Goal: Task Accomplishment & Management: Manage account settings

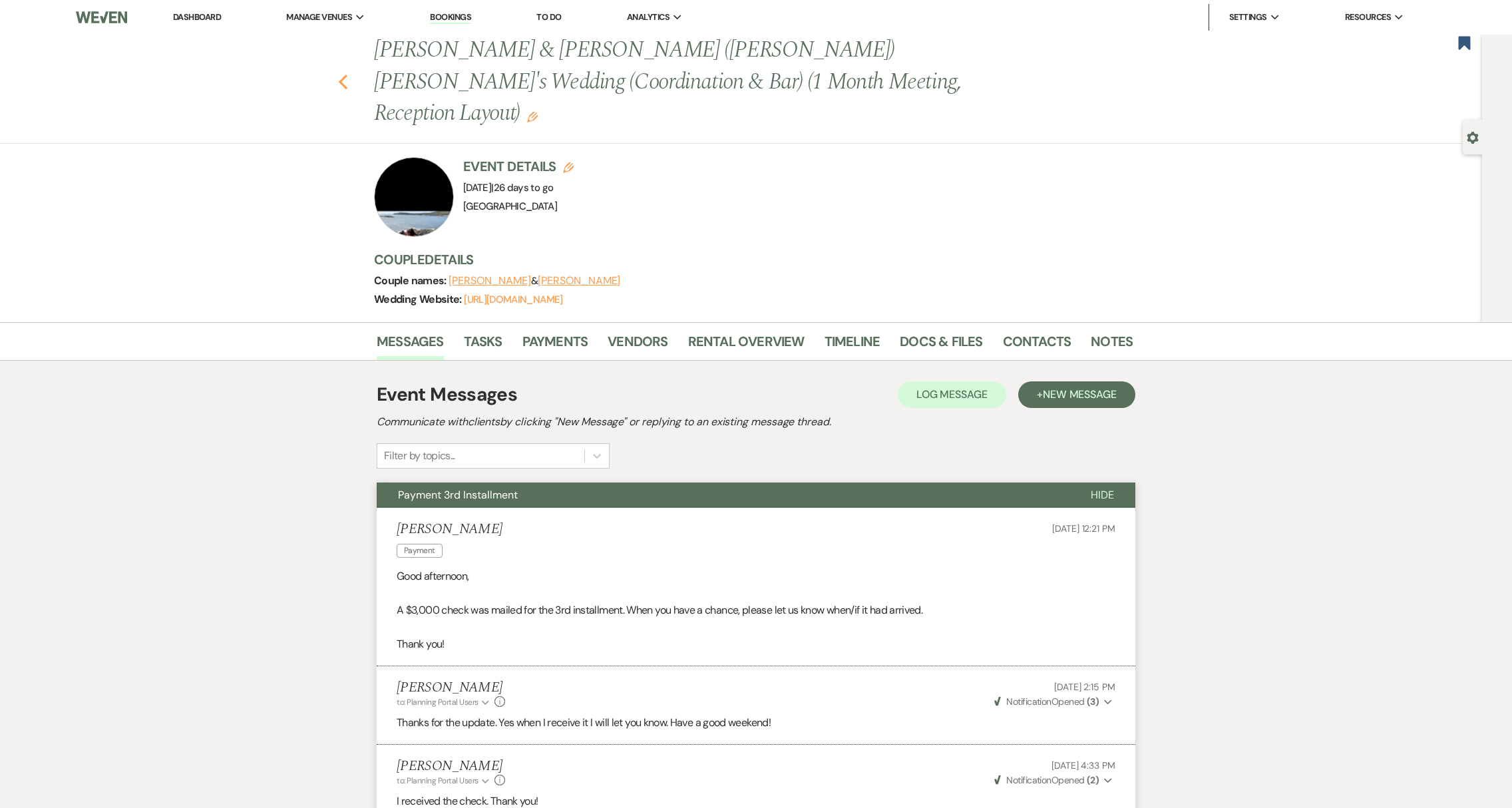
click at [346, 74] on use "button" at bounding box center [342, 81] width 9 height 14
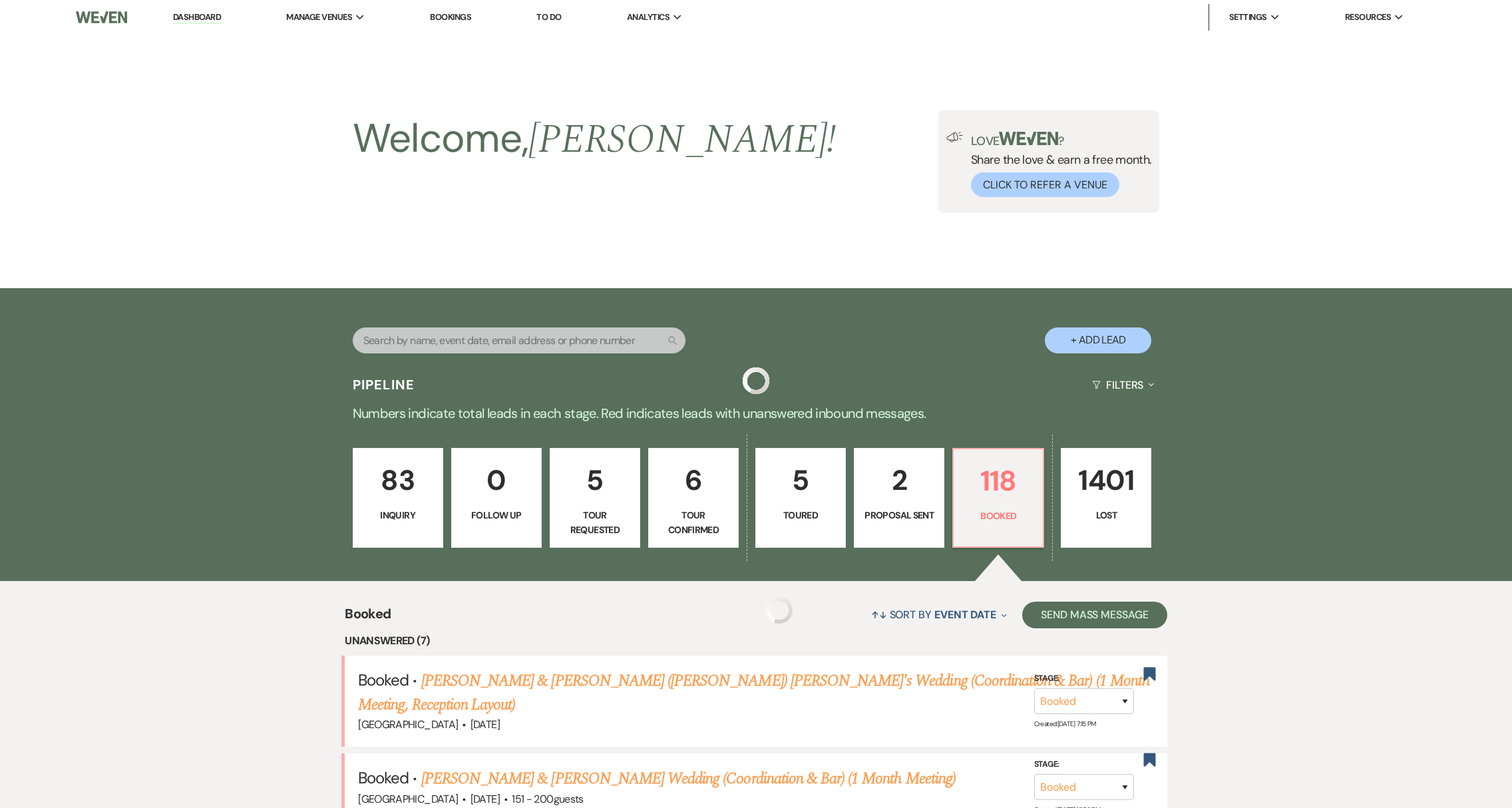
scroll to position [268, 0]
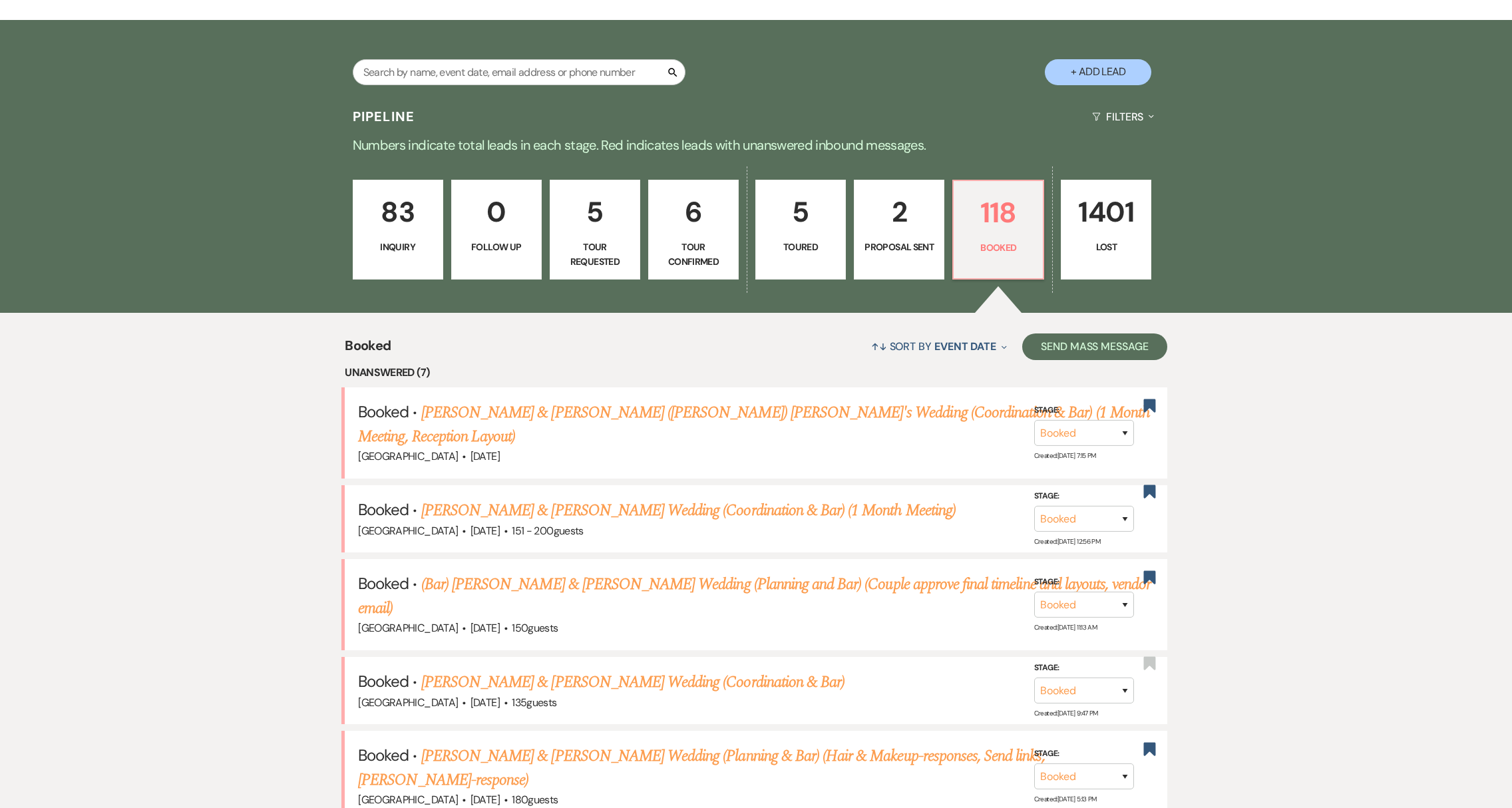
click at [403, 251] on p "Inquiry" at bounding box center [398, 246] width 73 height 14
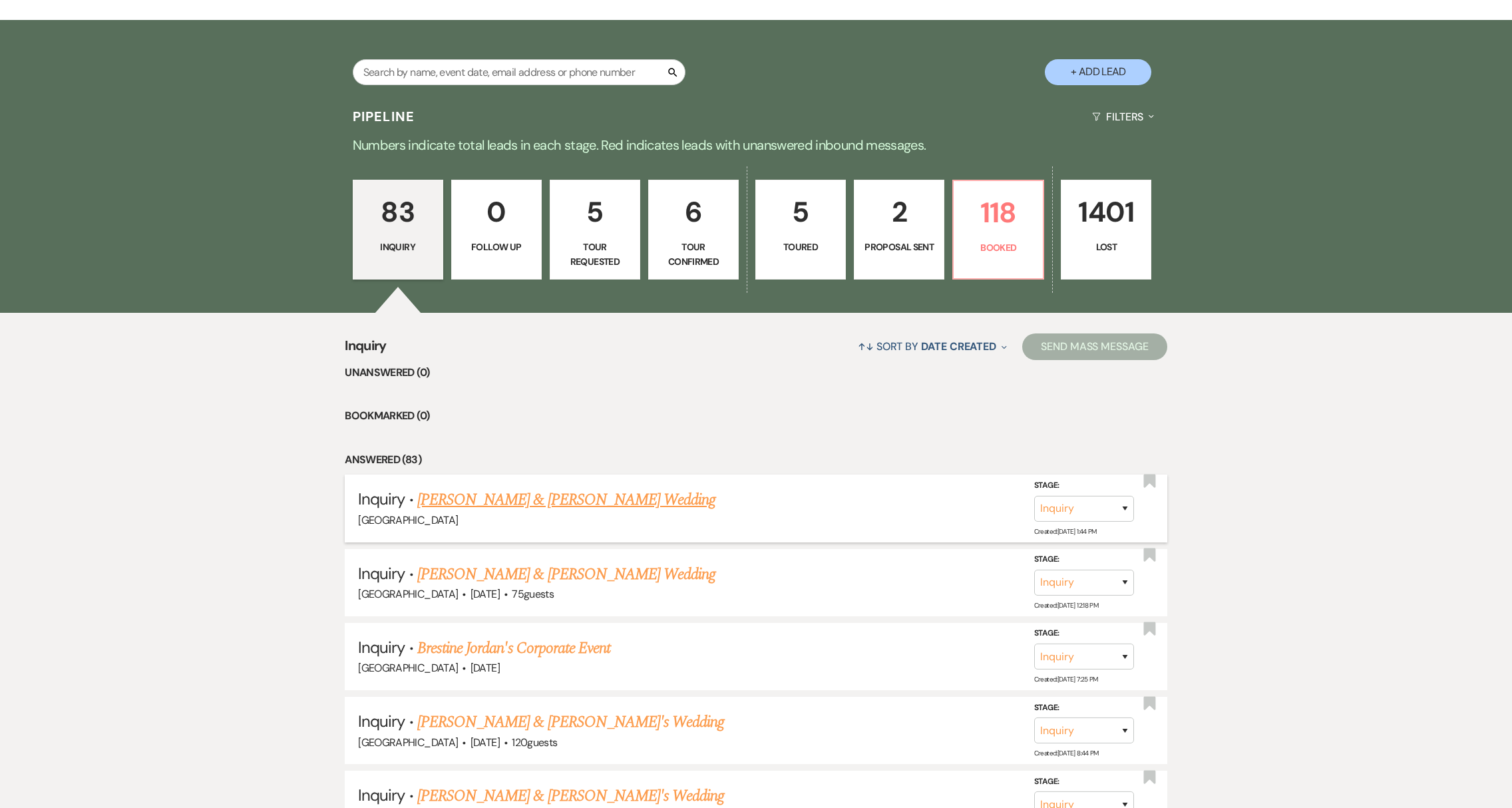
click at [547, 498] on link "[PERSON_NAME] & [PERSON_NAME] Wedding" at bounding box center [566, 499] width 298 height 24
select select "5"
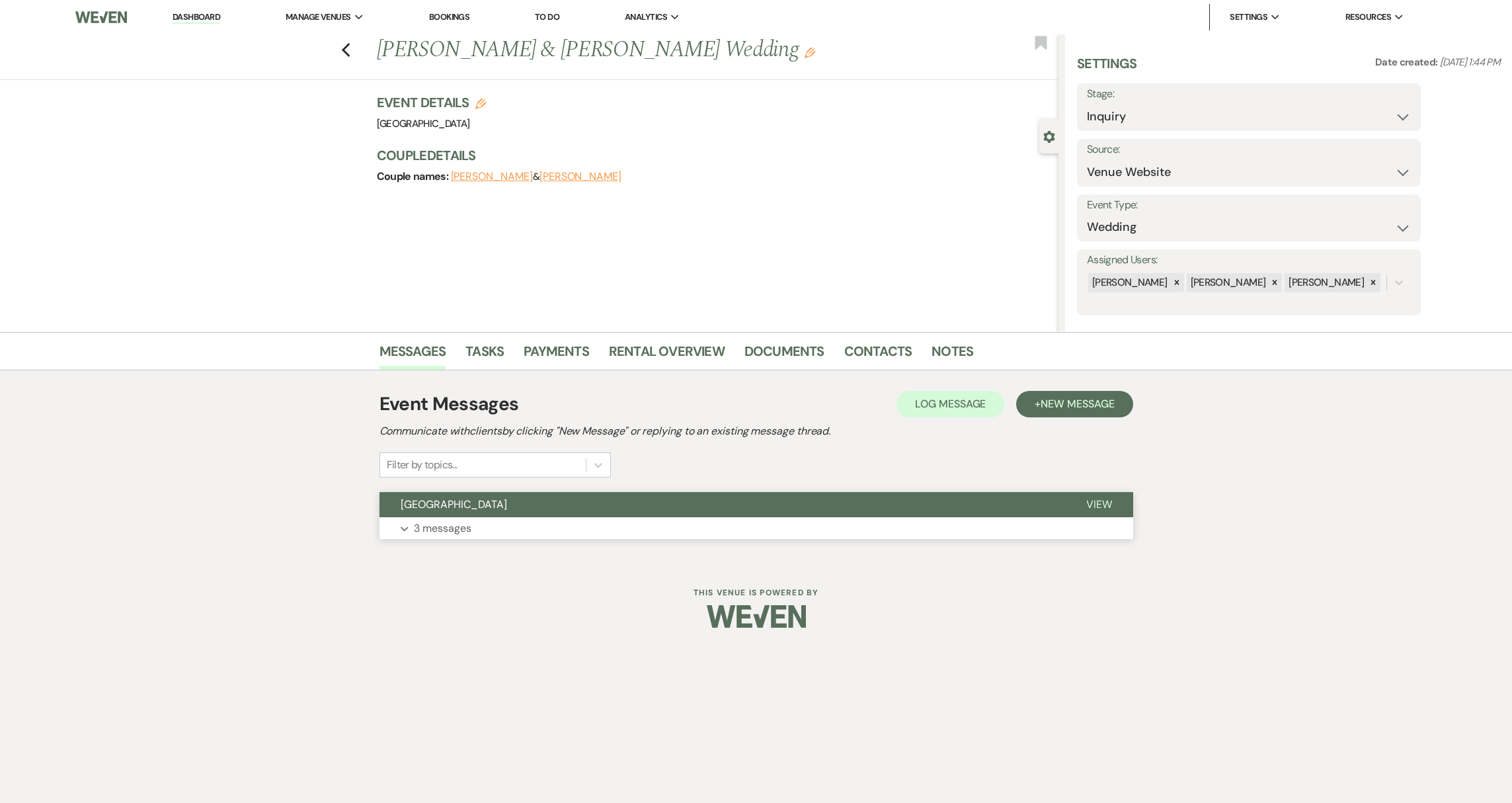
click at [503, 534] on button "Expand 3 messages" at bounding box center [756, 528] width 754 height 23
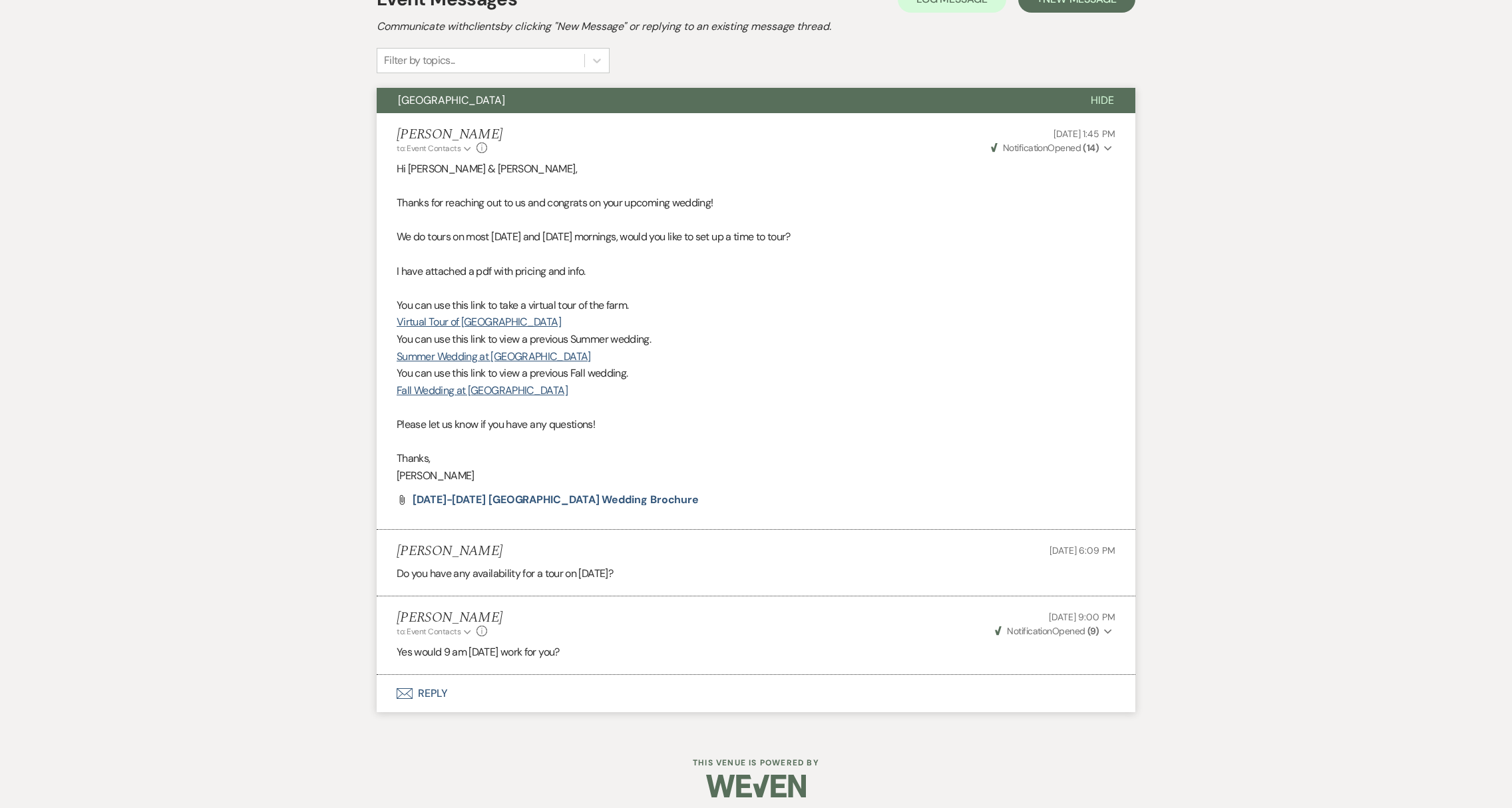
scroll to position [416, 0]
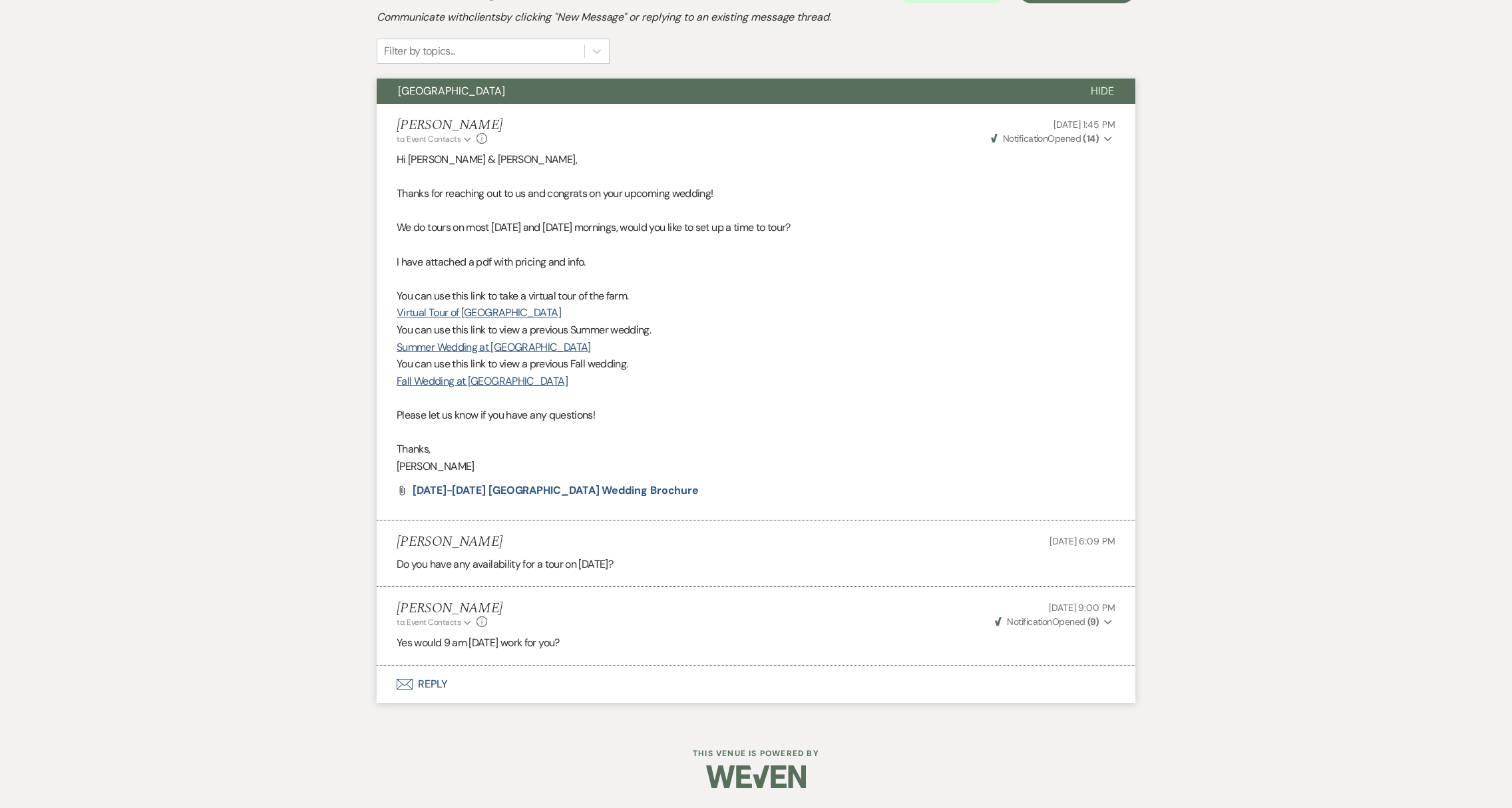
click at [431, 689] on button "Envelope Reply" at bounding box center [756, 683] width 759 height 37
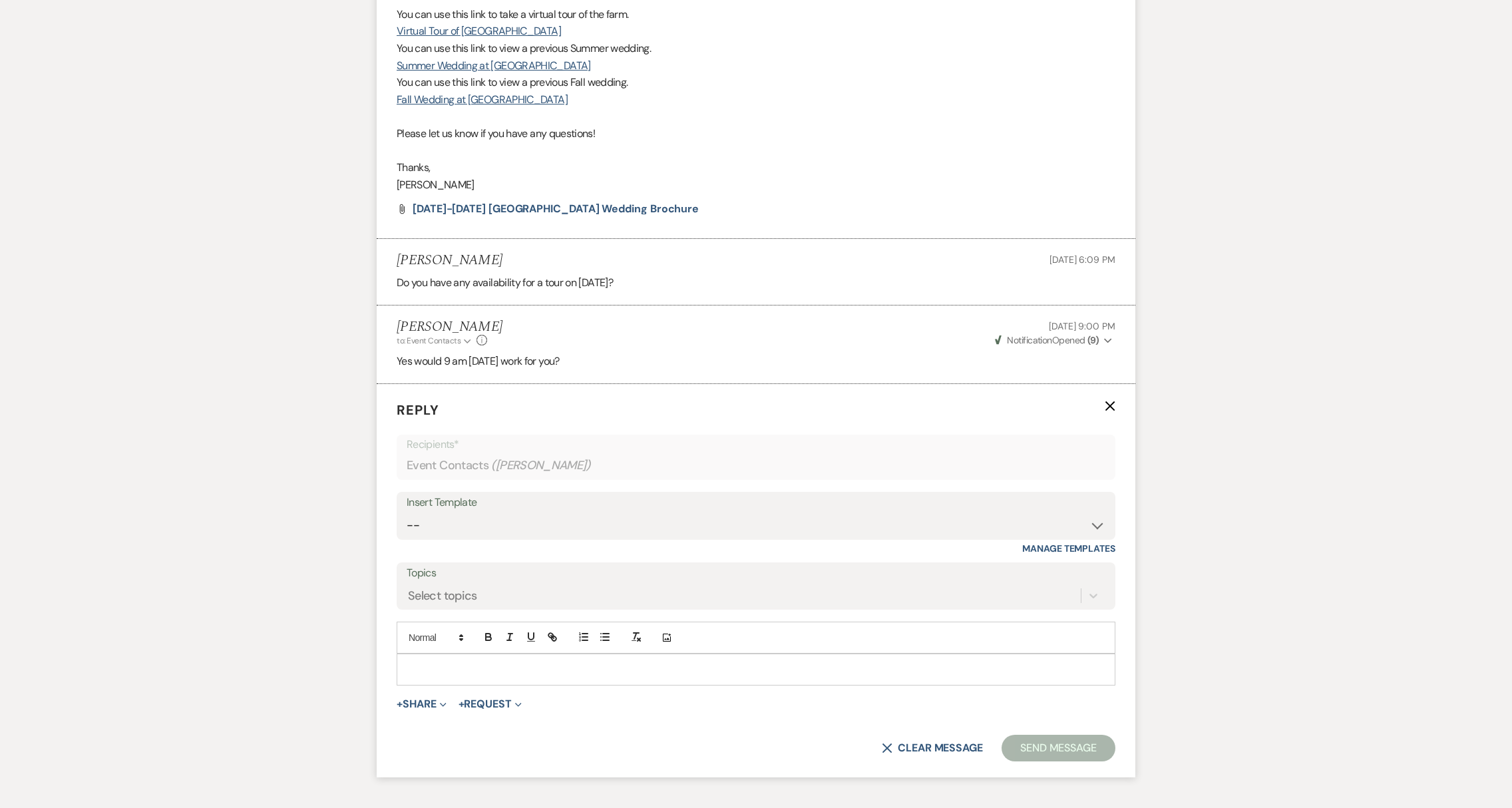
scroll to position [789, 0]
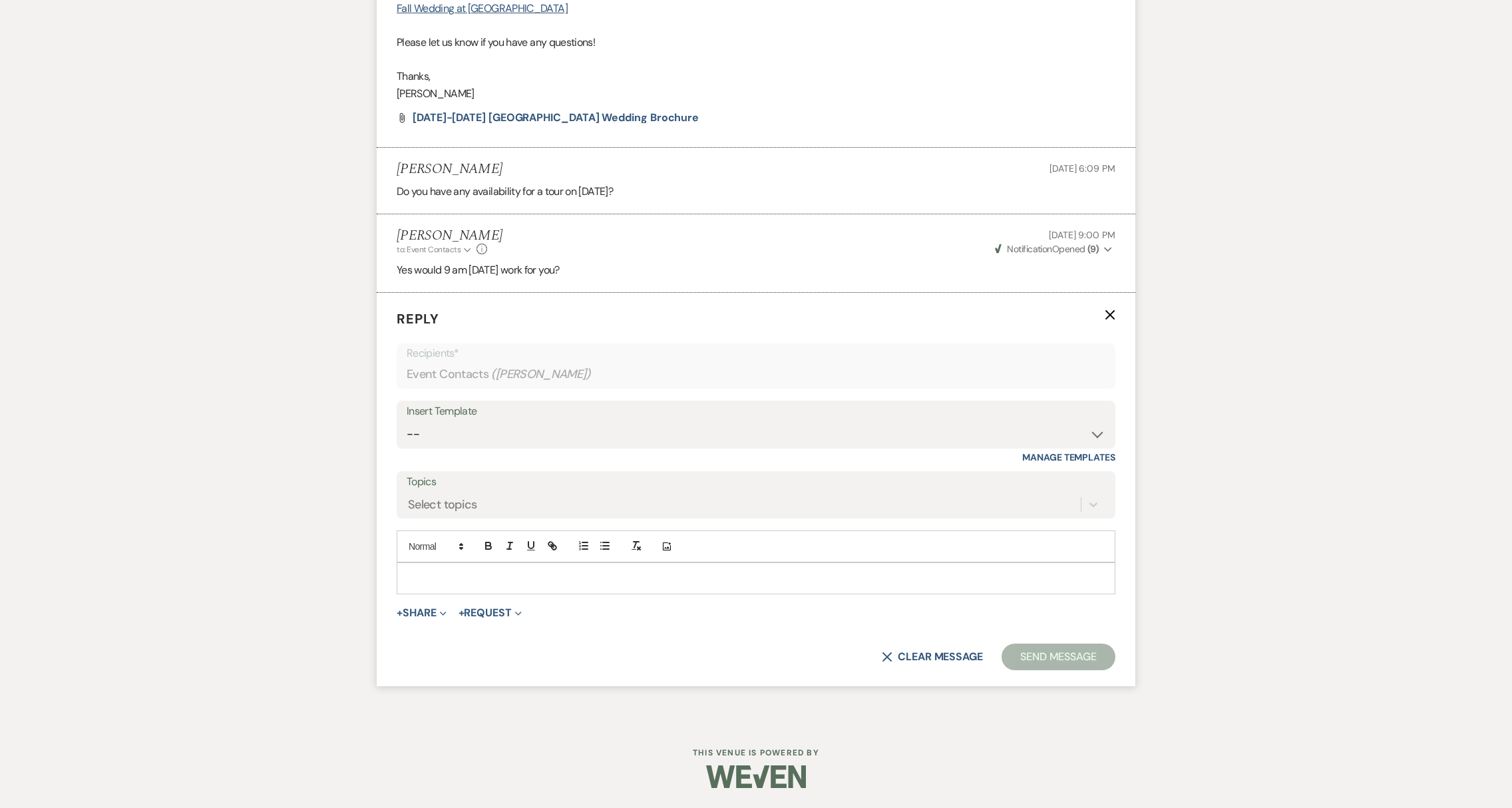
click at [449, 585] on div at bounding box center [756, 578] width 718 height 30
click at [1067, 656] on button "Send Message" at bounding box center [1058, 656] width 113 height 27
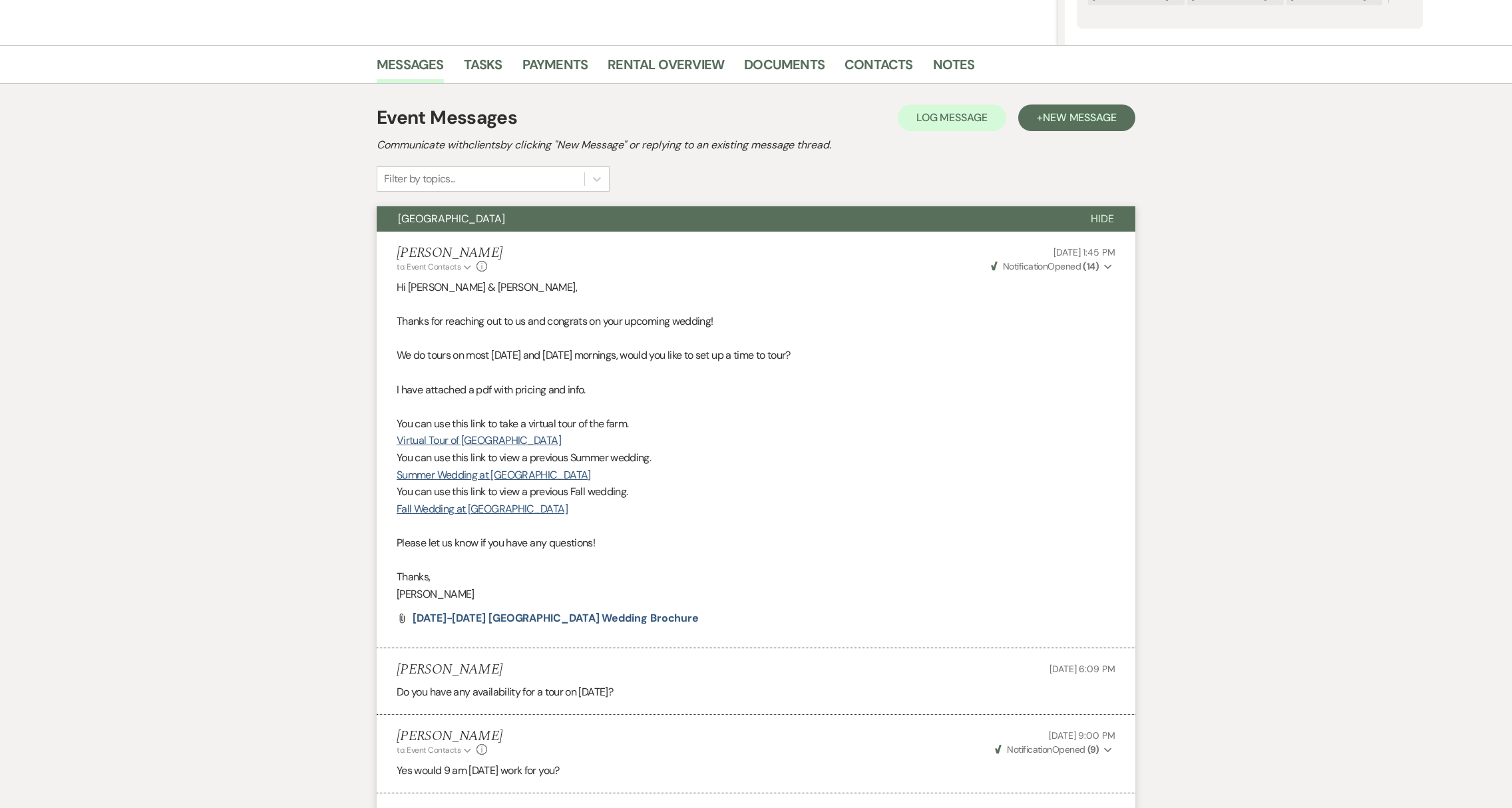
scroll to position [0, 0]
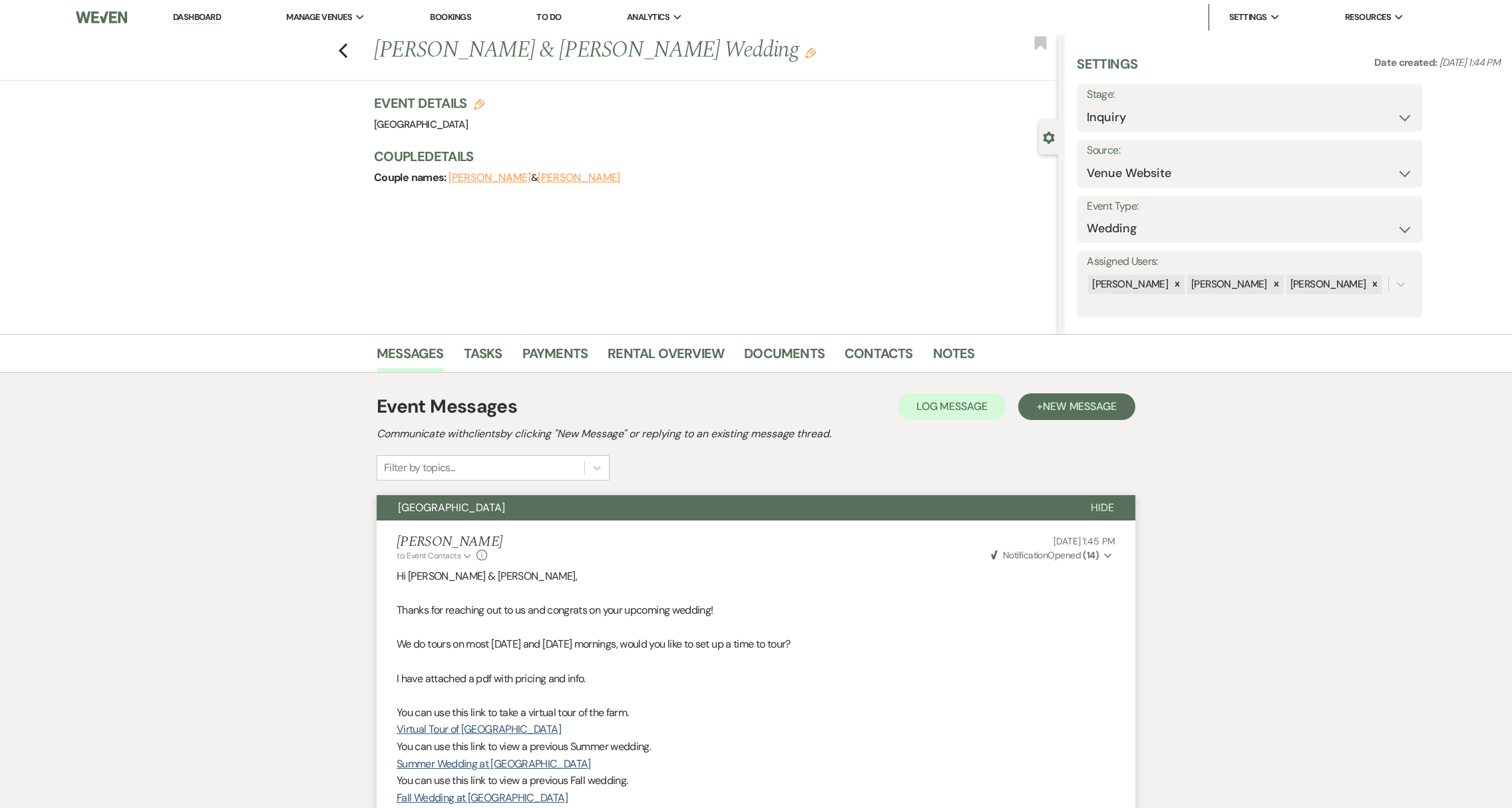
click at [193, 19] on link "Dashboard" at bounding box center [197, 17] width 48 height 12
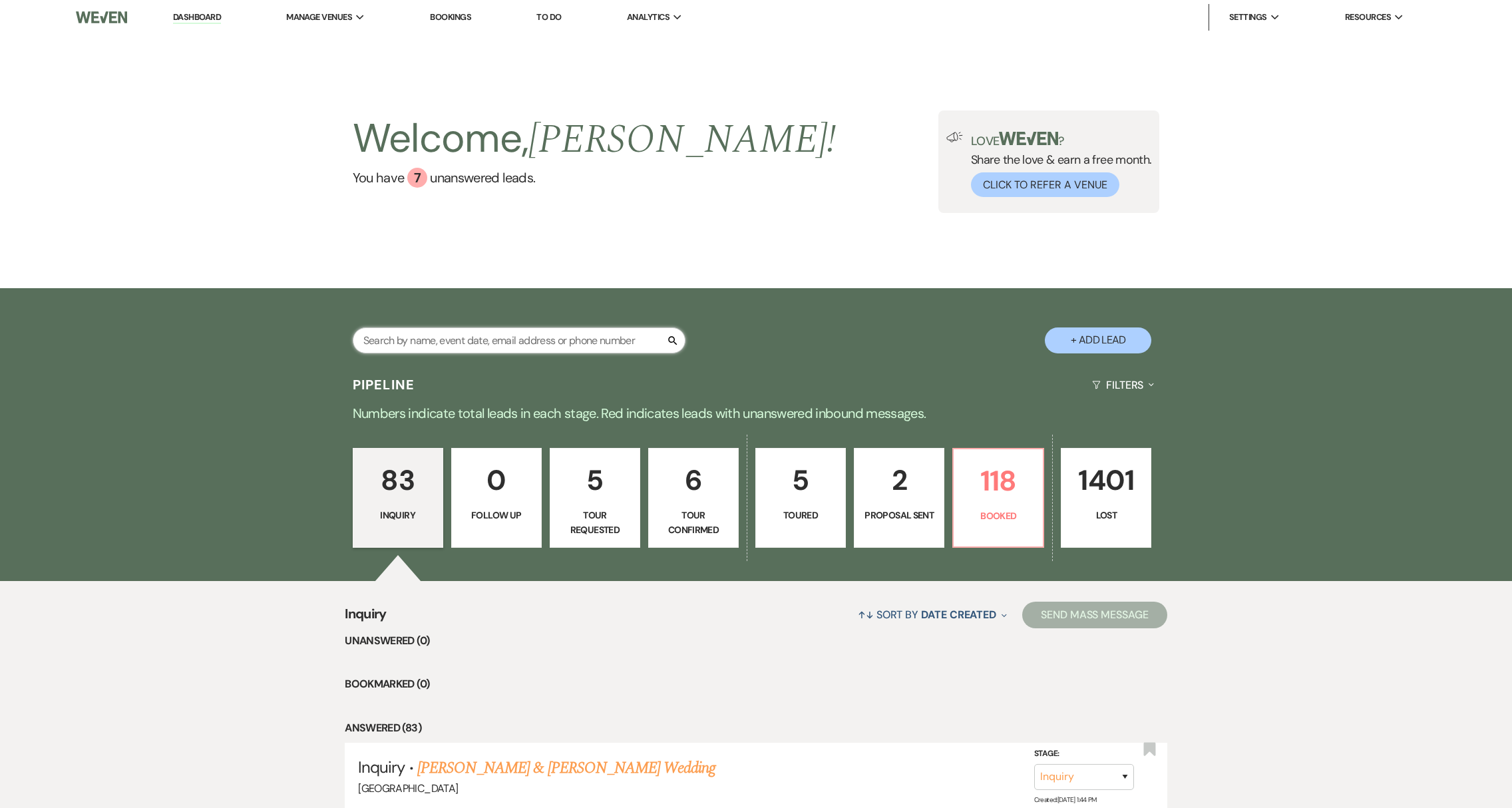
click at [489, 340] on input "text" at bounding box center [519, 340] width 333 height 26
type input "[PERSON_NAME] [PERSON_NAME]"
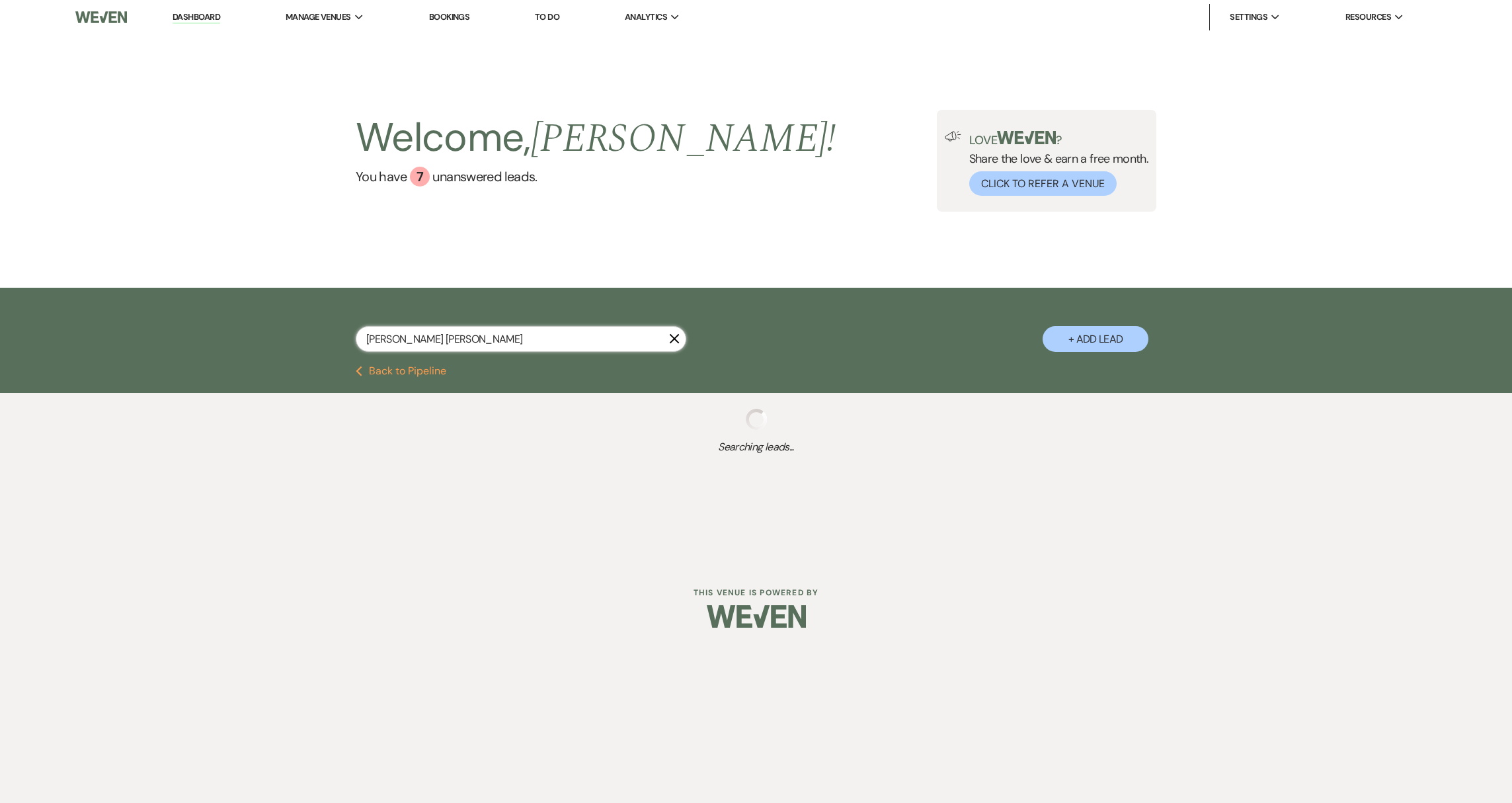
select select "8"
select select "5"
select select "8"
select select "6"
select select "8"
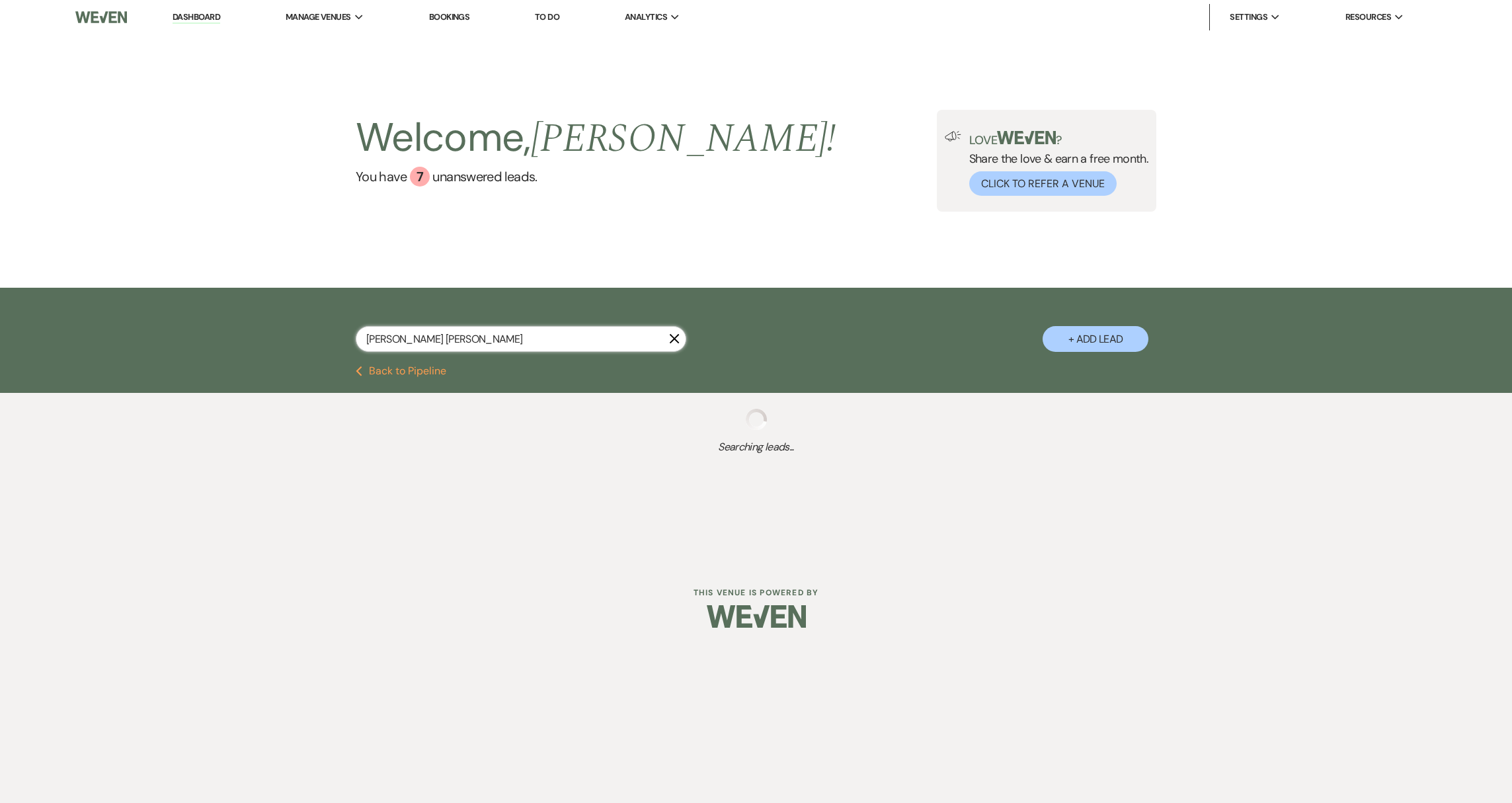
select select "5"
select select "8"
select select "6"
select select "8"
select select "5"
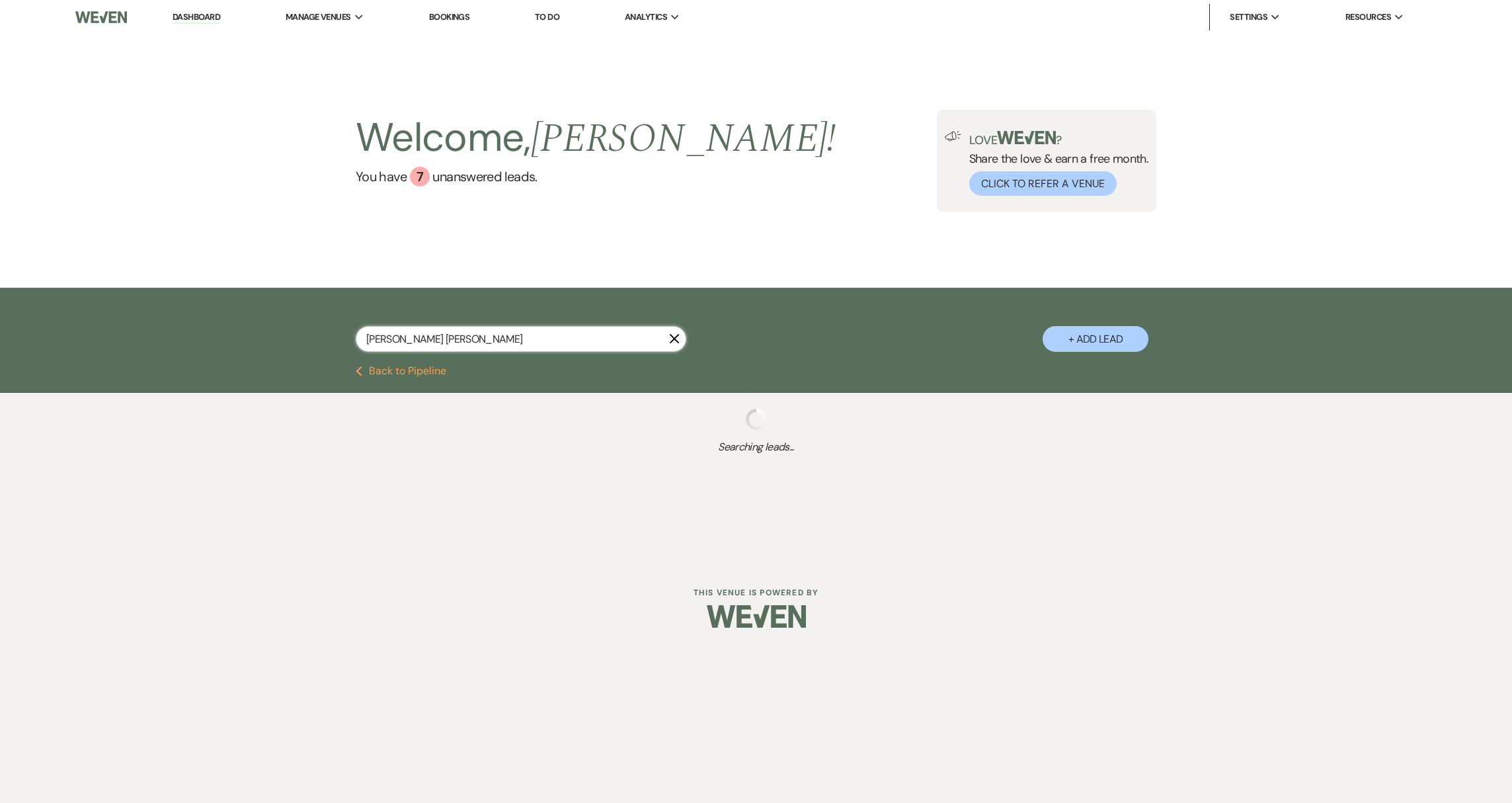
select select "8"
select select "5"
select select "8"
select select "5"
select select "8"
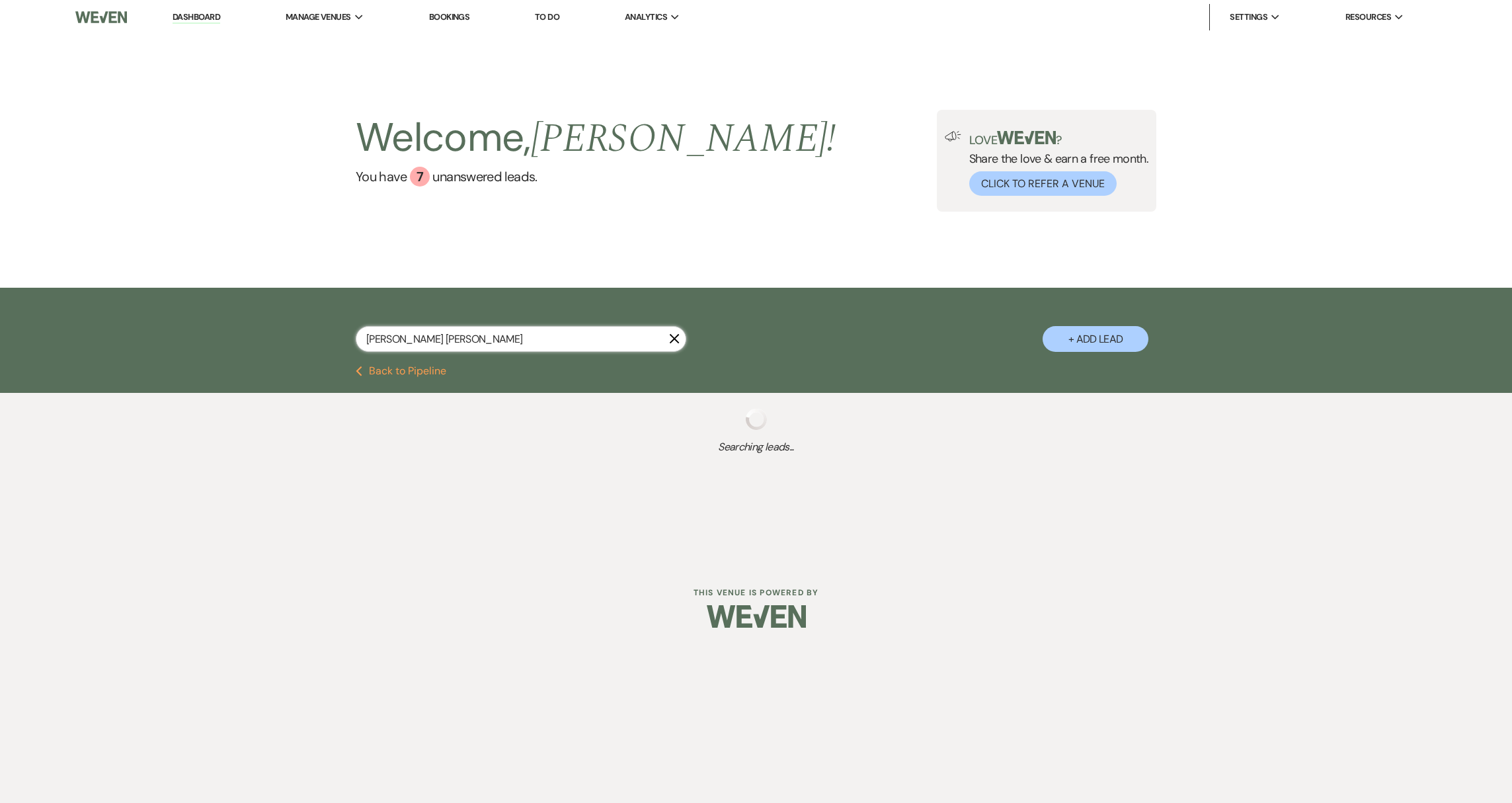
select select "5"
select select "8"
select select "5"
select select "8"
select select "5"
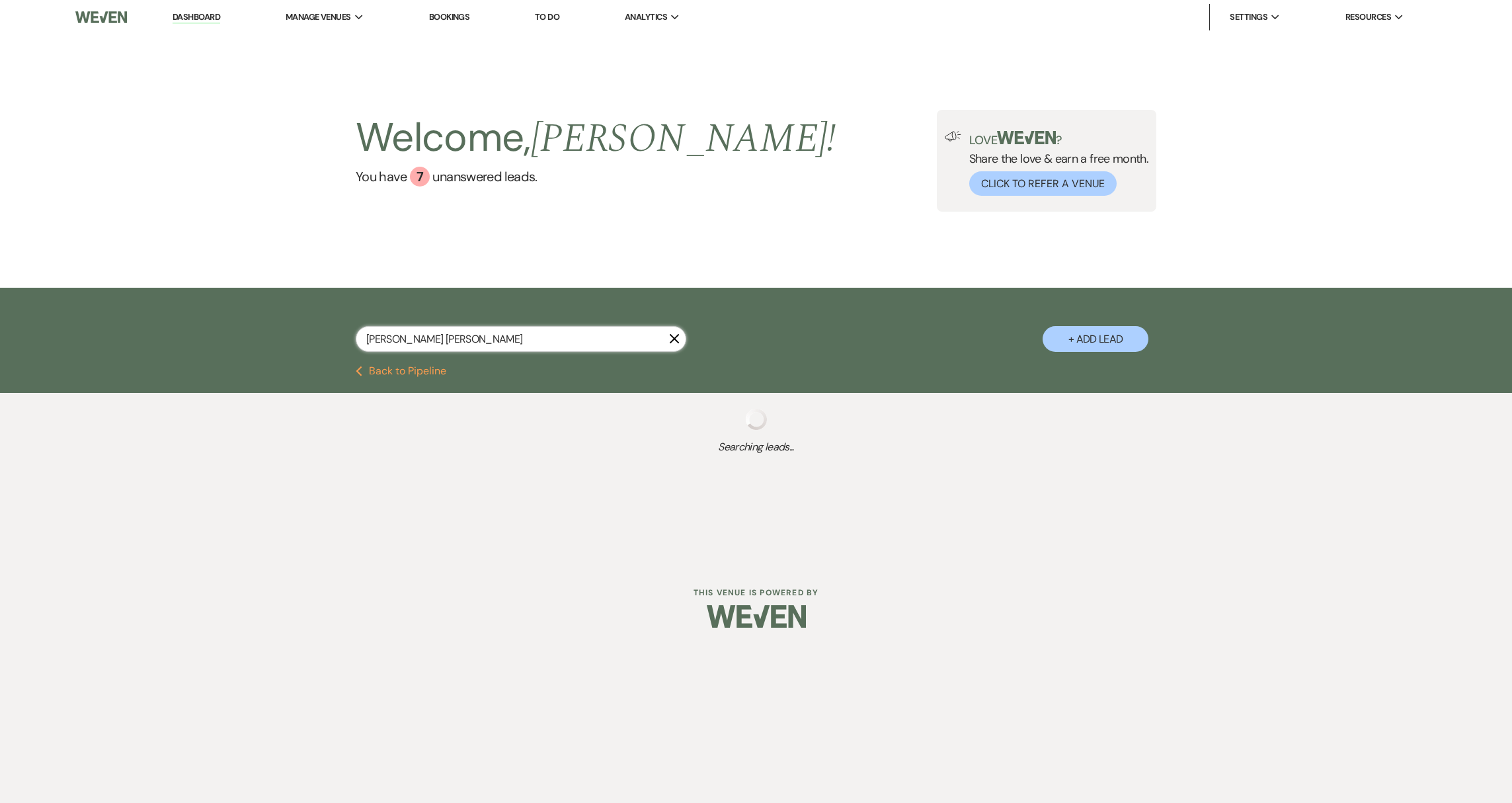
select select "8"
select select "10"
select select "8"
select select "5"
select select "8"
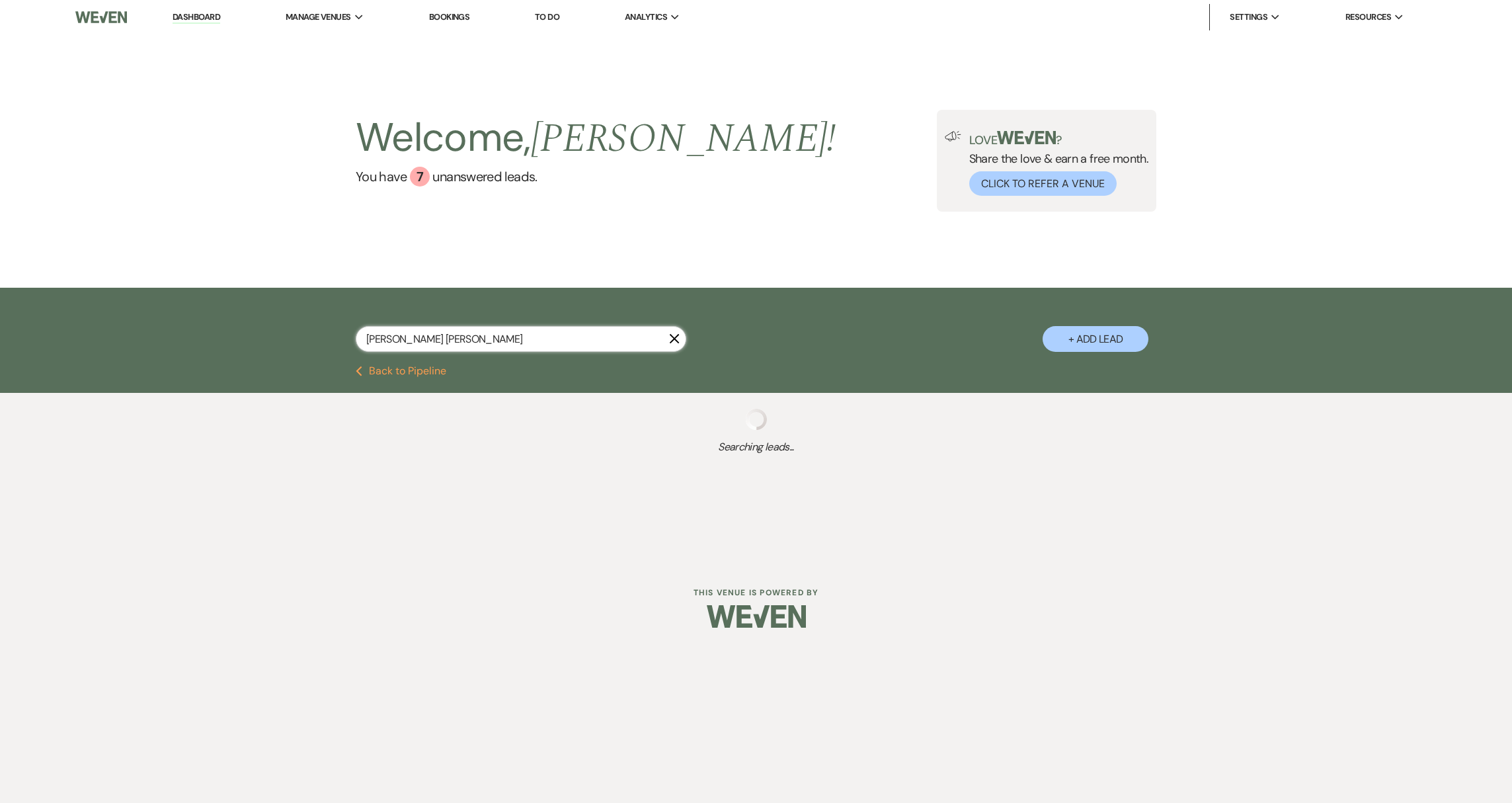
select select "6"
select select "8"
select select "1"
select select "8"
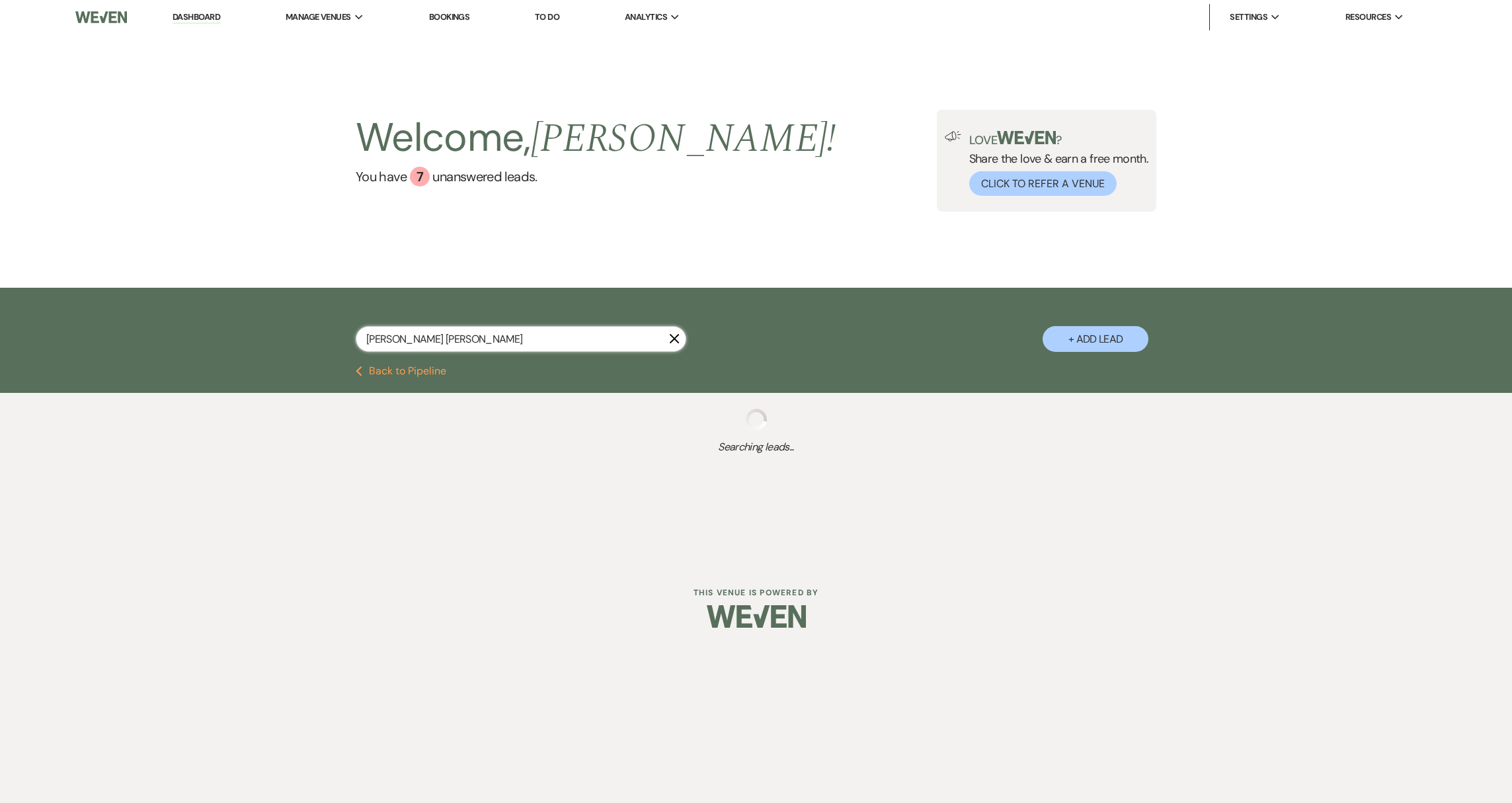
select select "8"
select select "5"
select select "8"
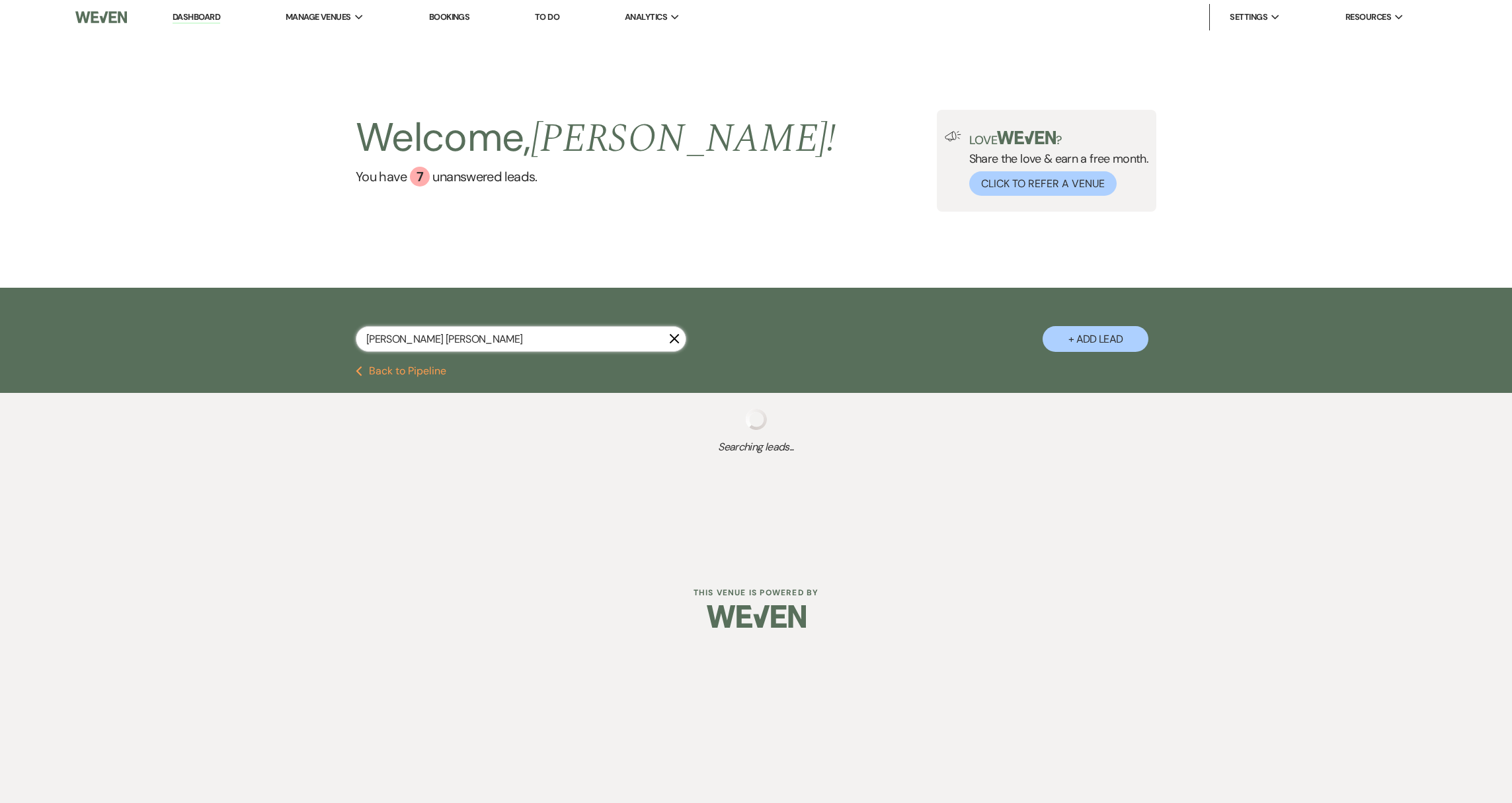
select select "5"
select select "8"
select select "7"
select select "8"
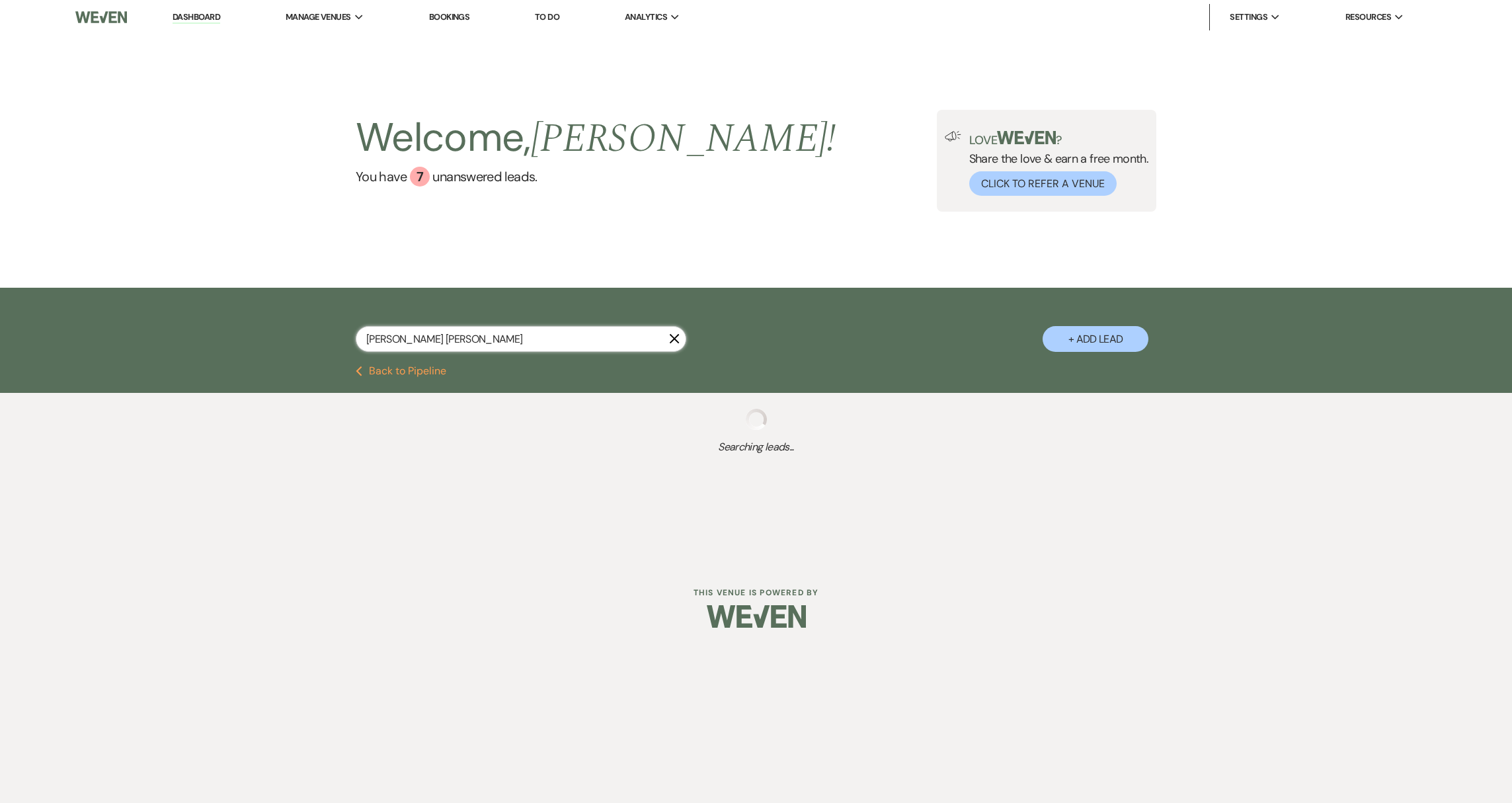
select select "8"
select select "5"
select select "8"
select select "4"
select select "8"
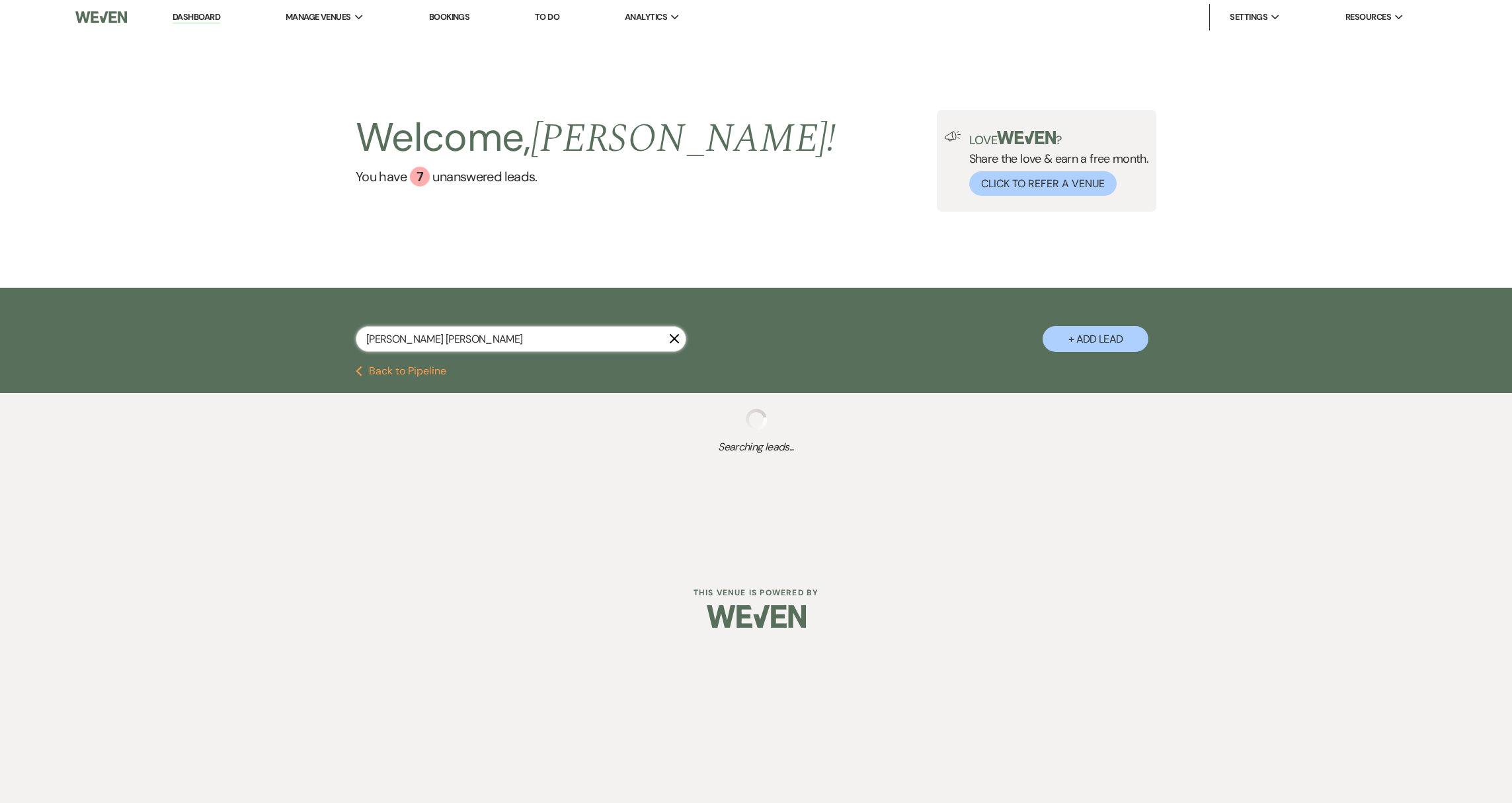
select select "5"
select select "8"
select select "6"
select select "8"
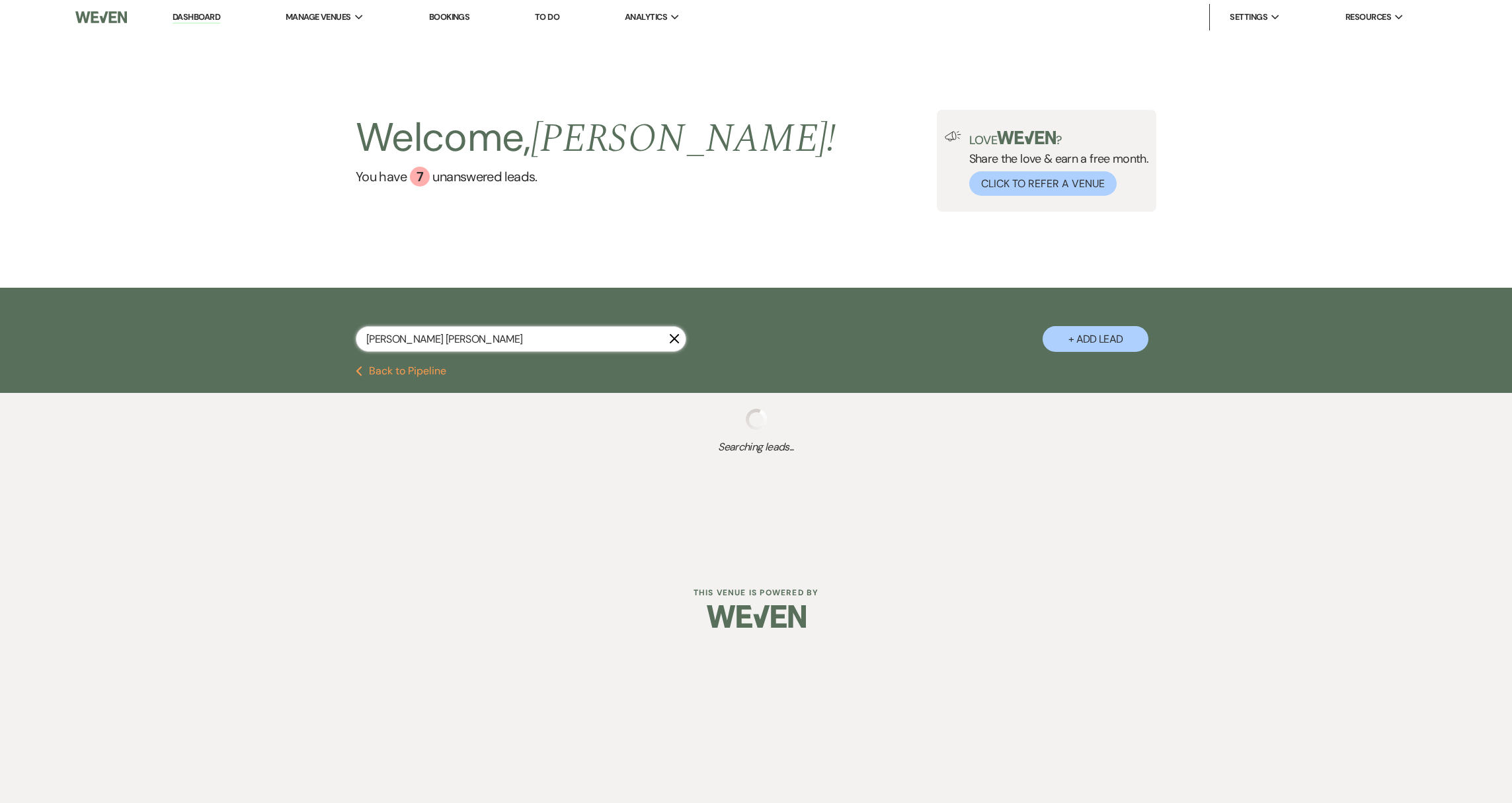
select select "8"
select select "4"
select select "8"
select select "6"
select select "8"
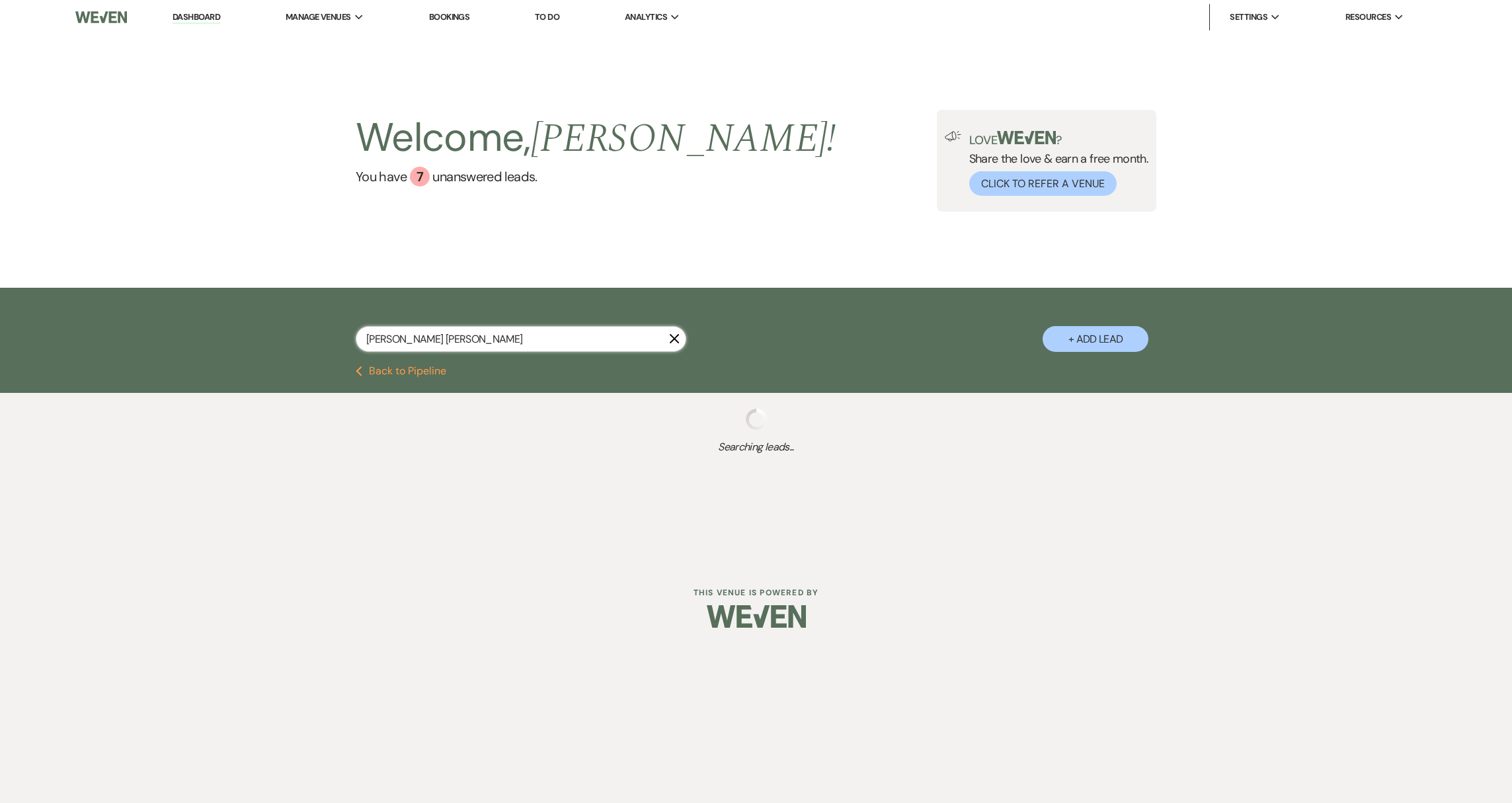
select select "5"
select select "8"
select select "5"
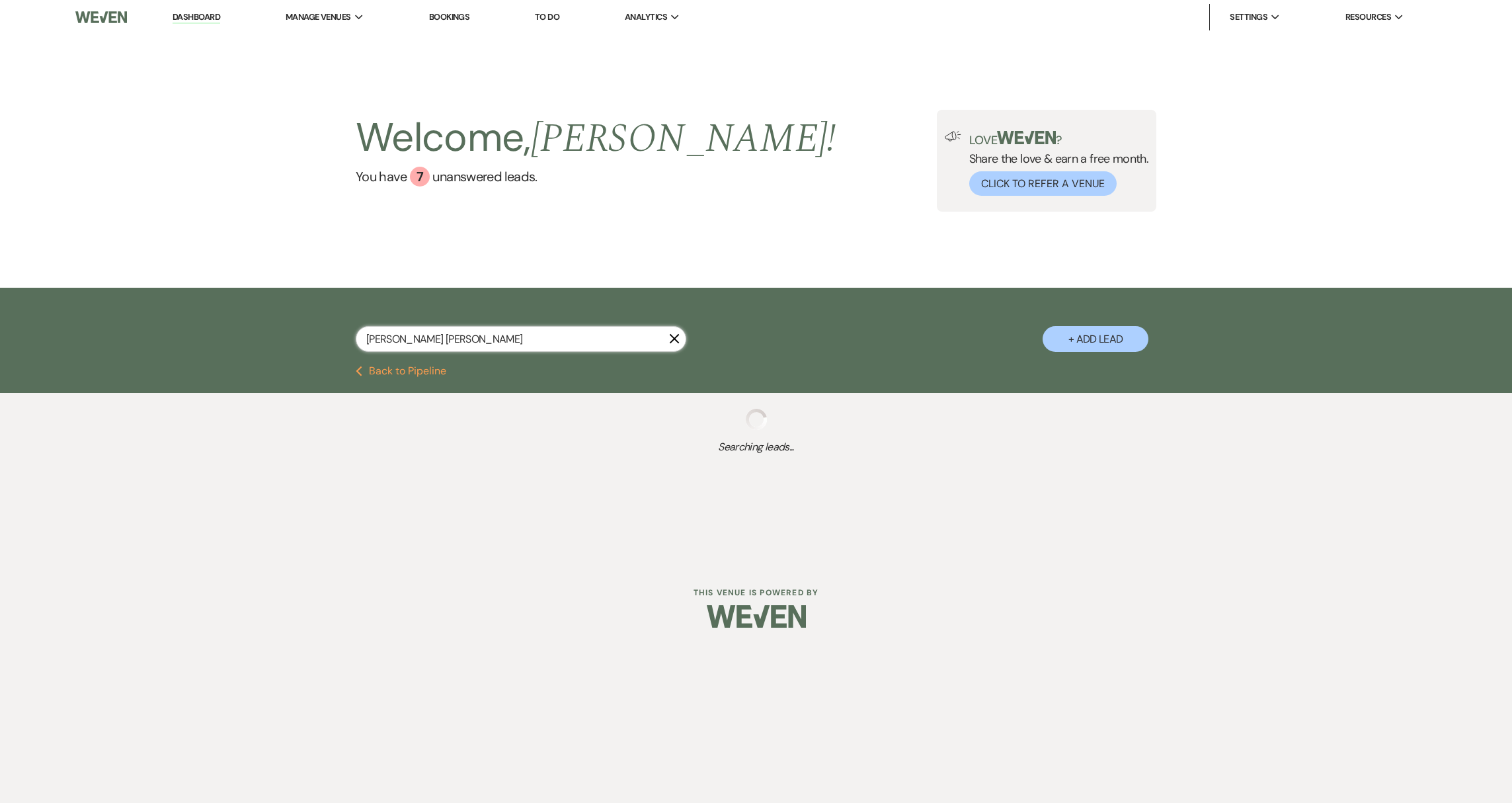
select select "8"
select select "5"
select select "8"
select select "5"
select select "8"
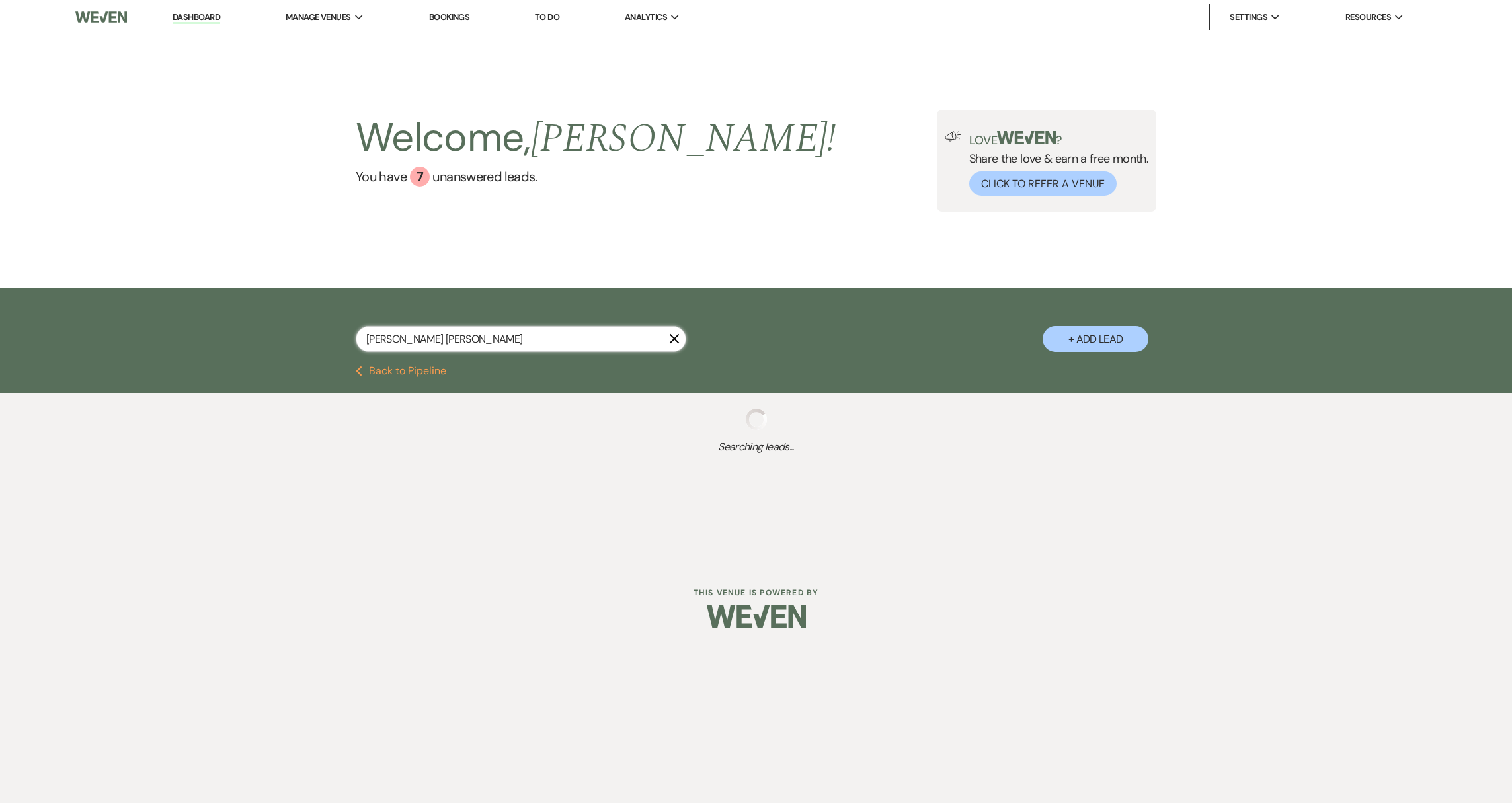
select select "5"
select select "8"
select select "5"
select select "8"
select select "5"
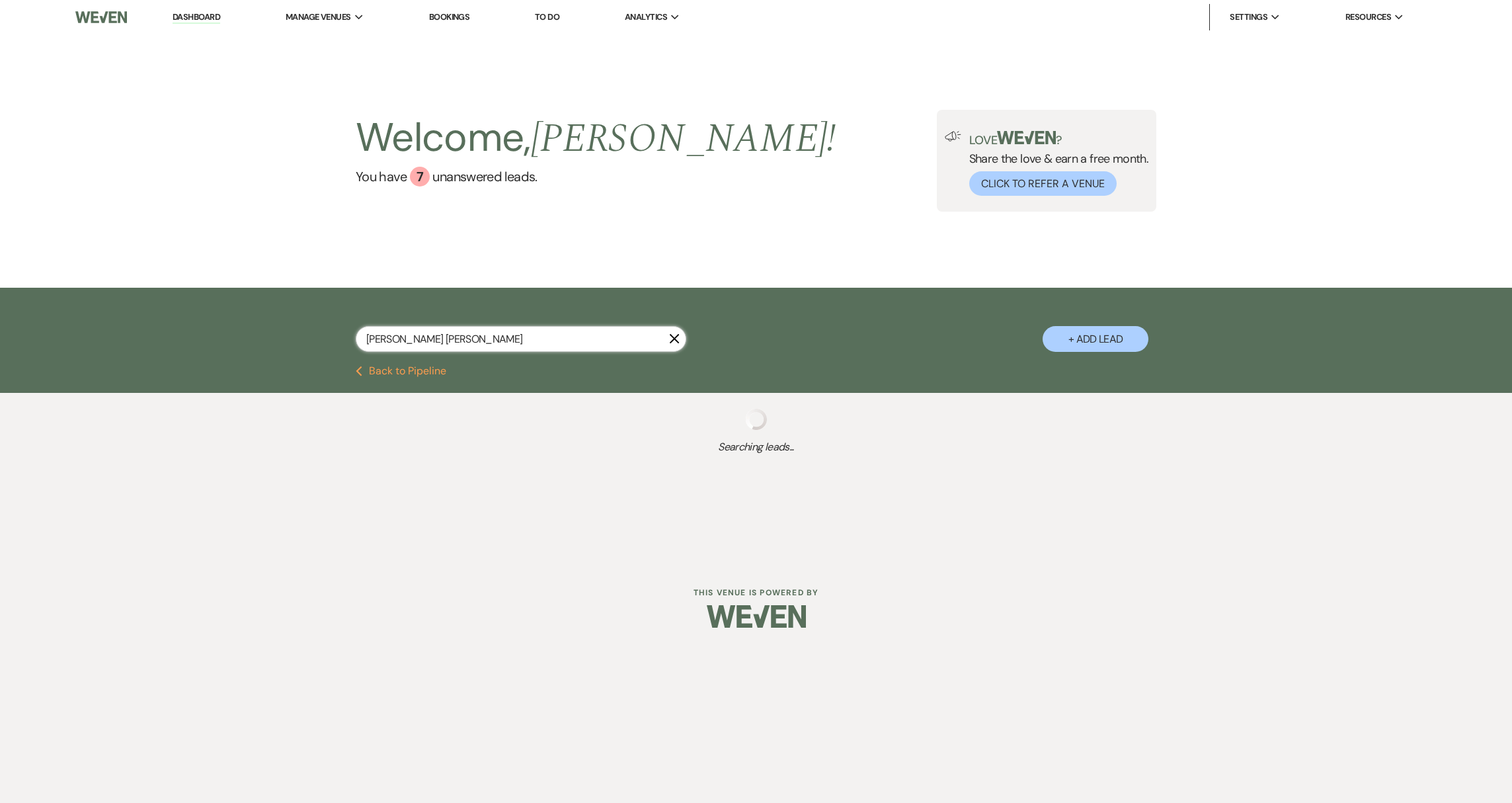
select select "8"
select select "5"
select select "8"
select select "5"
select select "8"
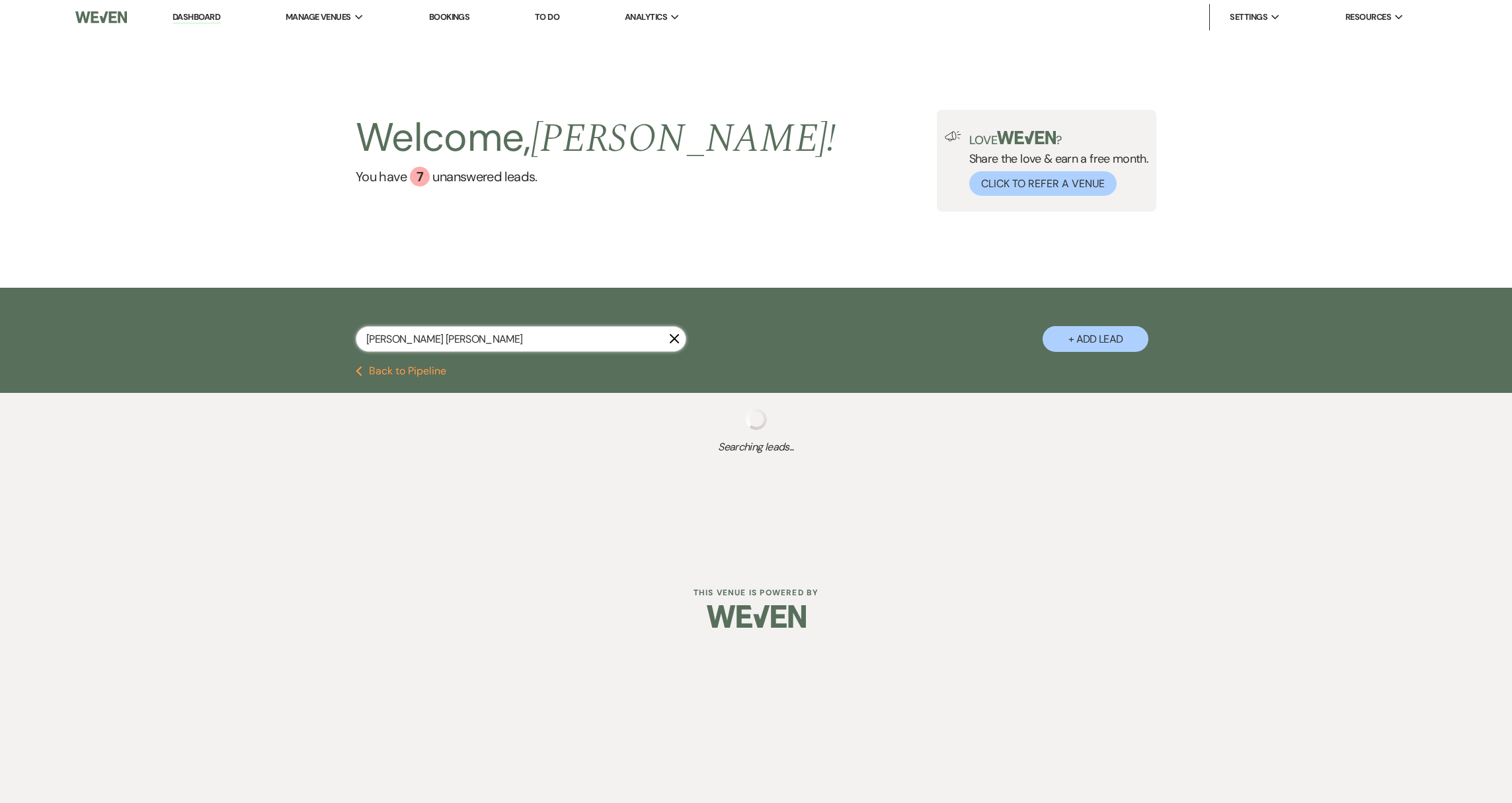
select select "5"
select select "8"
select select "5"
select select "8"
select select "5"
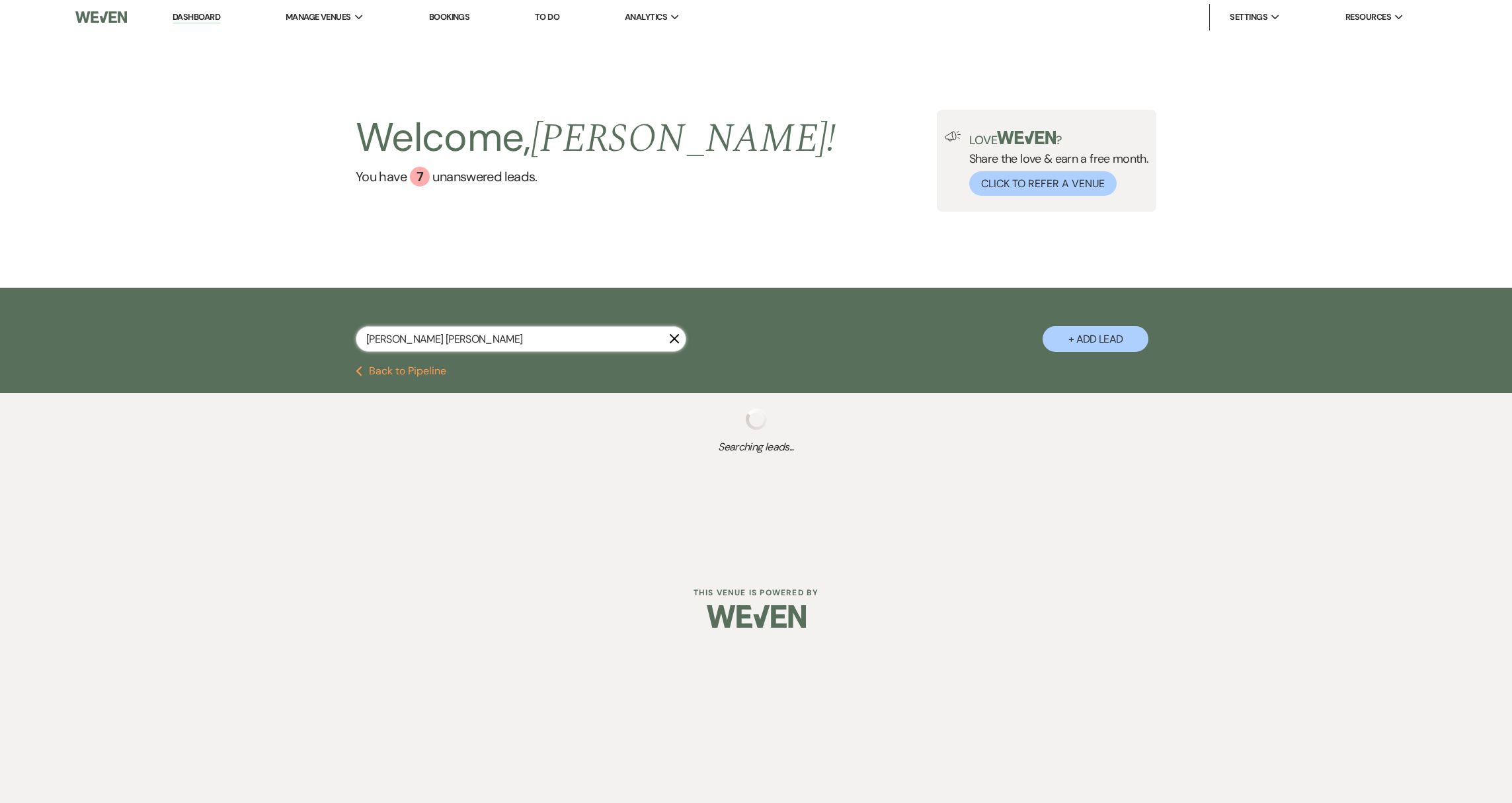
select select "8"
select select "5"
select select "8"
select select "5"
select select "8"
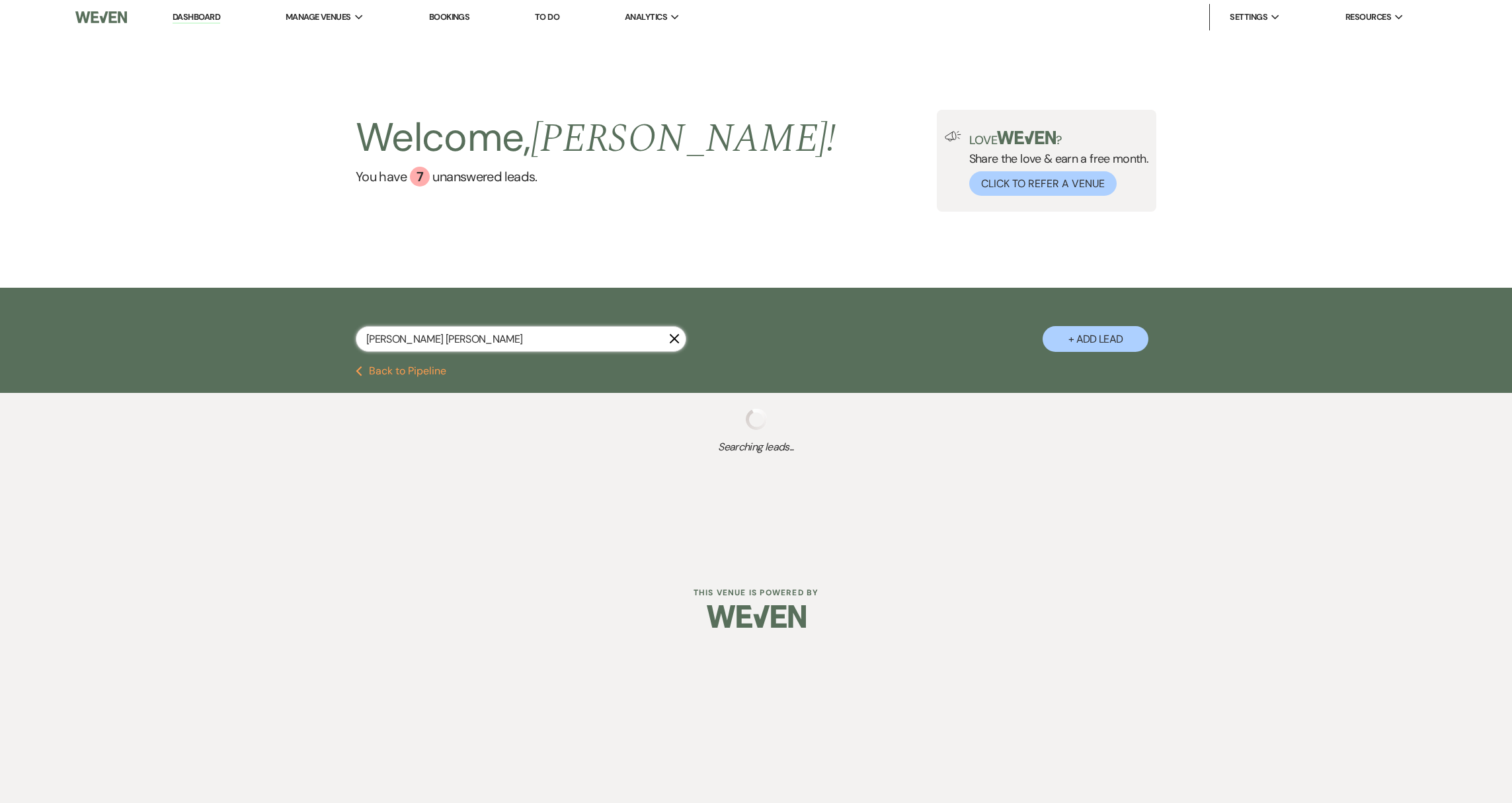
select select "8"
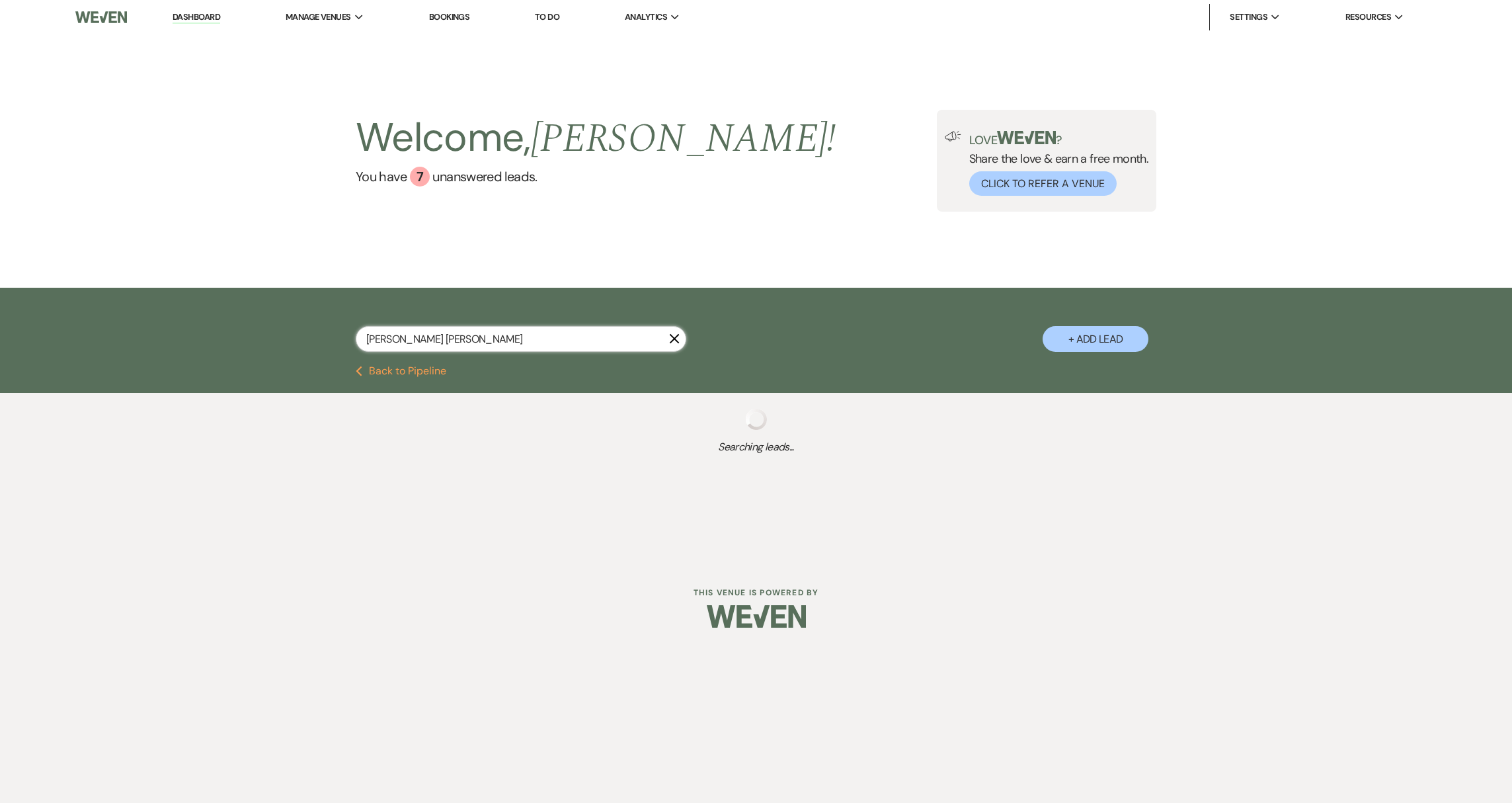
select select "8"
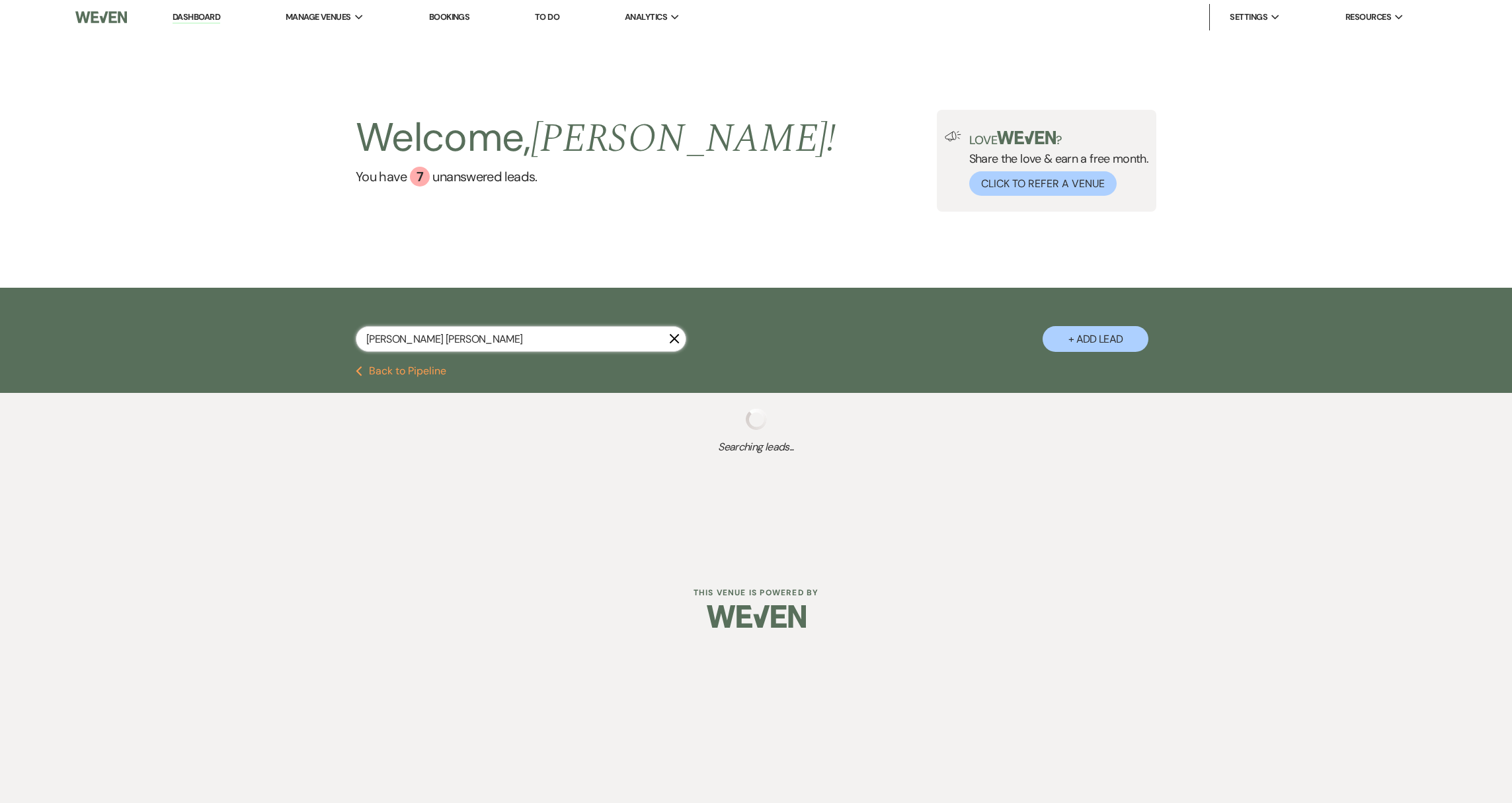
select select "8"
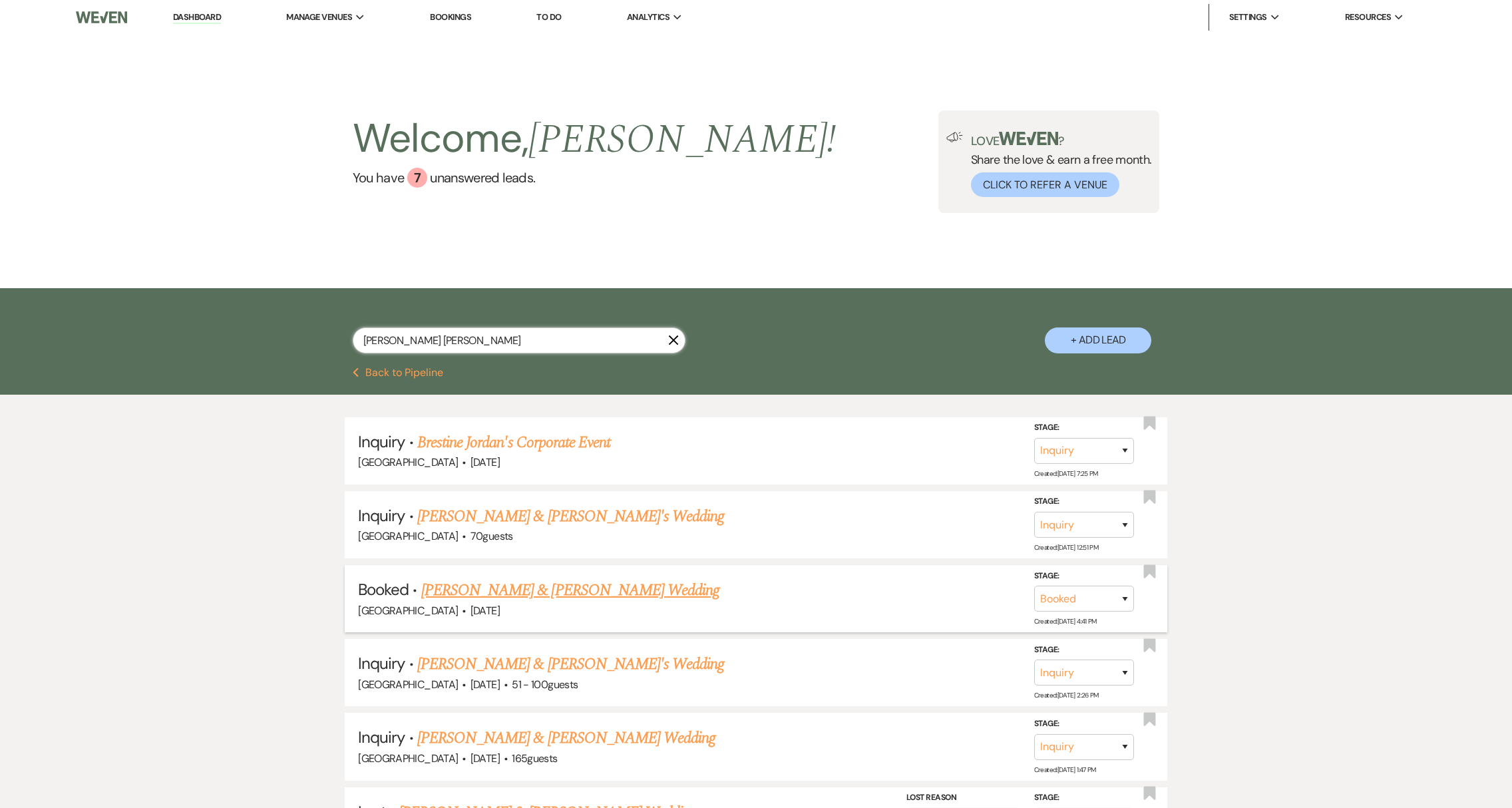
type input "[PERSON_NAME] [PERSON_NAME]"
click at [593, 596] on link "[PERSON_NAME] & [PERSON_NAME] Wedding" at bounding box center [570, 590] width 298 height 24
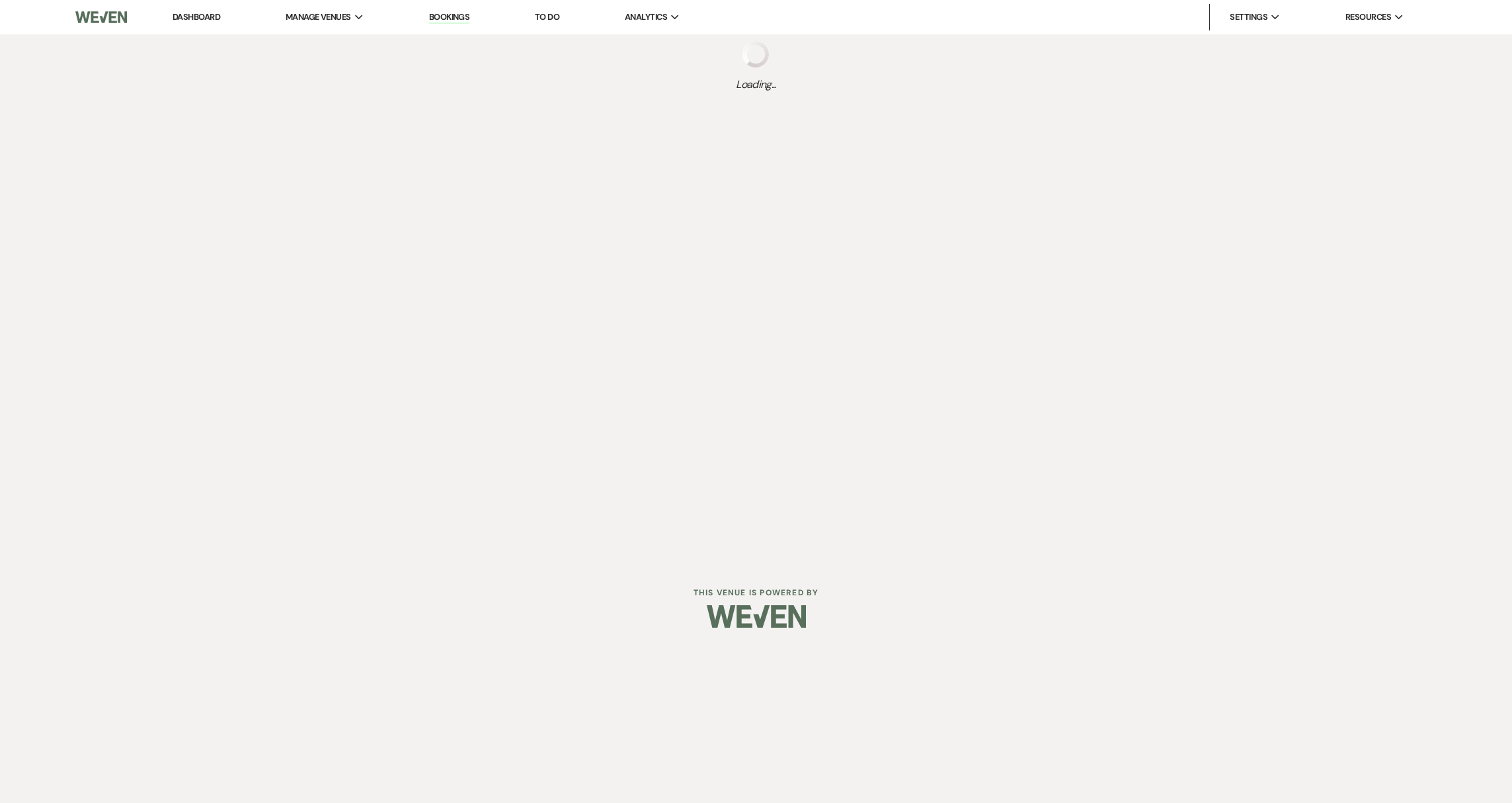
select select "5"
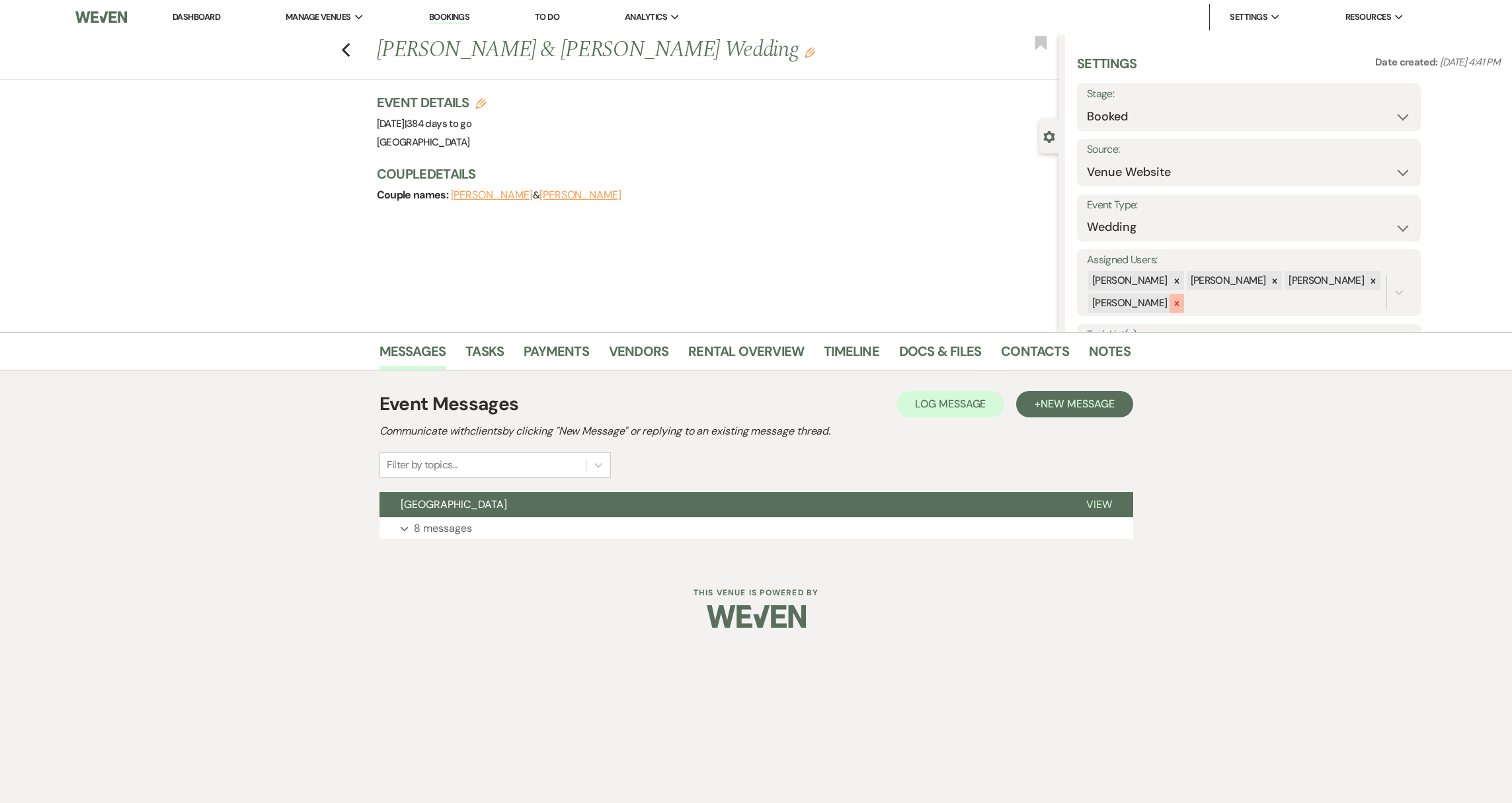
click at [1174, 303] on icon at bounding box center [1176, 303] width 5 height 5
click at [909, 348] on link "Docs & Files" at bounding box center [940, 355] width 82 height 29
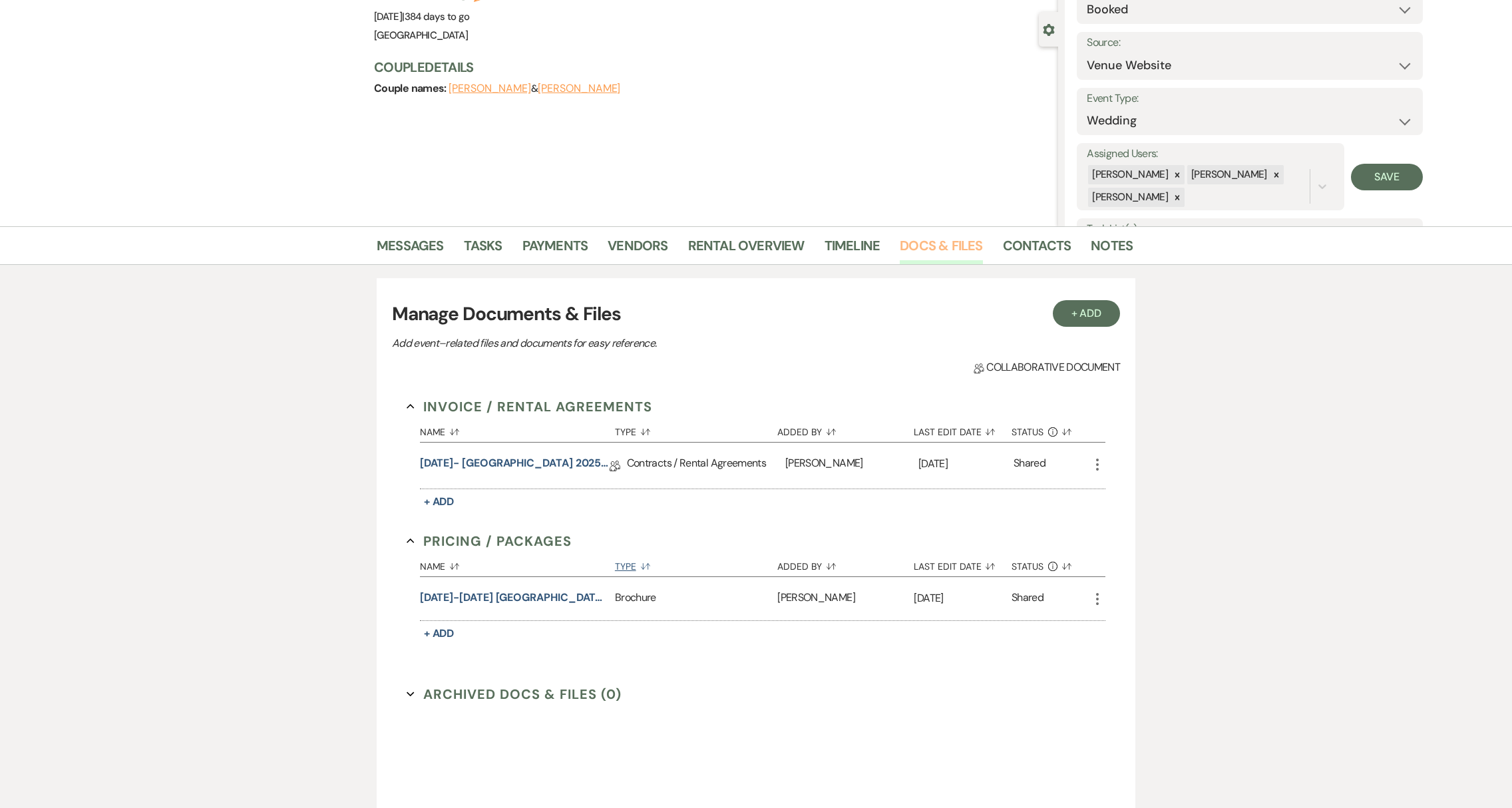
scroll to position [122, 0]
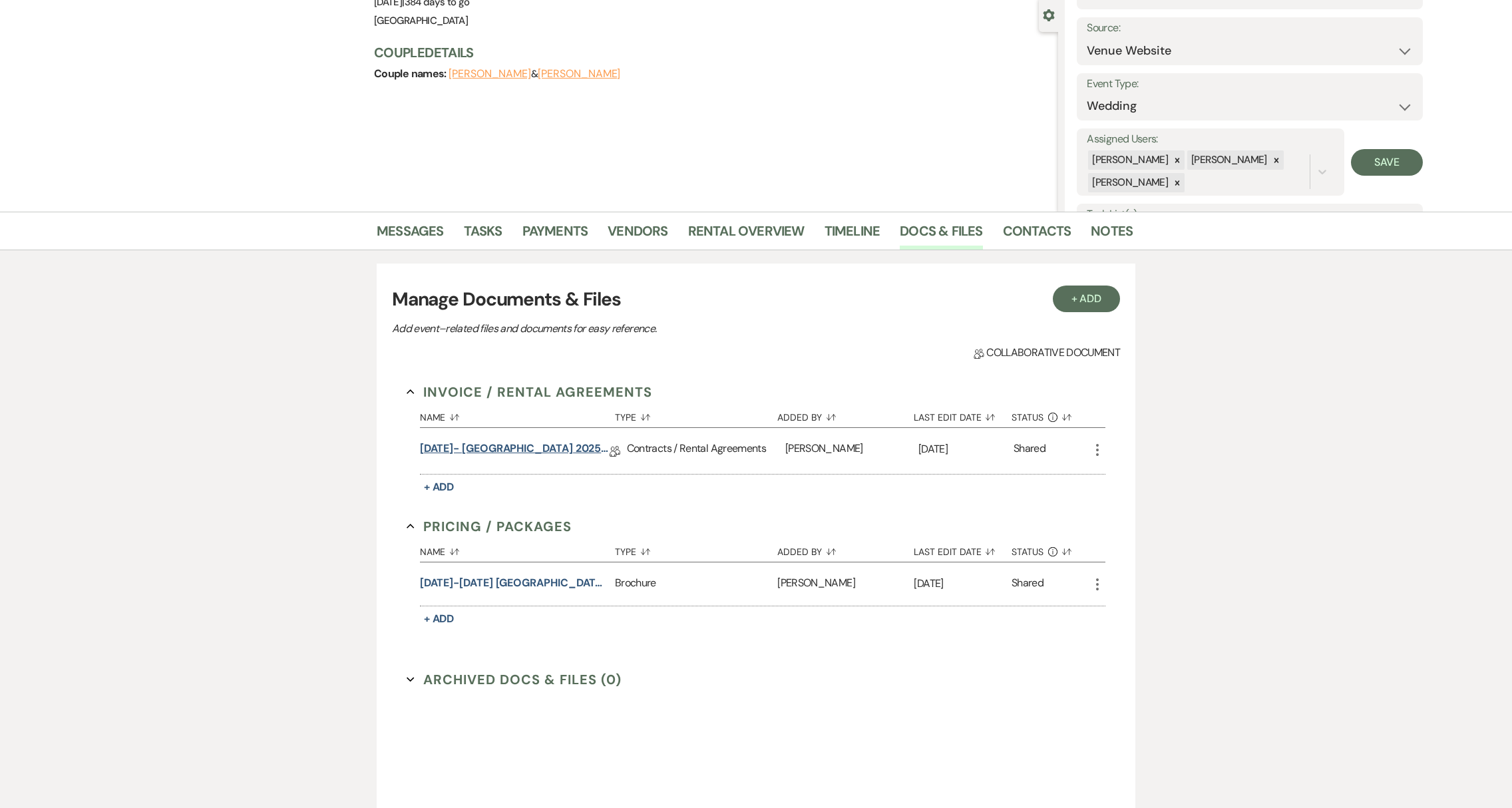
click at [564, 455] on link "[DATE]- [GEOGRAPHIC_DATA] 2025 Wedding Contract ([DATE] Contract: Wedding Coord…" at bounding box center [515, 451] width 190 height 21
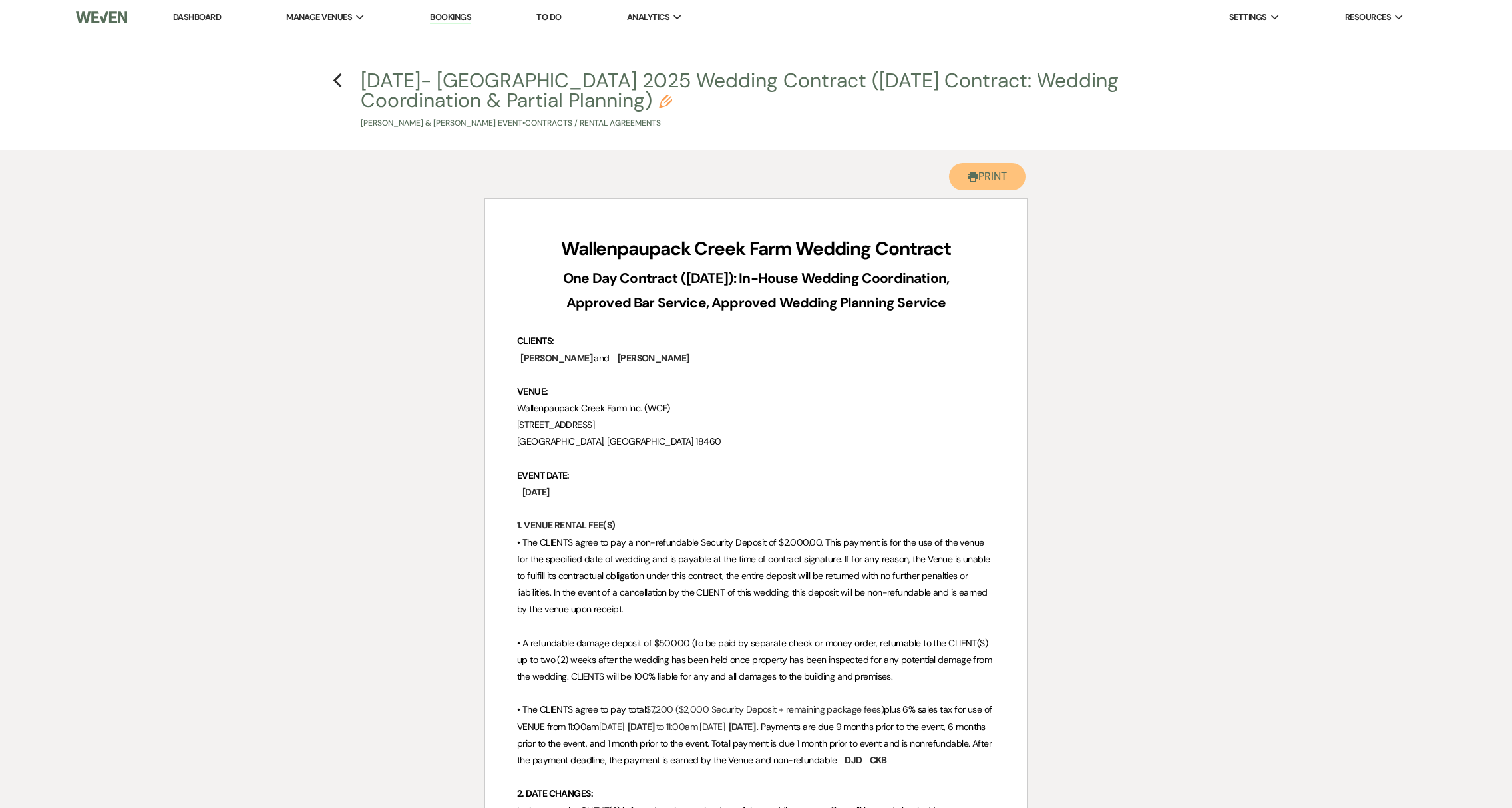
click at [984, 174] on button "Printer Print" at bounding box center [988, 176] width 76 height 28
click at [340, 80] on icon "Previous" at bounding box center [337, 80] width 10 height 16
select select "5"
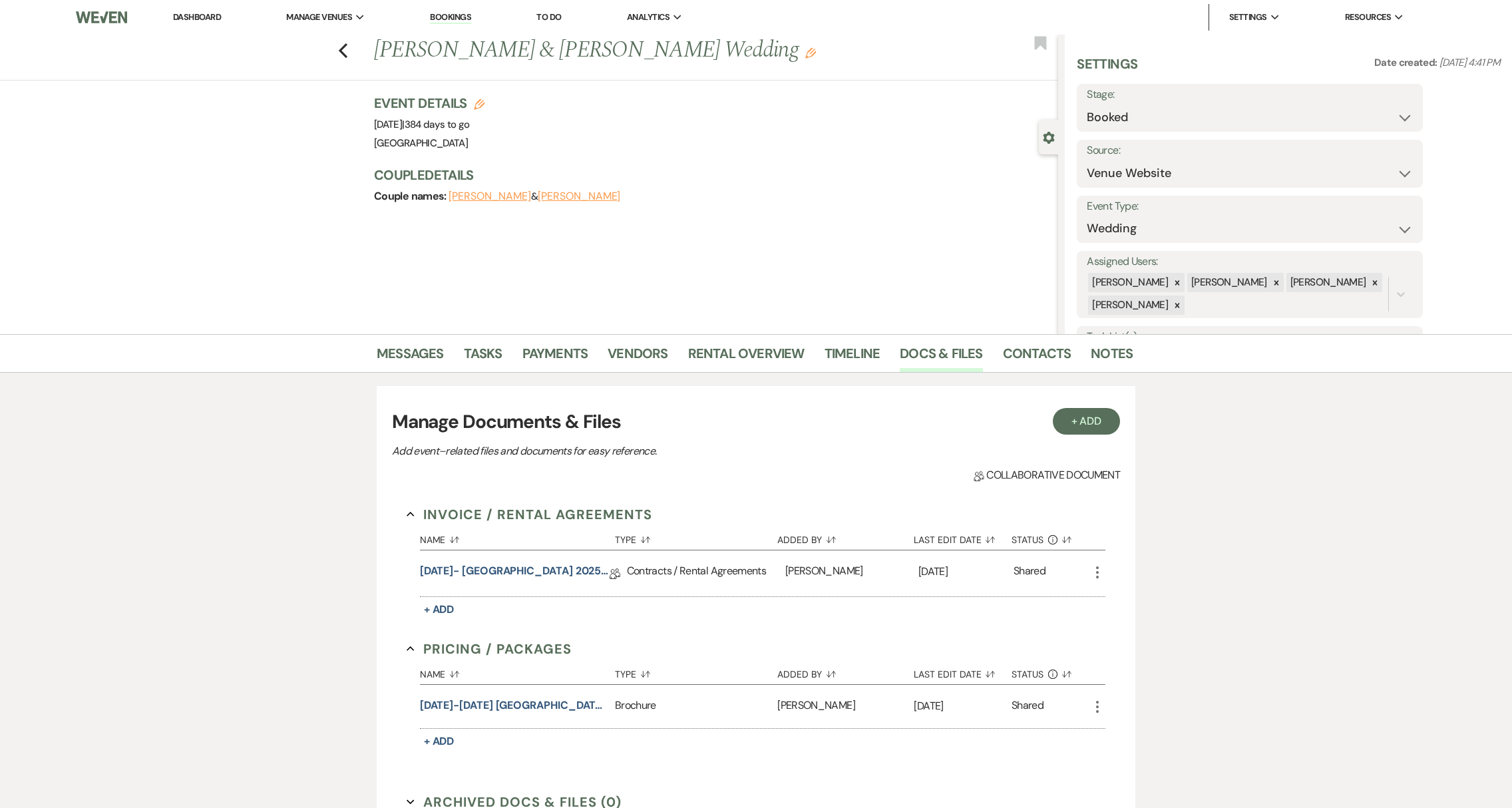
click at [180, 14] on link "Dashboard" at bounding box center [197, 17] width 48 height 11
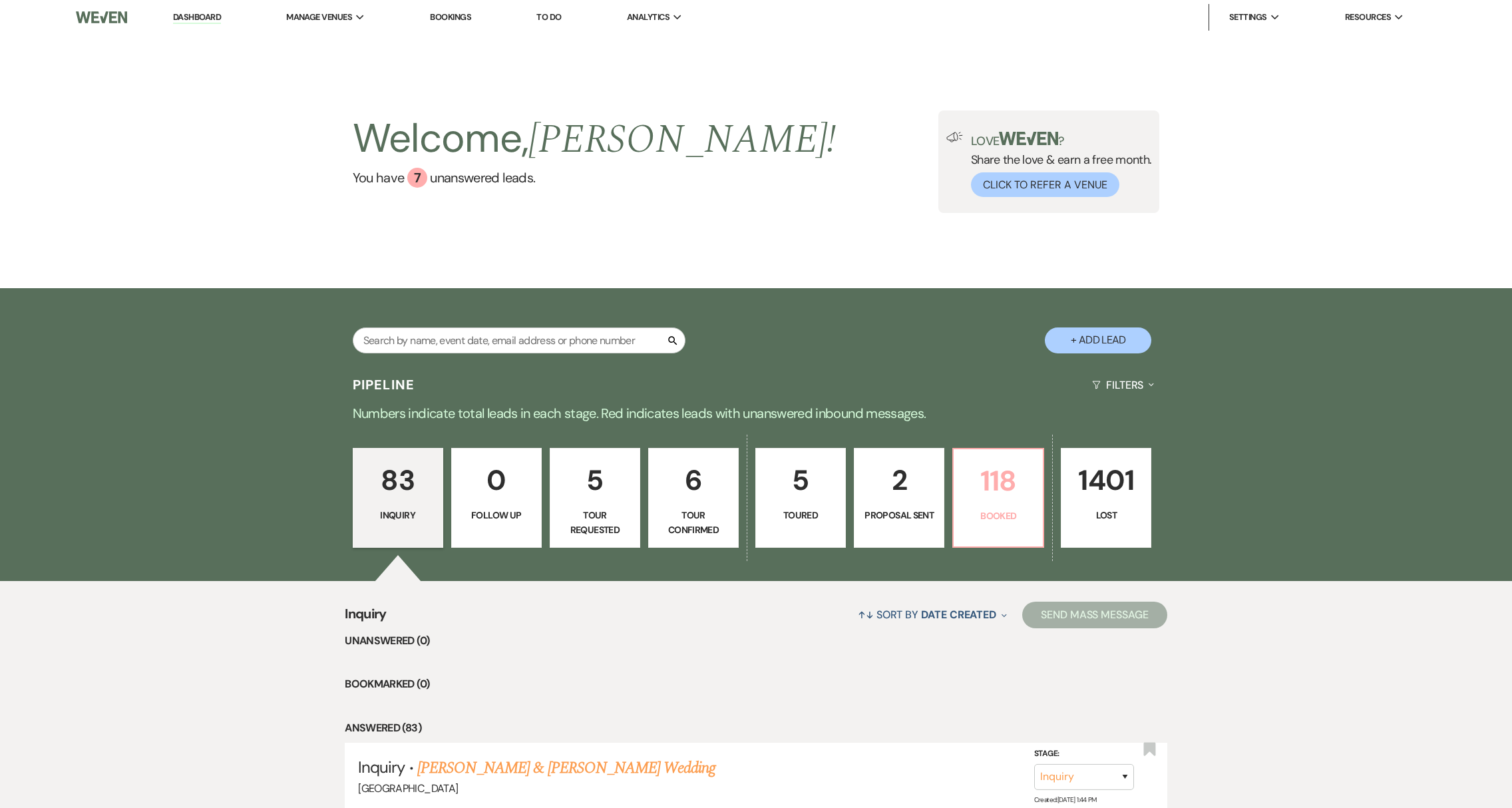
click at [1015, 498] on p "118" at bounding box center [998, 480] width 73 height 45
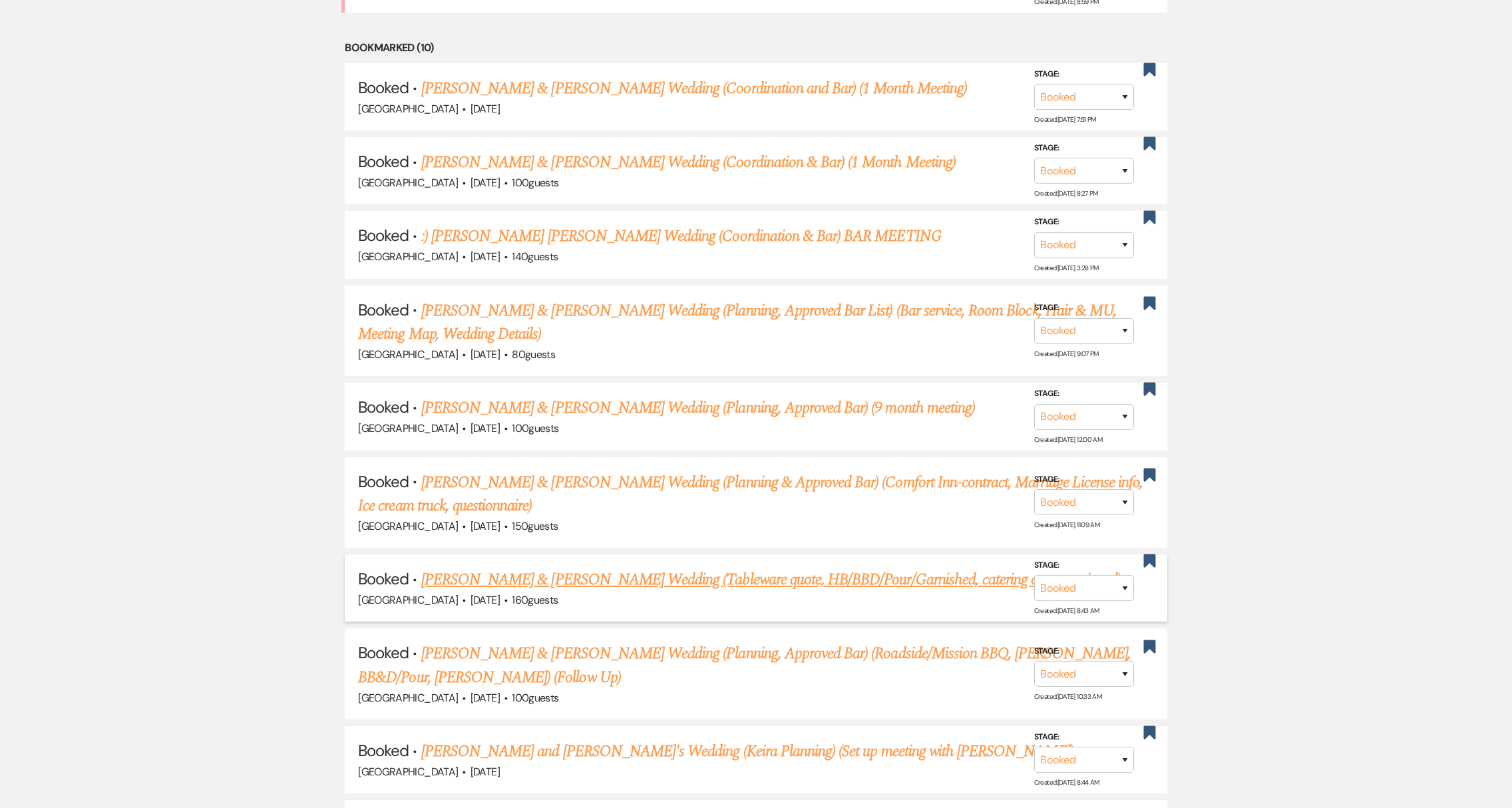
scroll to position [1262, 0]
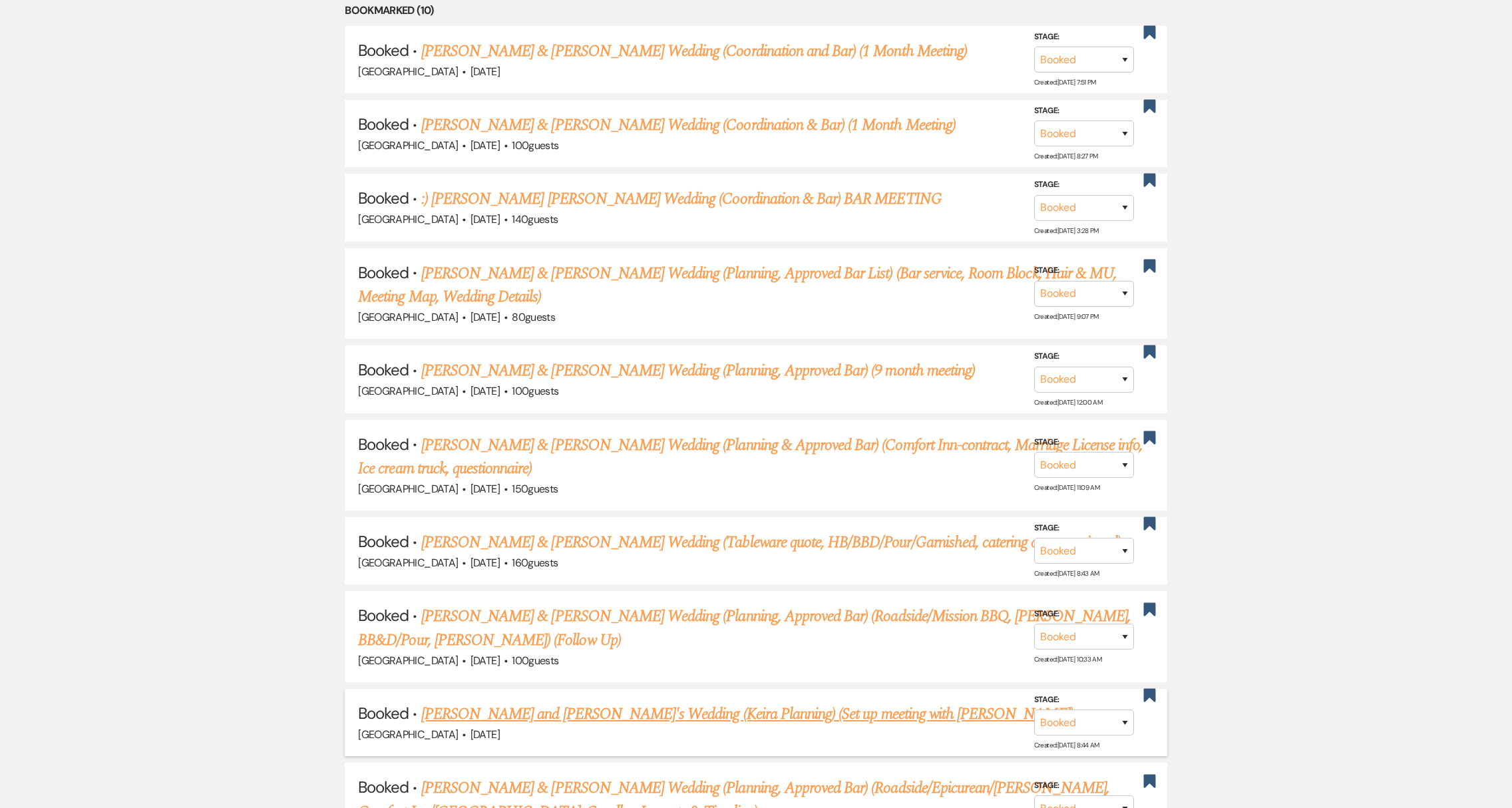
click at [595, 702] on link "[PERSON_NAME] and [PERSON_NAME]'s Wedding (Keira Planning) (Set up meeting with…" at bounding box center [747, 714] width 652 height 24
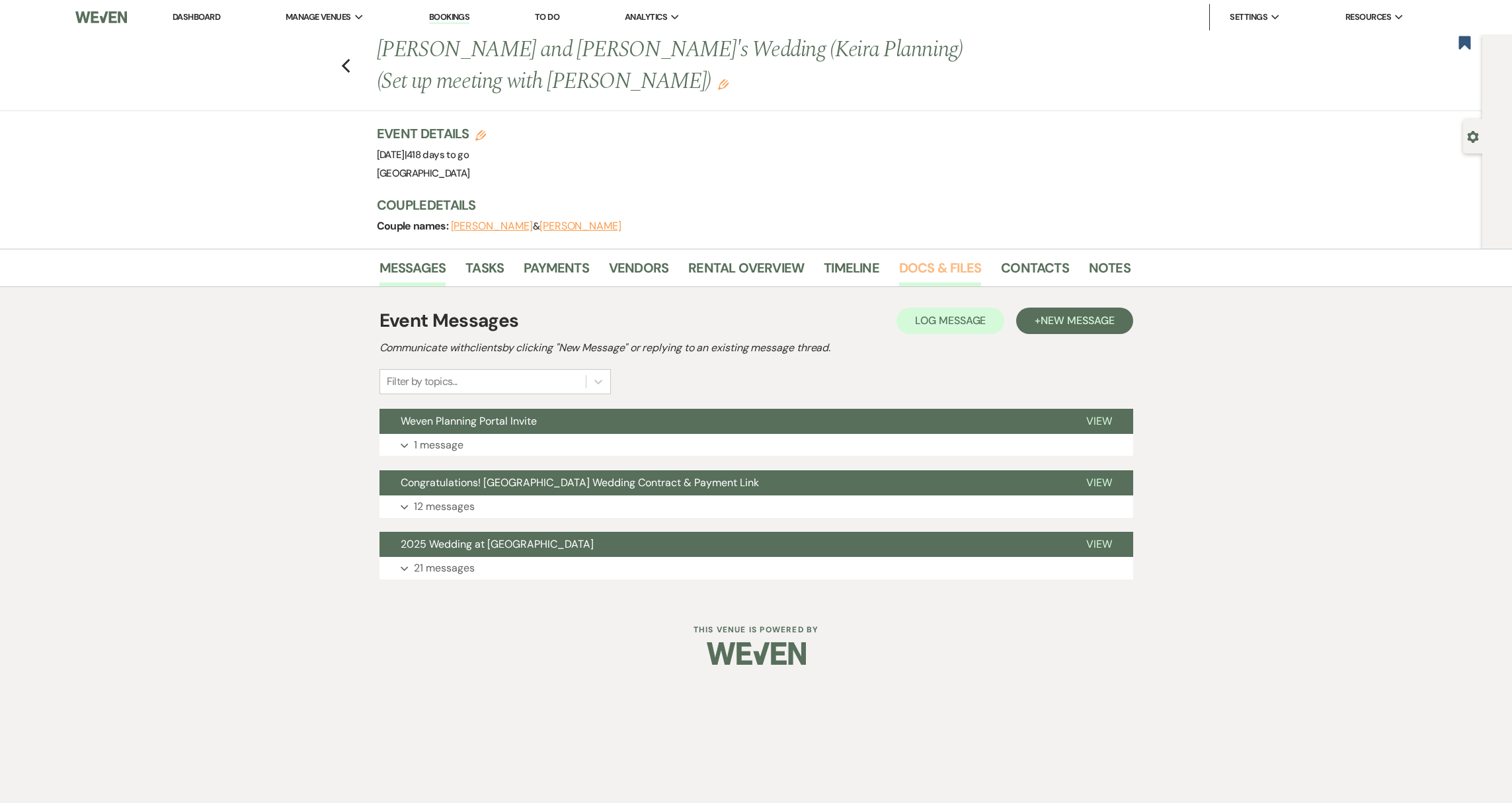
click at [939, 268] on link "Docs & Files" at bounding box center [940, 272] width 82 height 29
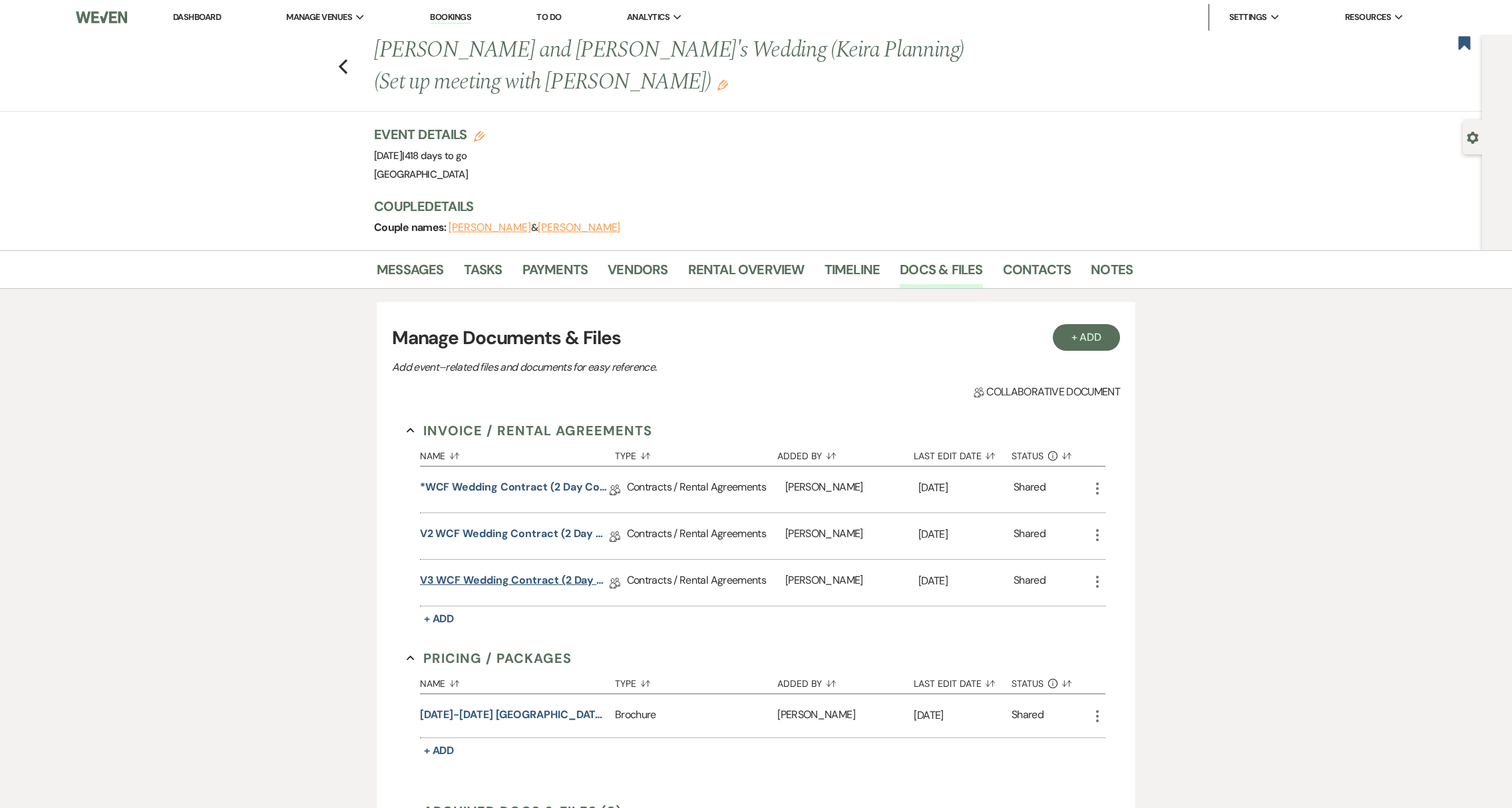
click at [486, 577] on link "V3 WCF Wedding Contract (2 Day Contract: Approved Bar) [PERSON_NAME] and [PERSO…" at bounding box center [515, 582] width 190 height 21
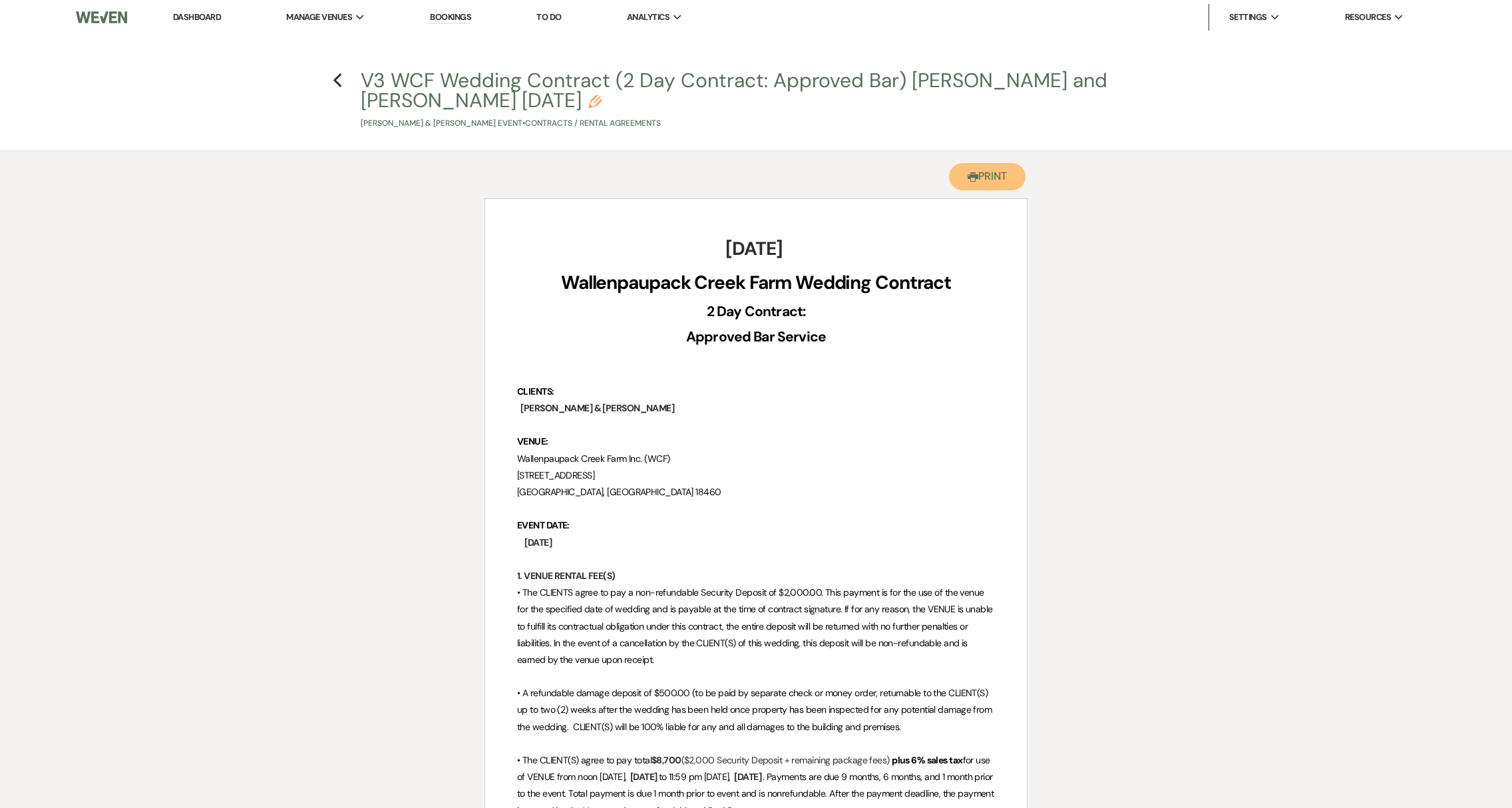
click at [1007, 163] on button "Printer Print" at bounding box center [988, 176] width 76 height 28
click at [336, 81] on use "button" at bounding box center [337, 80] width 9 height 14
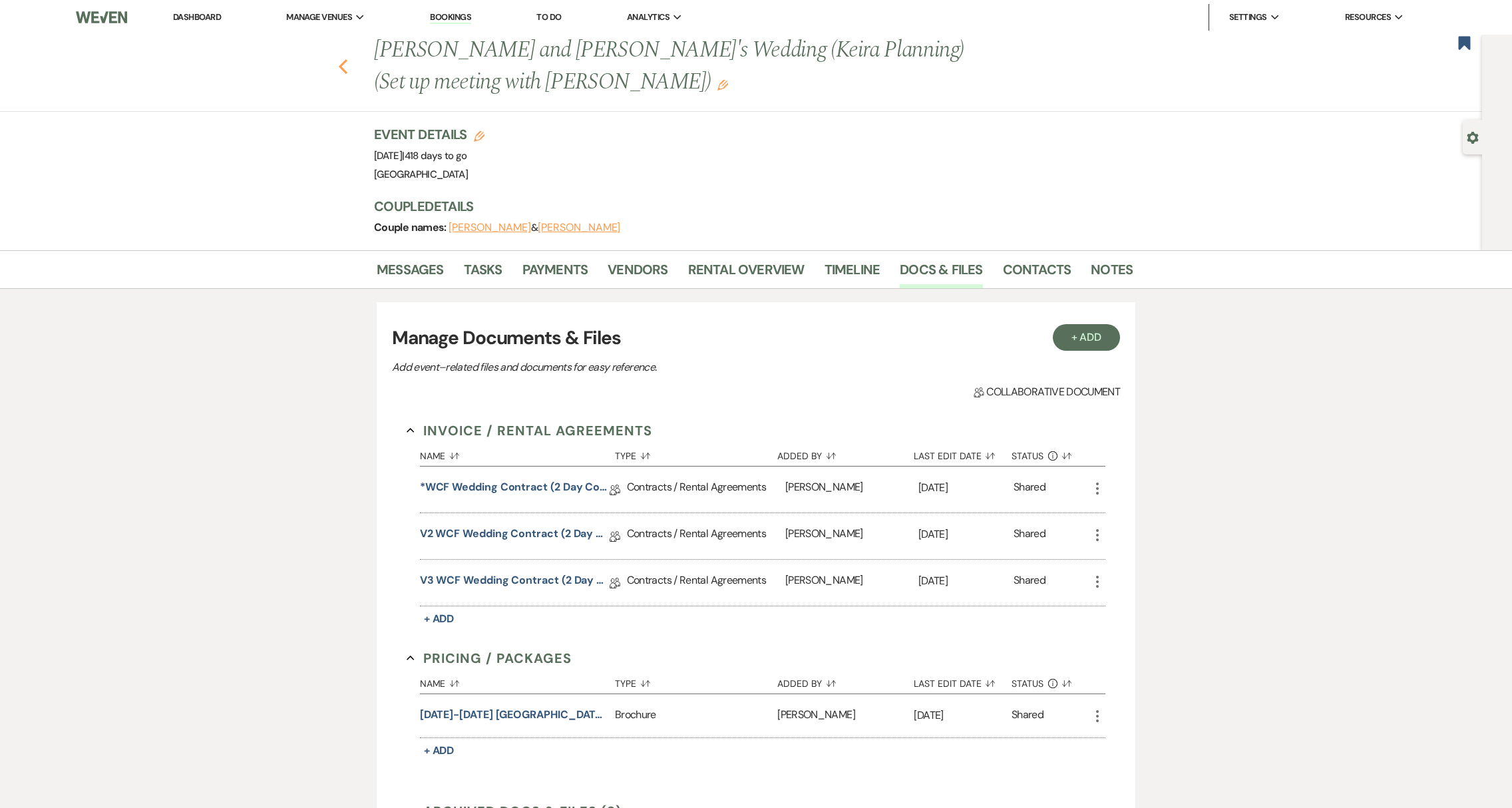
click at [347, 70] on use "button" at bounding box center [342, 66] width 9 height 14
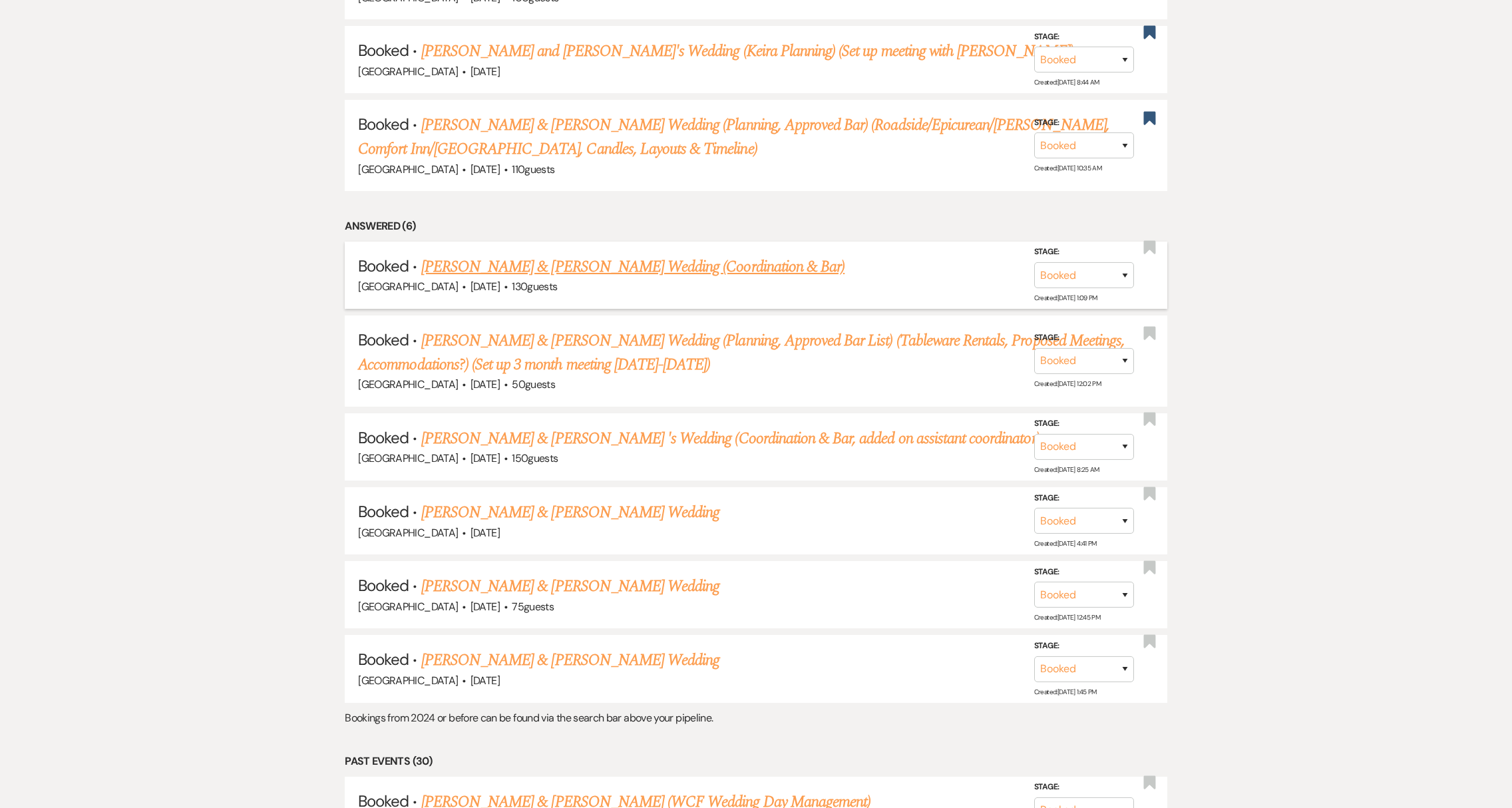
scroll to position [1969, 0]
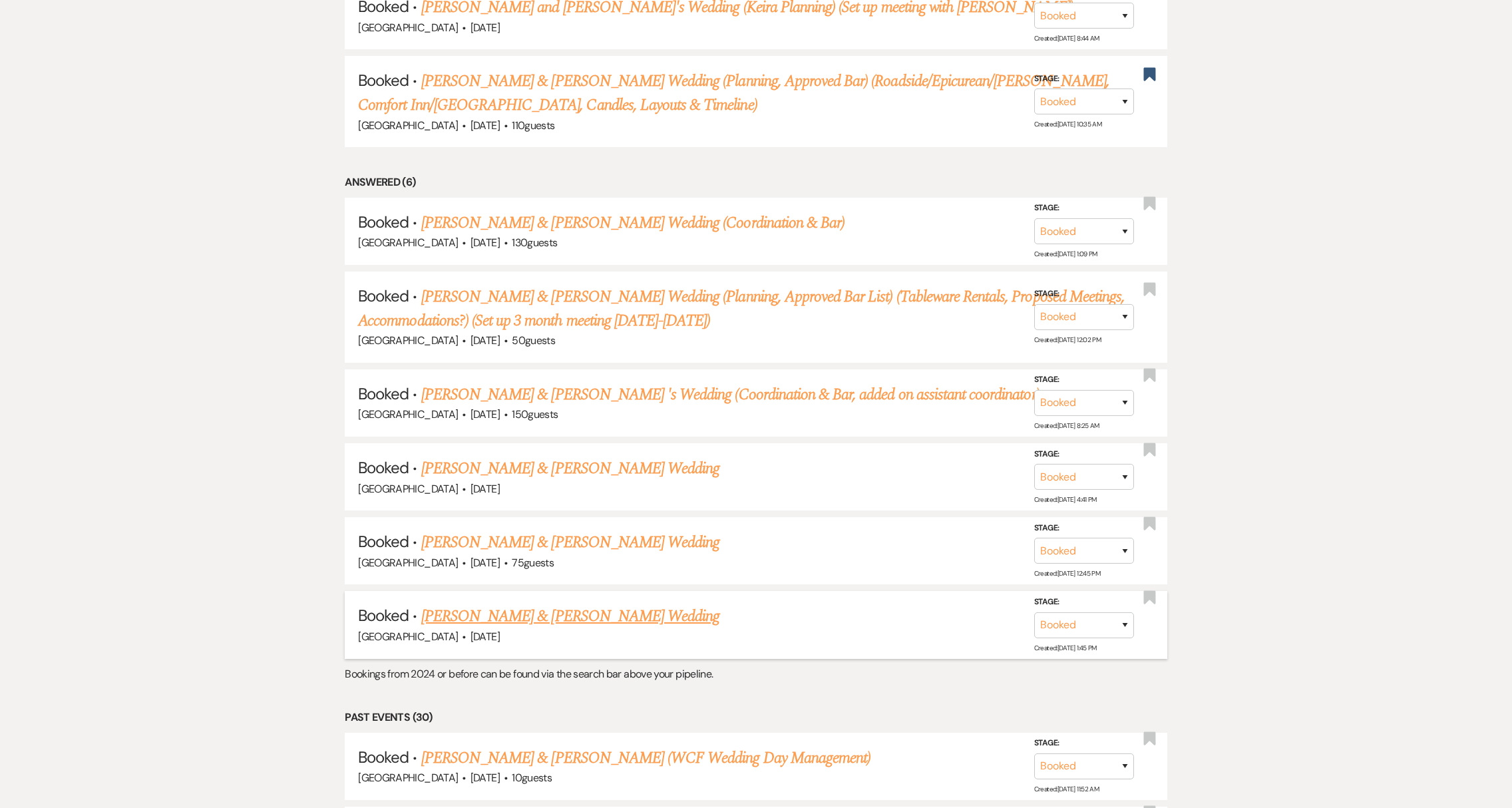
click at [572, 604] on link "[PERSON_NAME] & [PERSON_NAME] Wedding" at bounding box center [570, 616] width 298 height 24
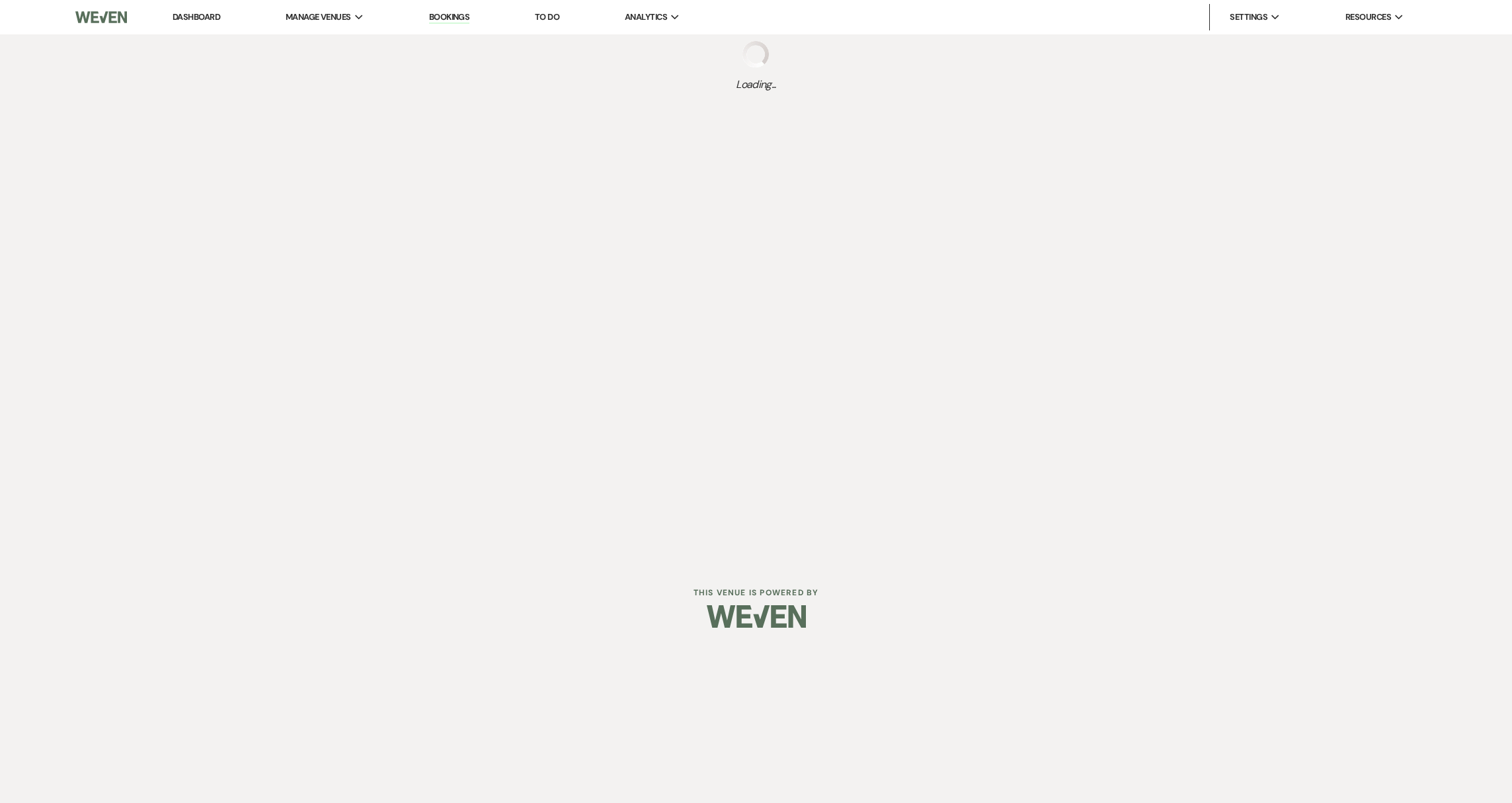
select select "5"
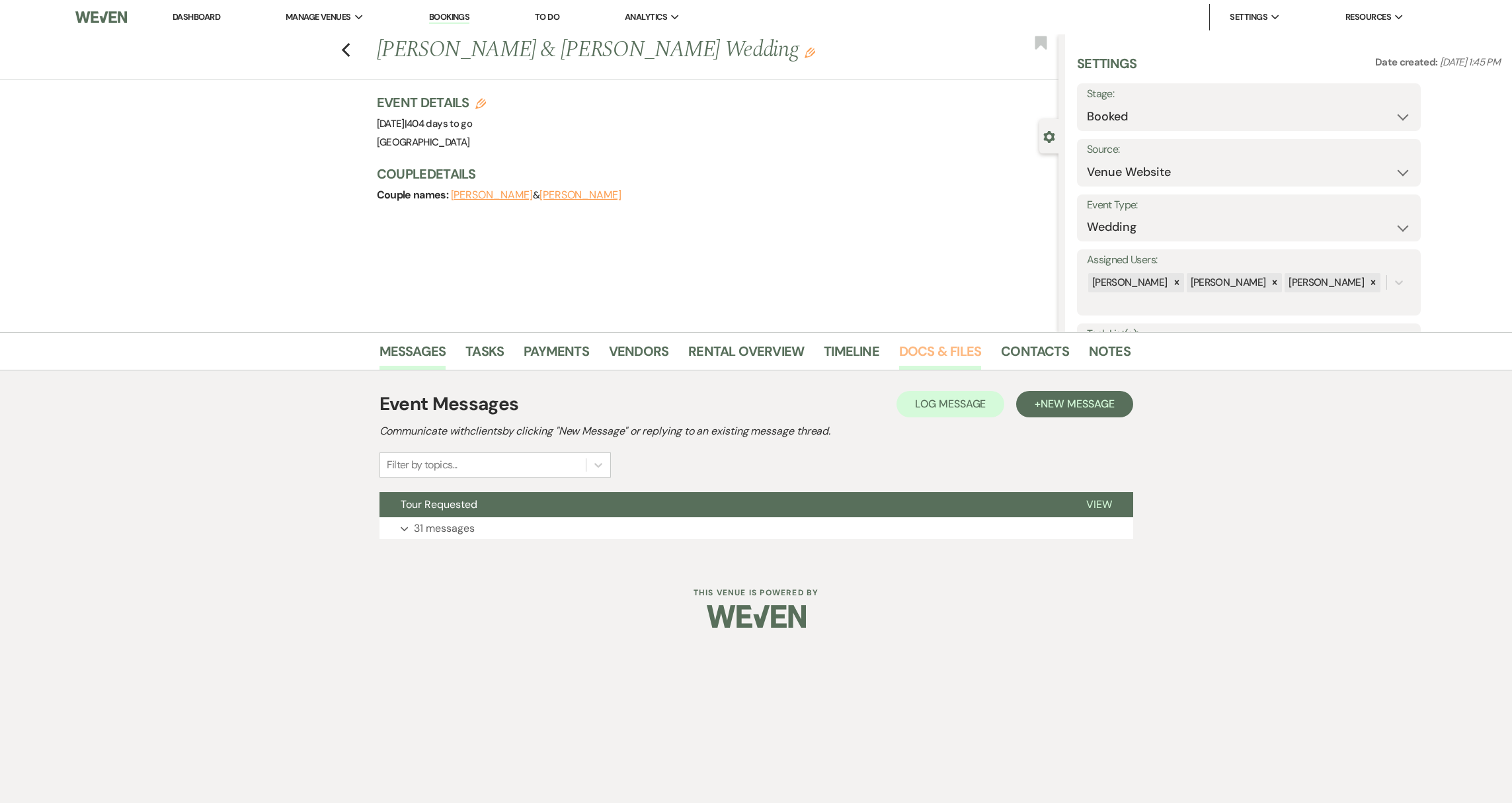
click at [906, 356] on link "Docs & Files" at bounding box center [940, 355] width 82 height 29
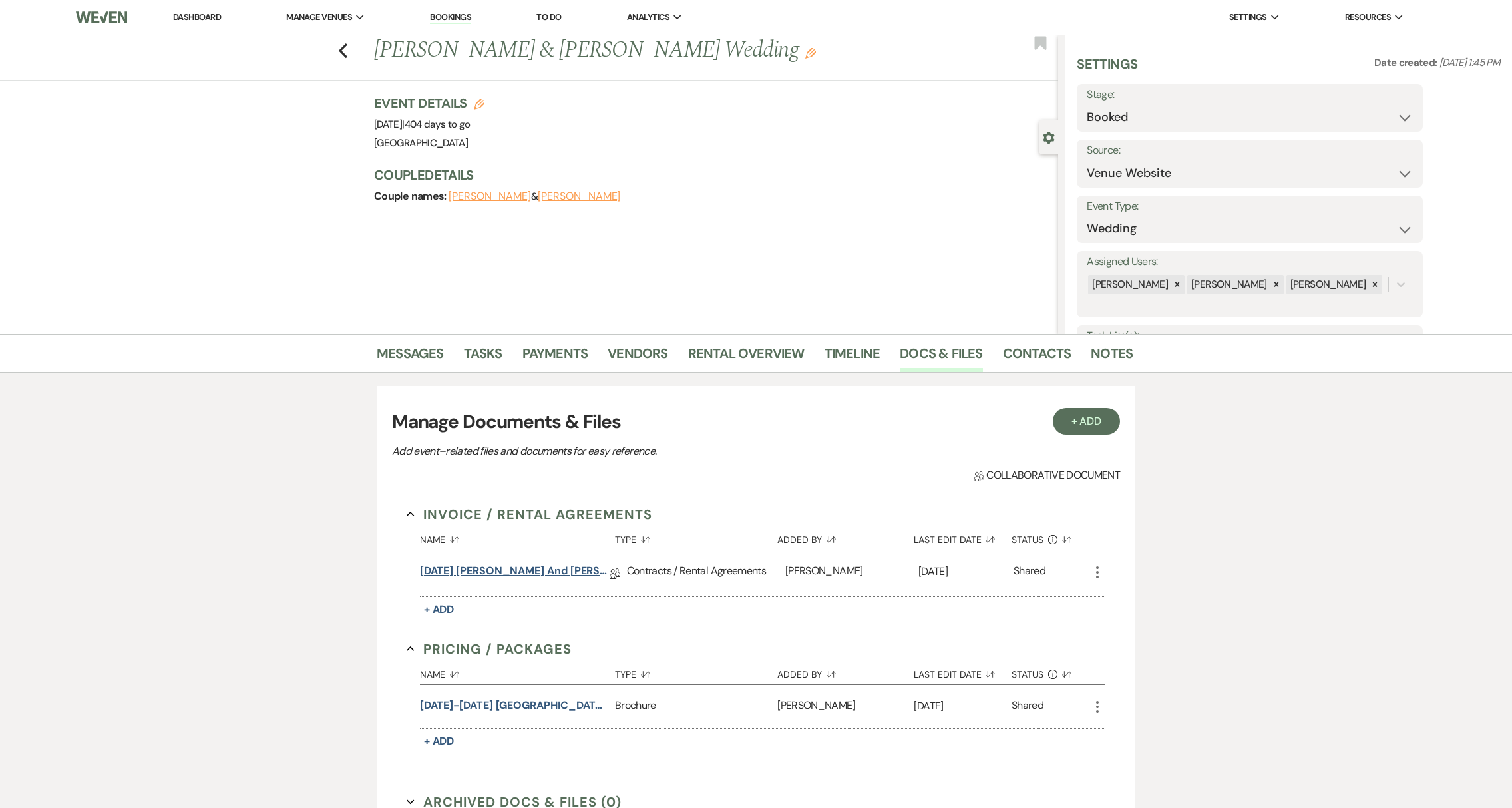
click at [541, 575] on link "[DATE] [PERSON_NAME] and [PERSON_NAME] (2 Day Contract: Wedding Coordination & …" at bounding box center [515, 574] width 190 height 21
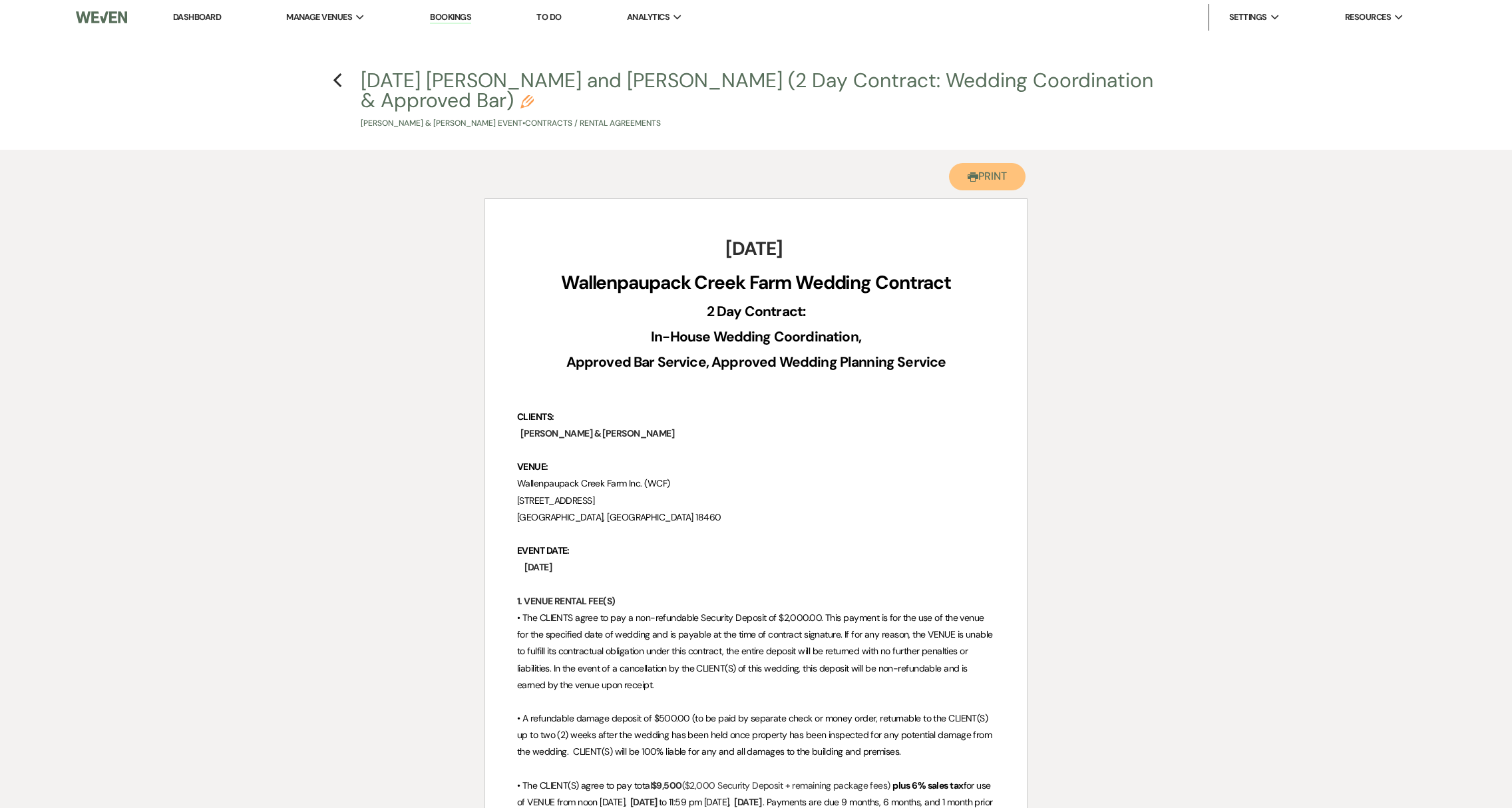
click at [988, 182] on button "Printer Print" at bounding box center [988, 176] width 76 height 28
click at [337, 76] on icon "Previous" at bounding box center [337, 80] width 10 height 16
select select "5"
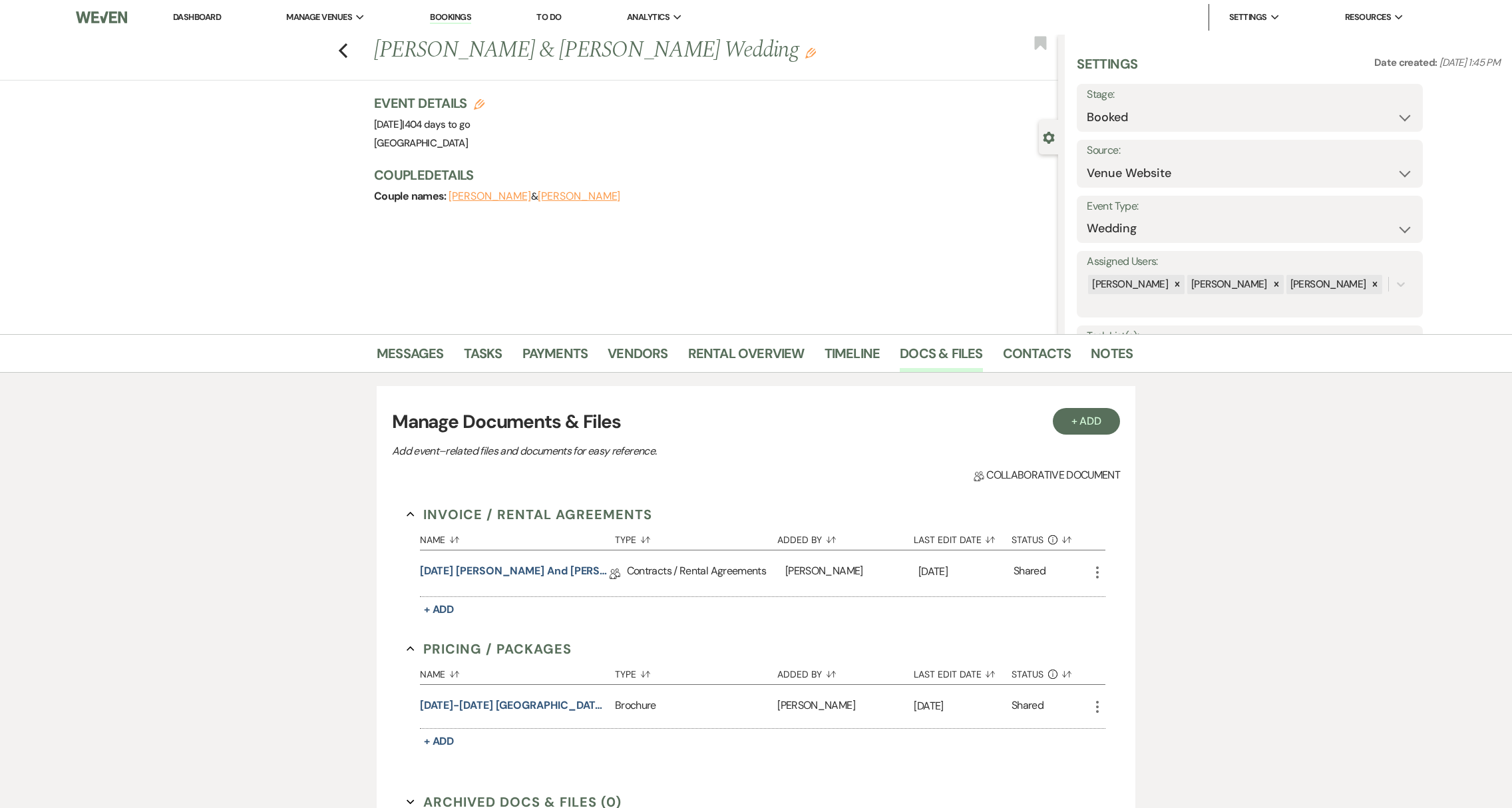
click at [199, 21] on link "Dashboard" at bounding box center [197, 17] width 48 height 11
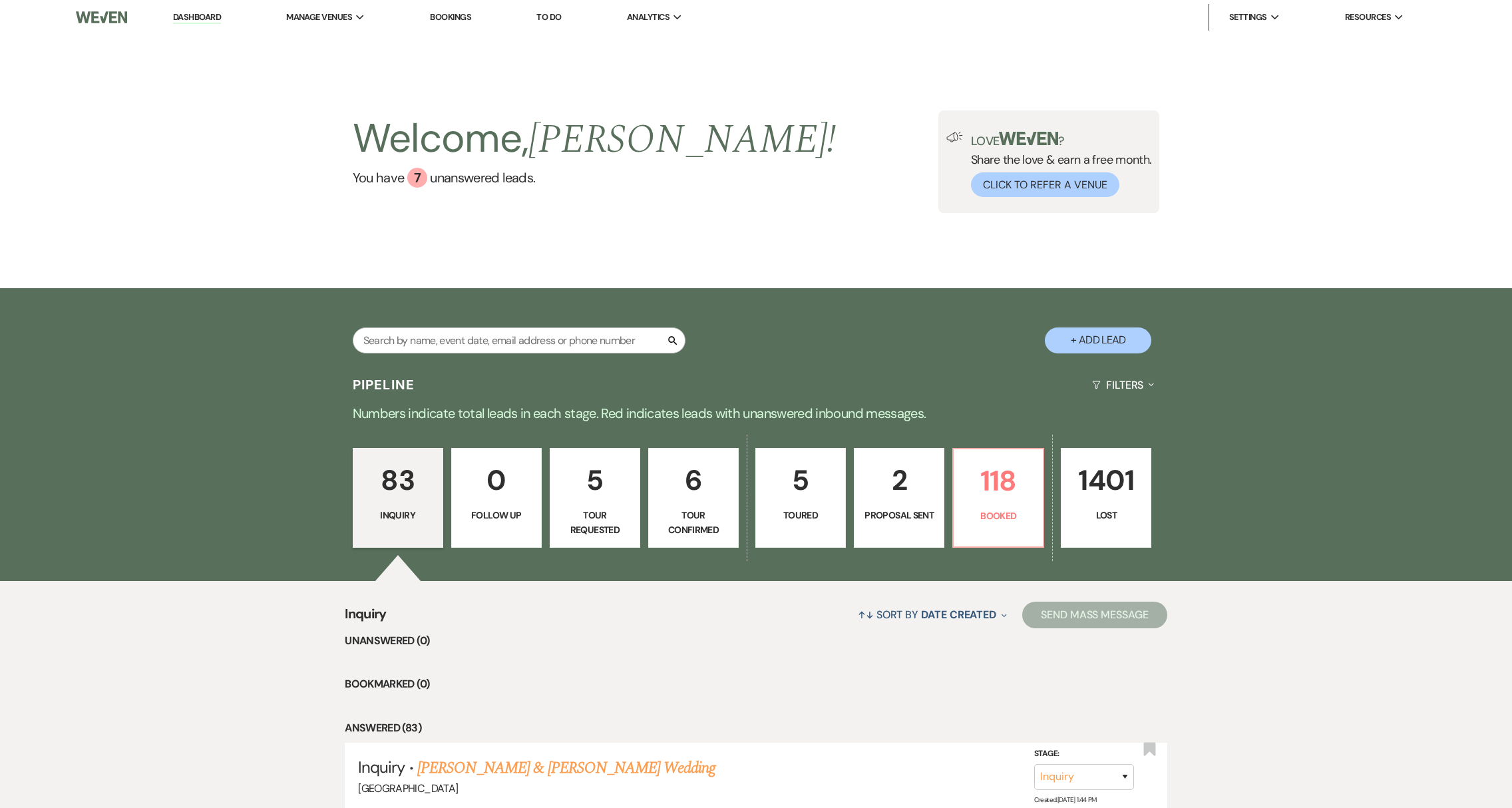
click at [900, 521] on p "Proposal Sent" at bounding box center [899, 515] width 73 height 14
select select "6"
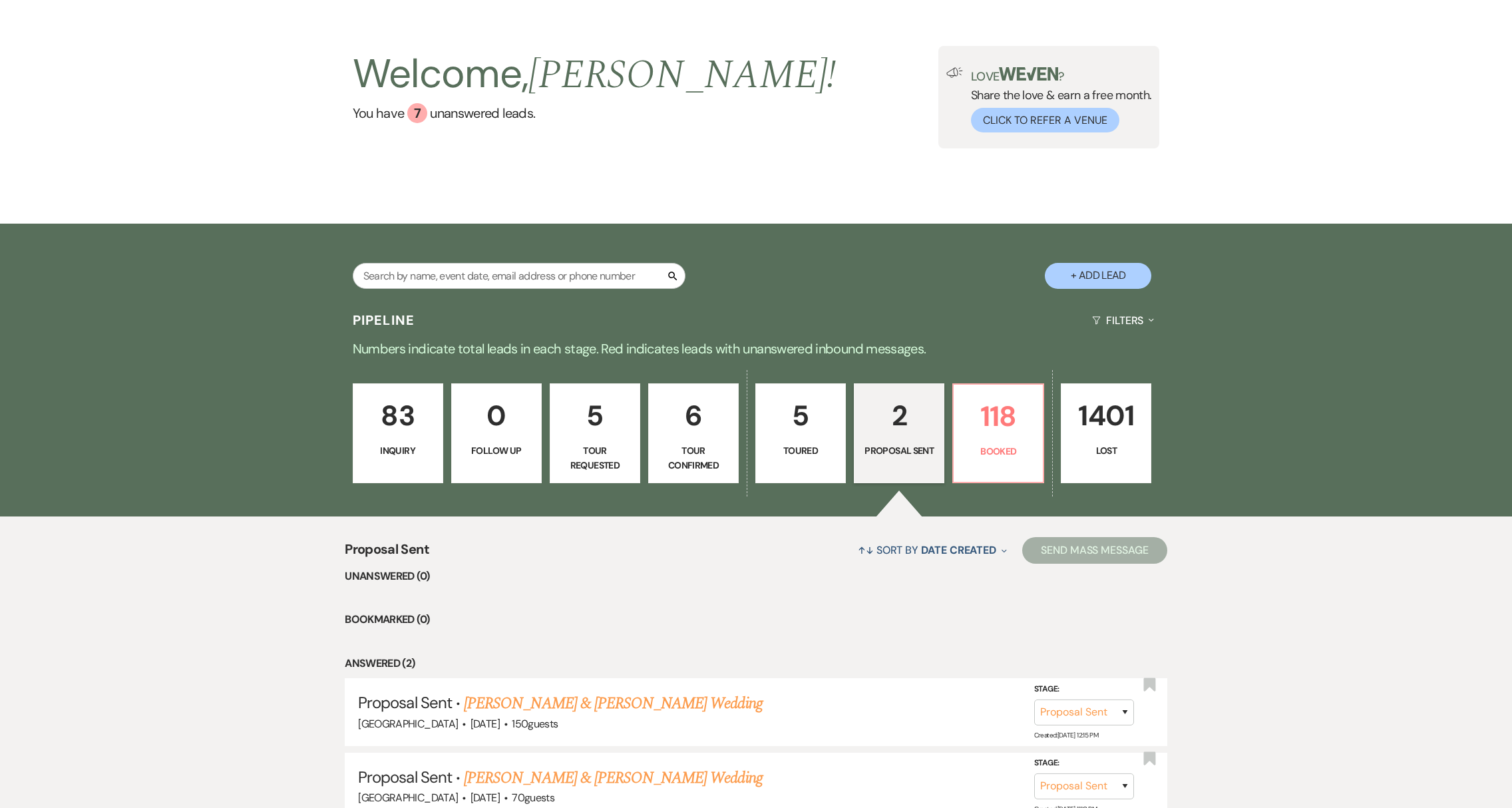
scroll to position [113, 0]
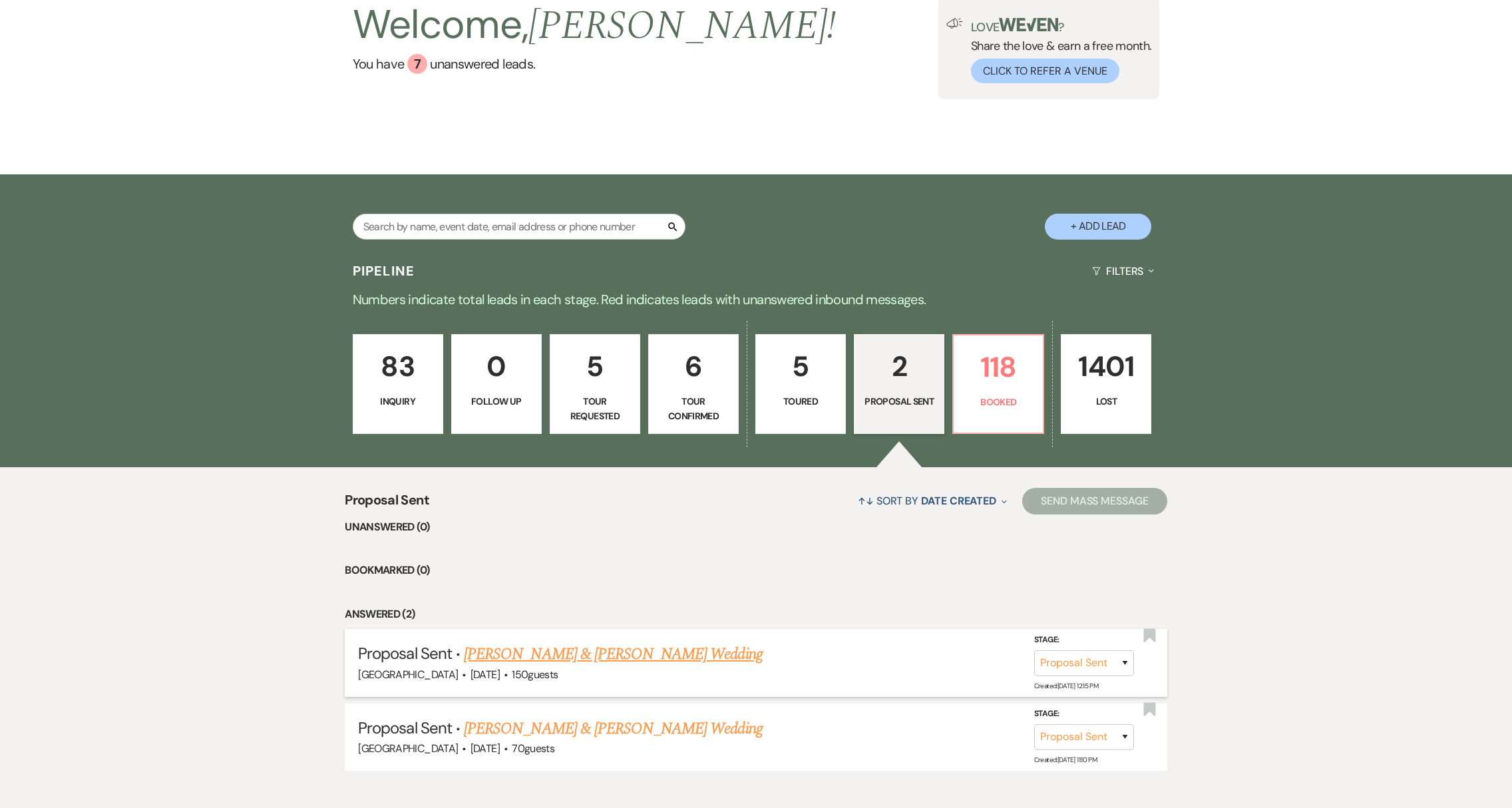
click at [651, 656] on link "[PERSON_NAME] & [PERSON_NAME] Wedding" at bounding box center [613, 654] width 298 height 24
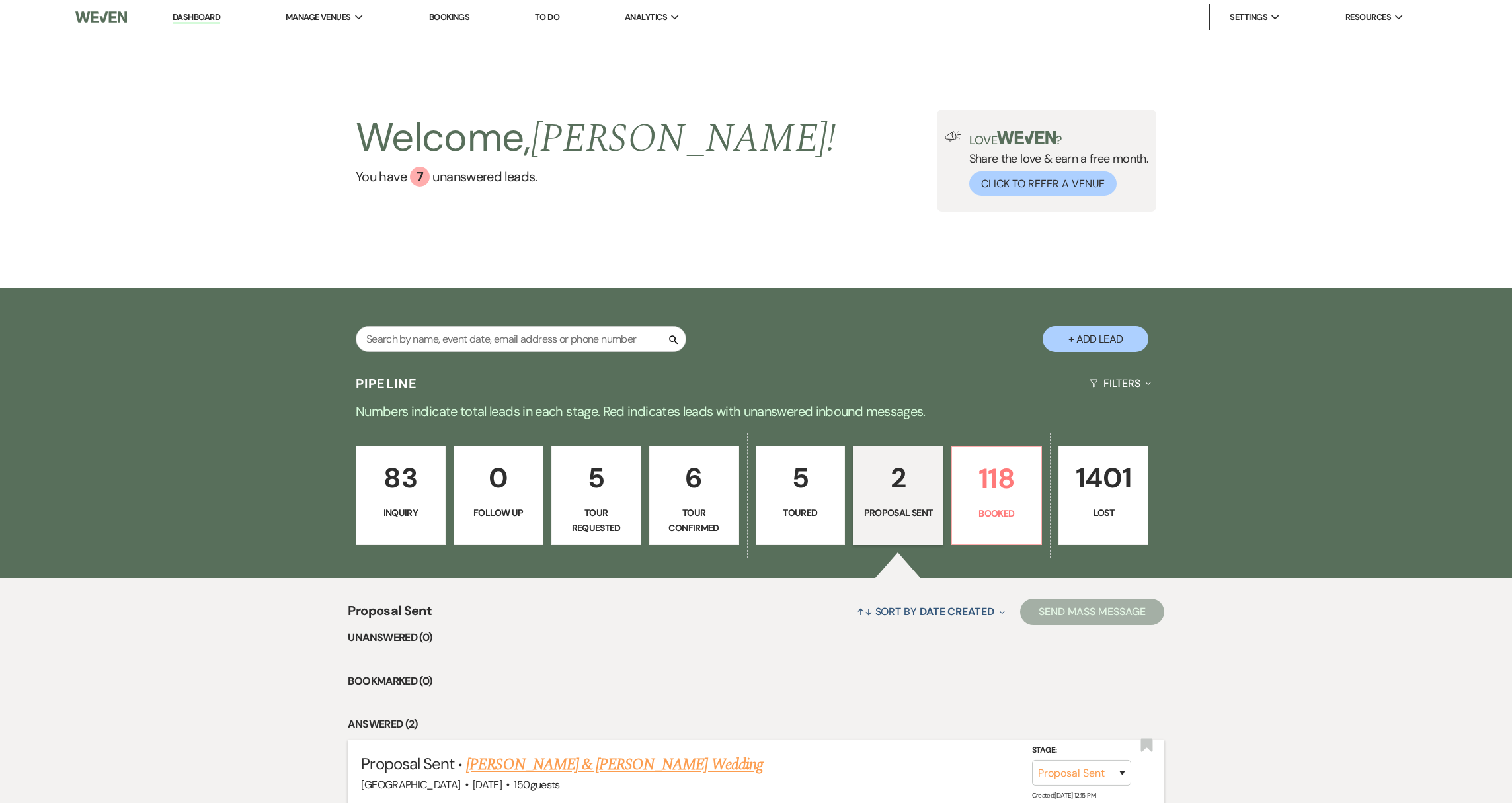
select select "6"
select select "5"
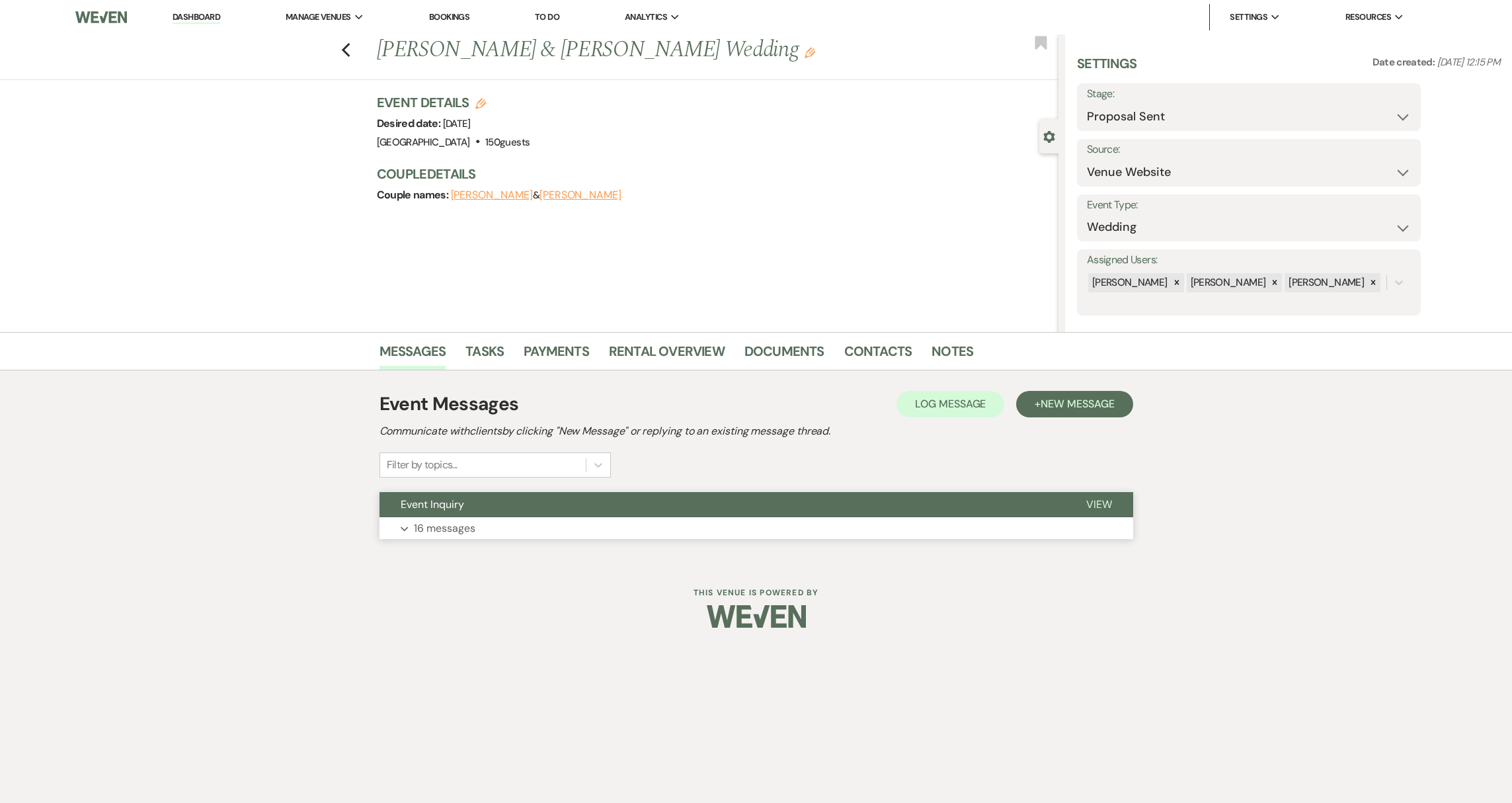
click at [545, 531] on button "Expand 16 messages" at bounding box center [756, 528] width 754 height 23
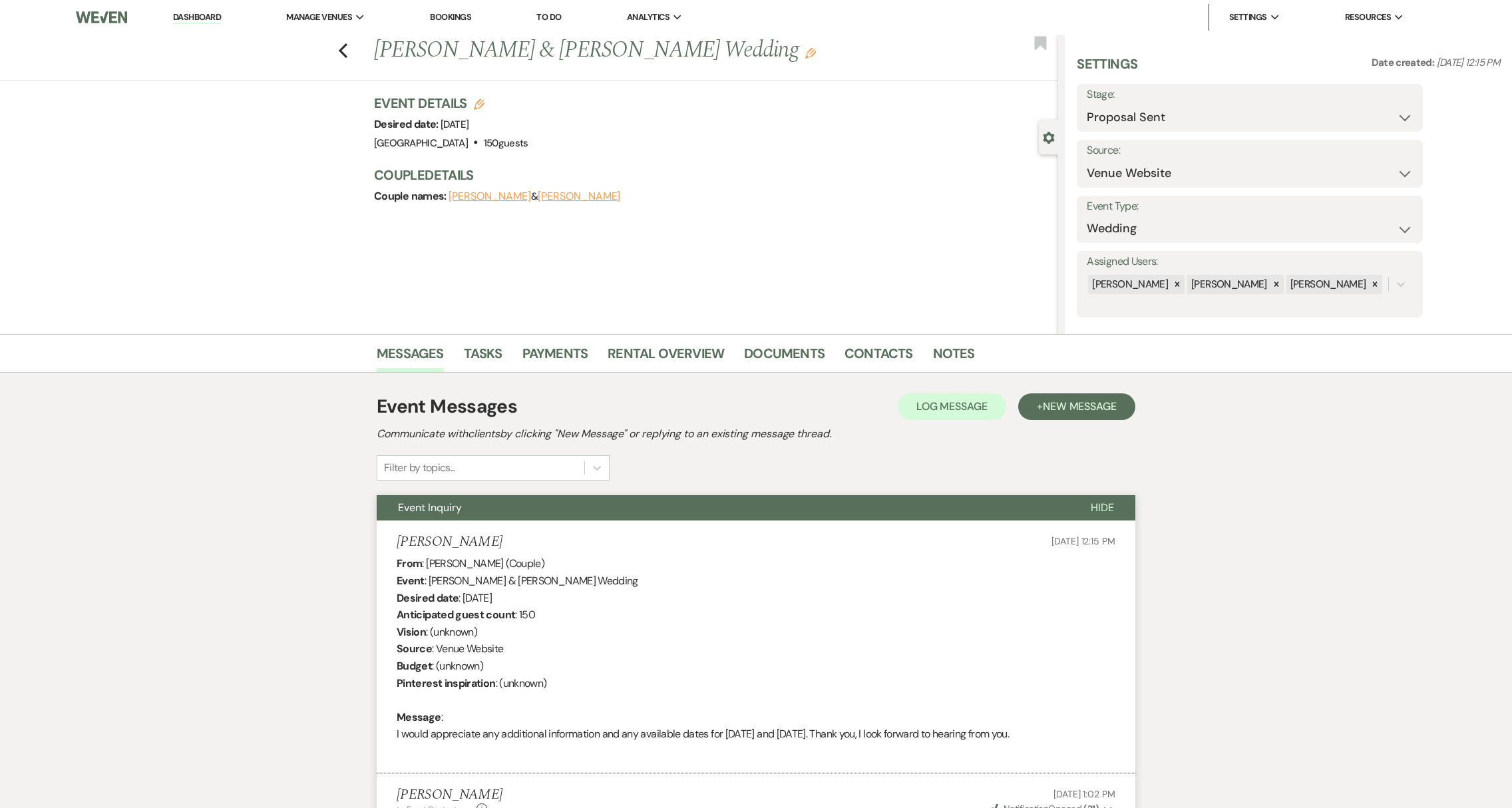
click at [201, 17] on link "Dashboard" at bounding box center [197, 17] width 48 height 12
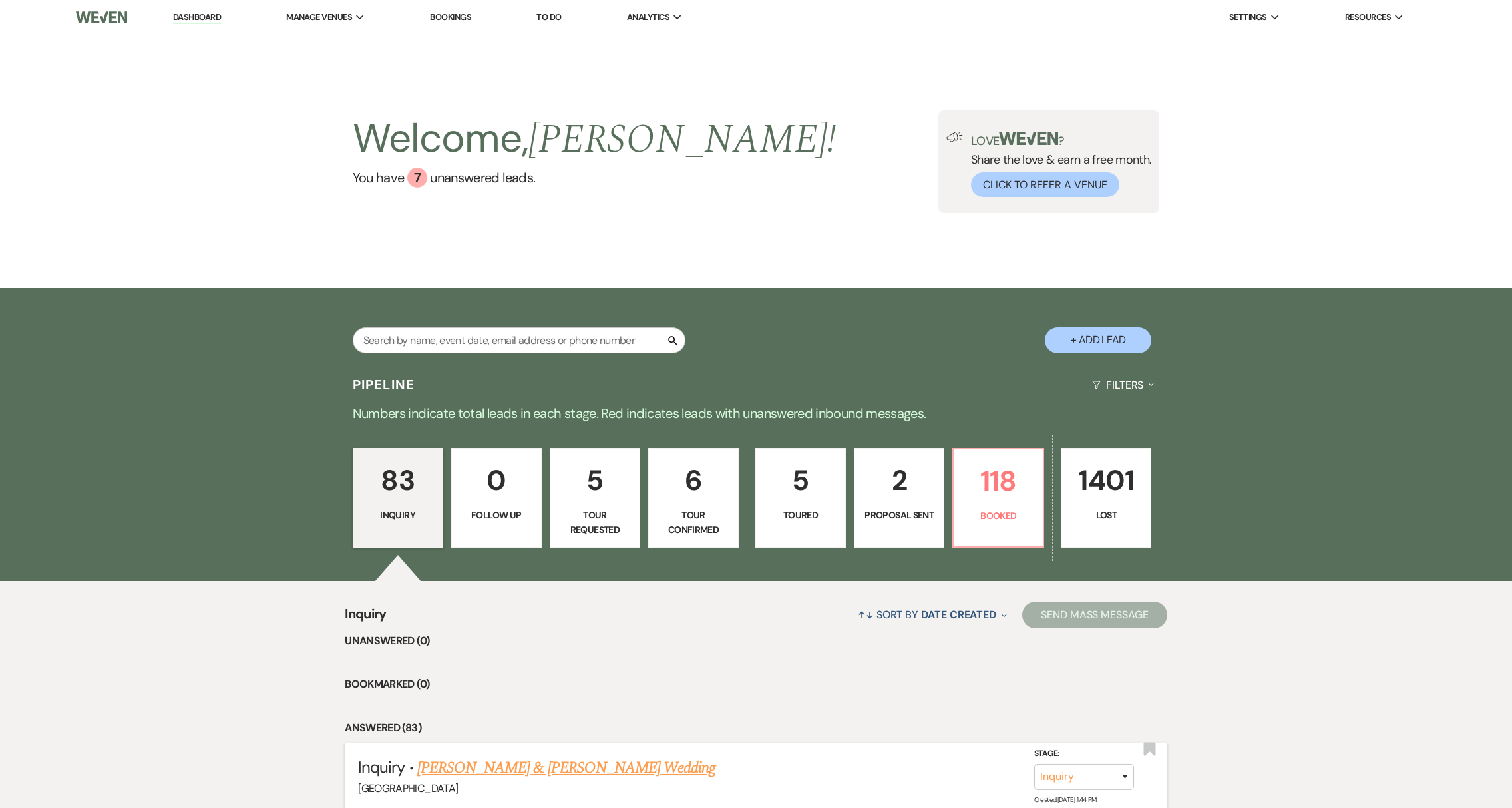
click at [508, 773] on link "[PERSON_NAME] & [PERSON_NAME] Wedding" at bounding box center [566, 767] width 298 height 24
select select "5"
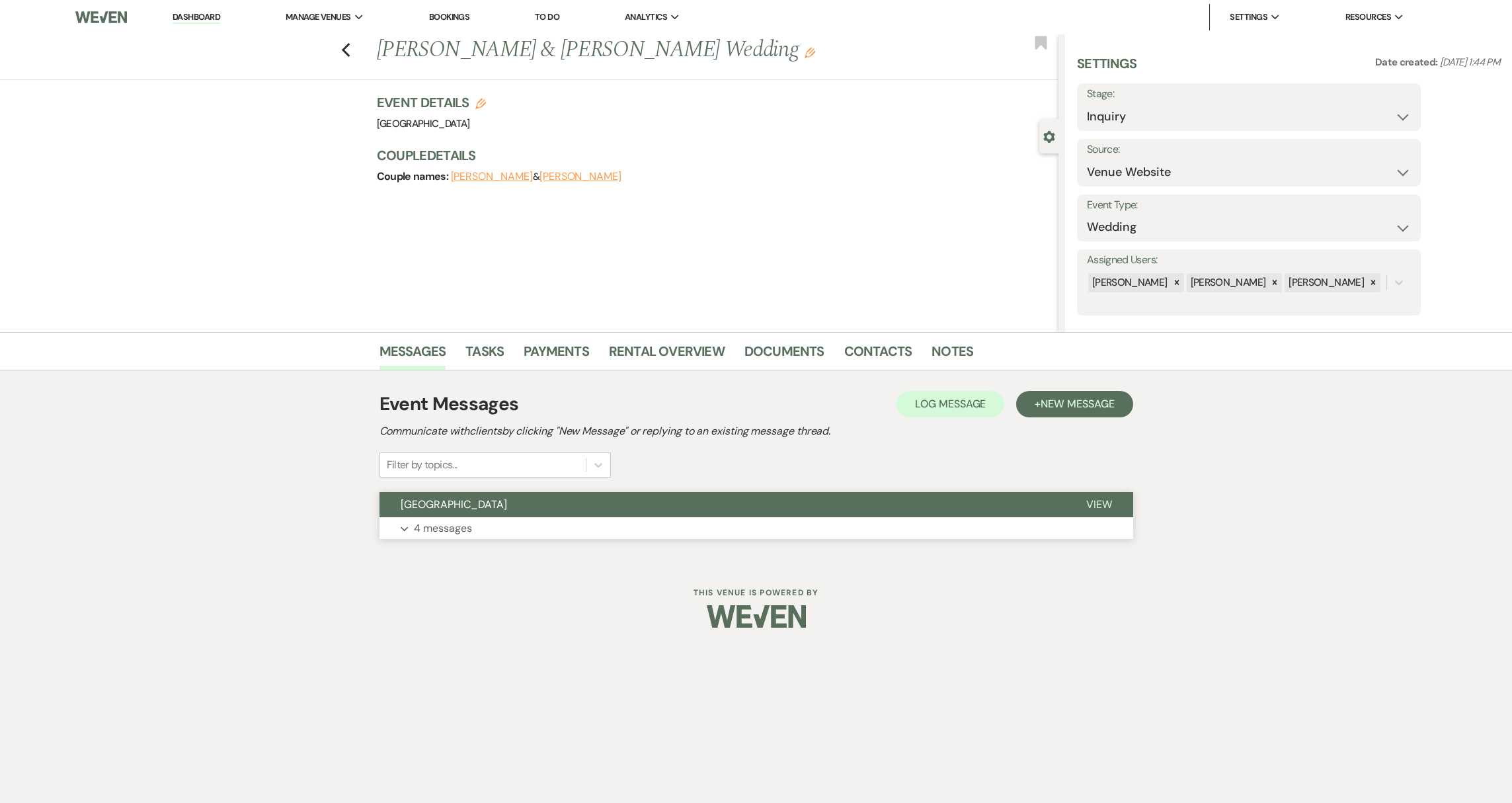
click at [489, 525] on button "Expand 4 messages" at bounding box center [756, 528] width 754 height 23
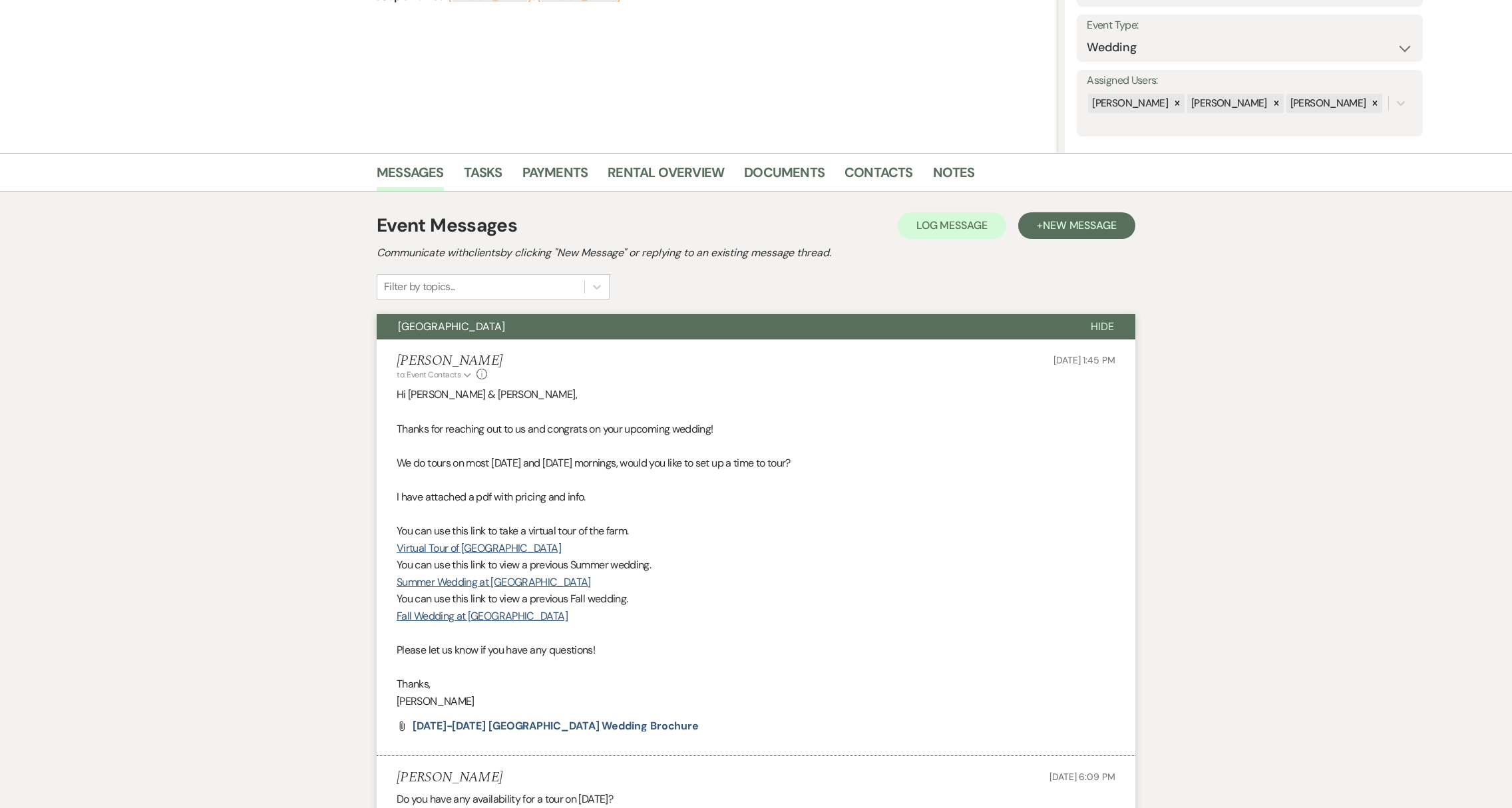
scroll to position [494, 0]
